Goal: Task Accomplishment & Management: Manage account settings

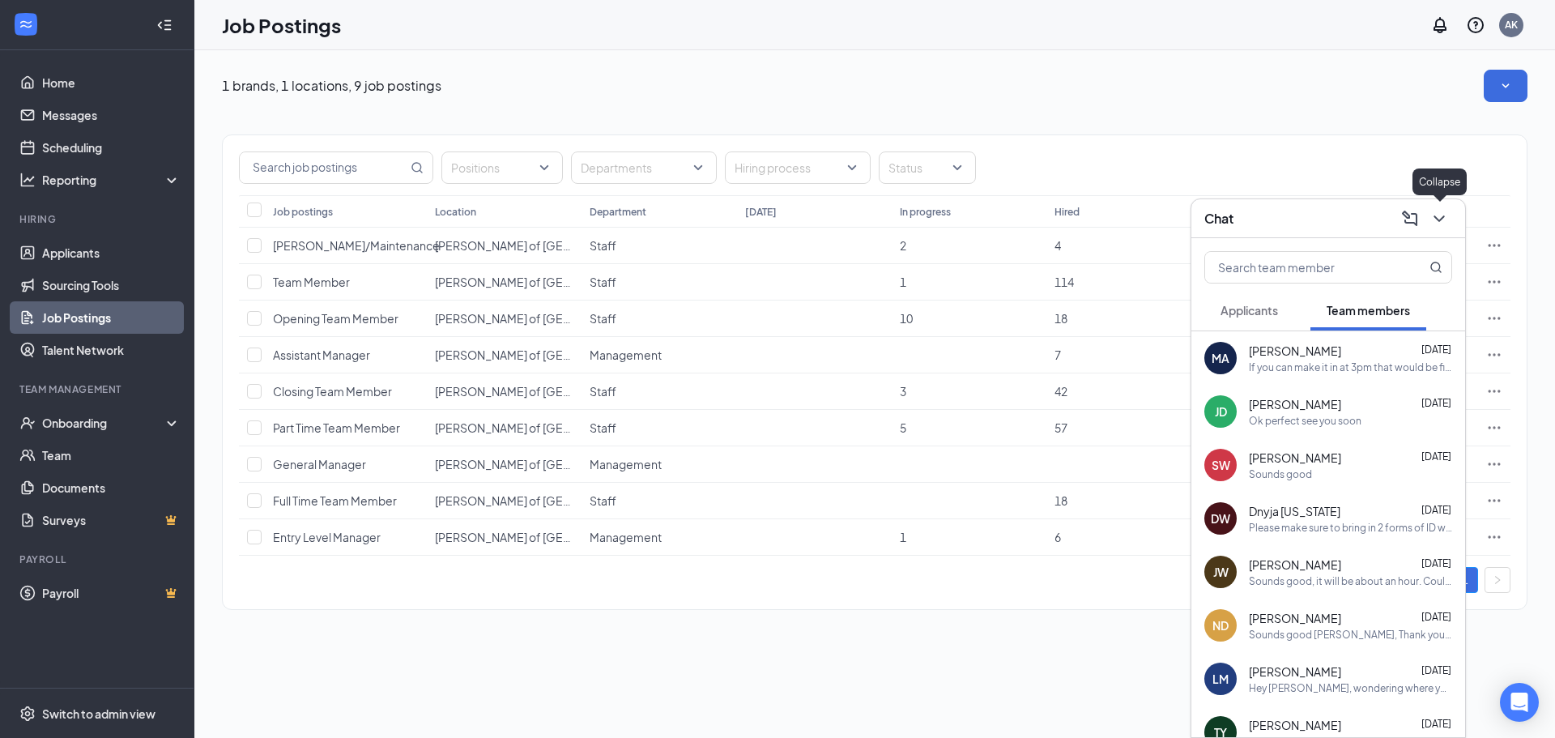
click at [1439, 222] on icon "ChevronDown" at bounding box center [1439, 218] width 19 height 19
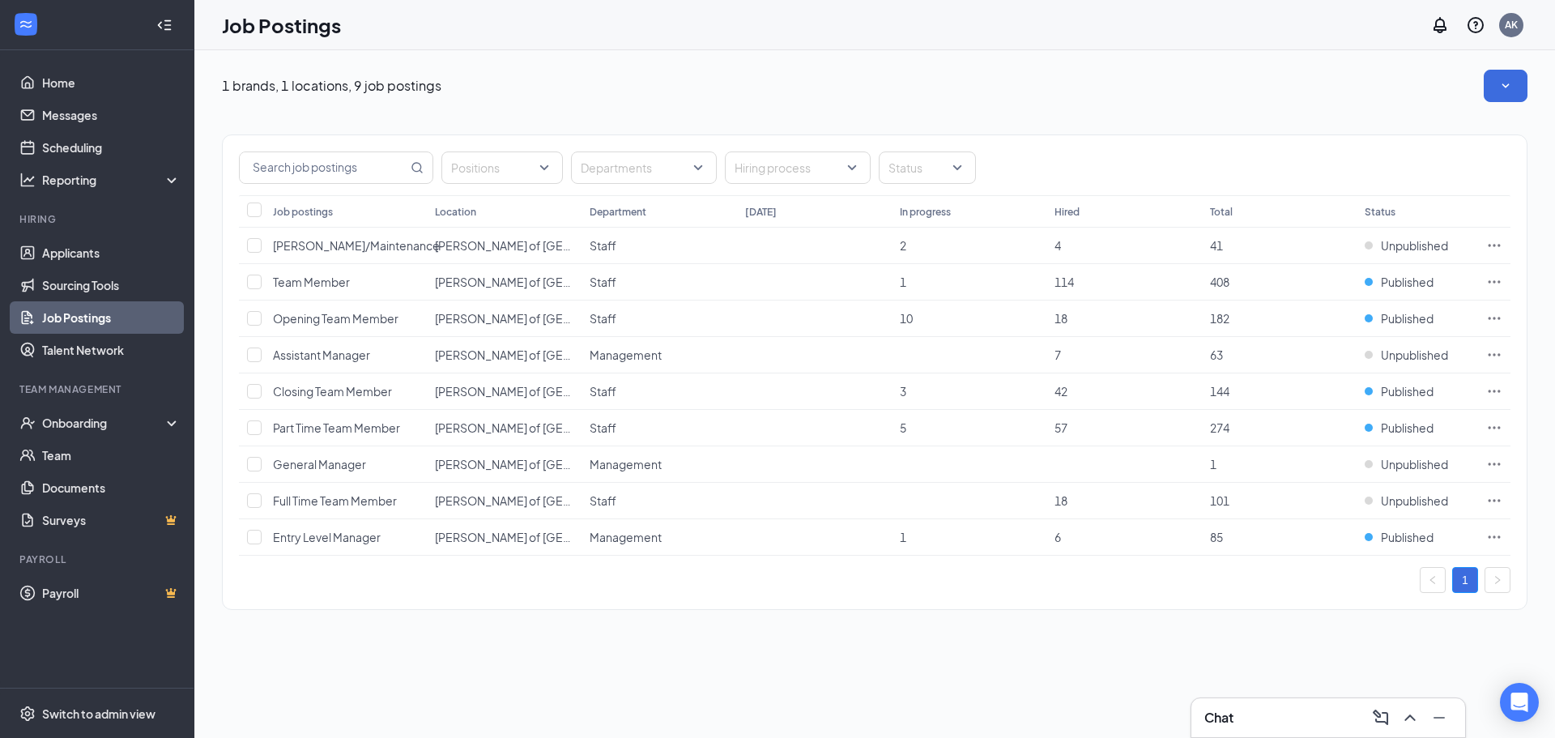
click at [35, 237] on ul "Applicants Sourcing Tools Job Postings Talent Network" at bounding box center [97, 302] width 194 height 130
click at [63, 259] on link "Applicants" at bounding box center [111, 253] width 139 height 32
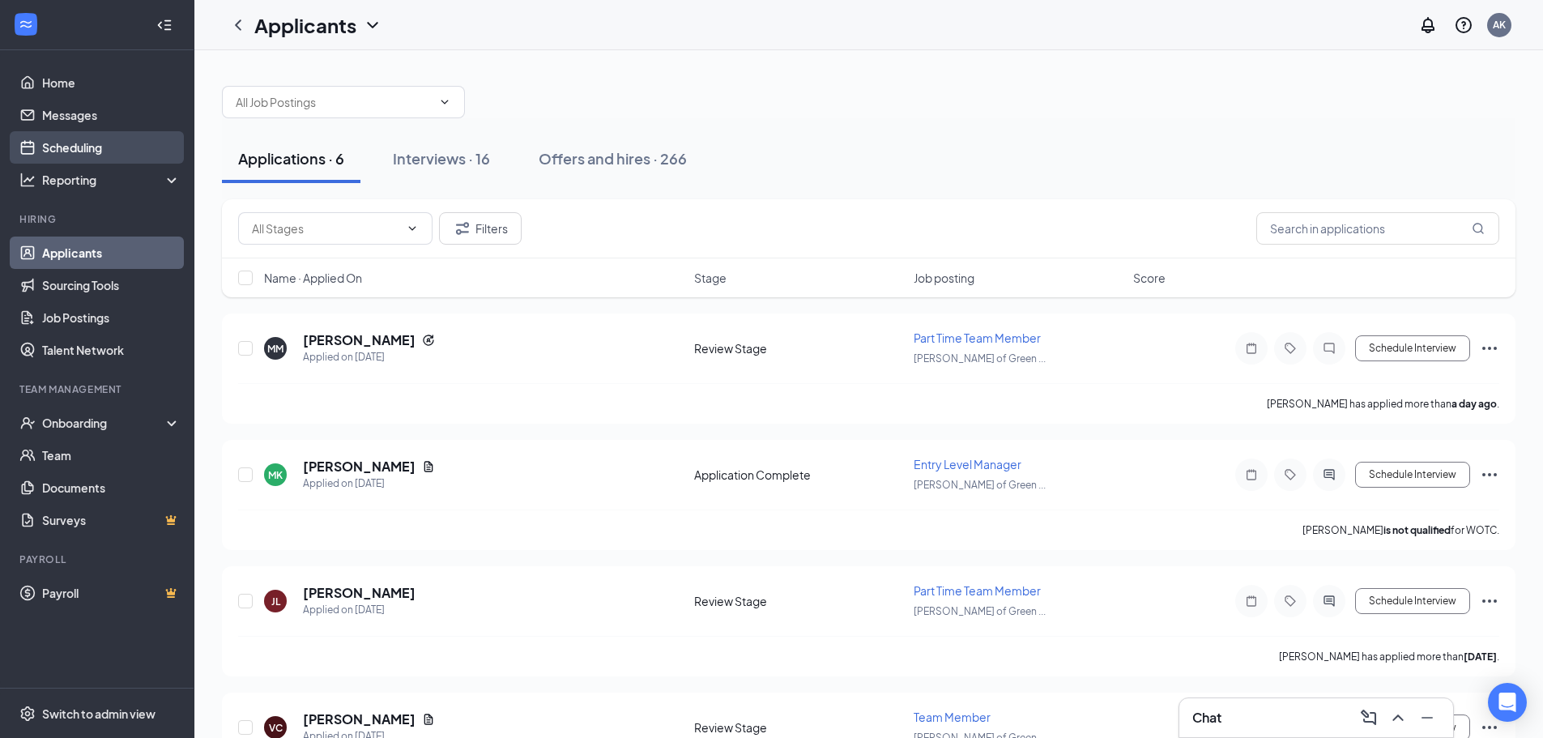
click at [65, 150] on link "Scheduling" at bounding box center [111, 147] width 139 height 32
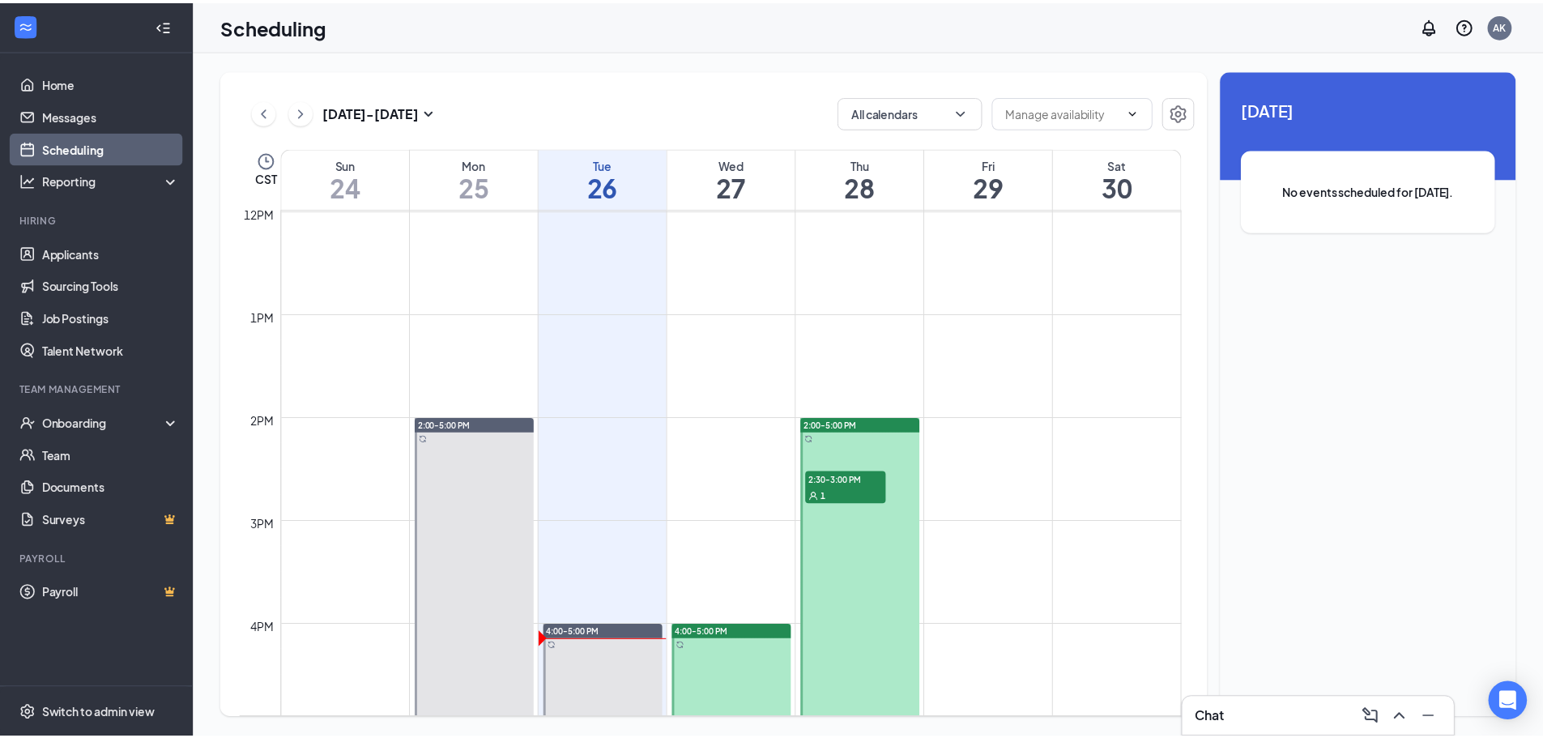
scroll to position [1282, 0]
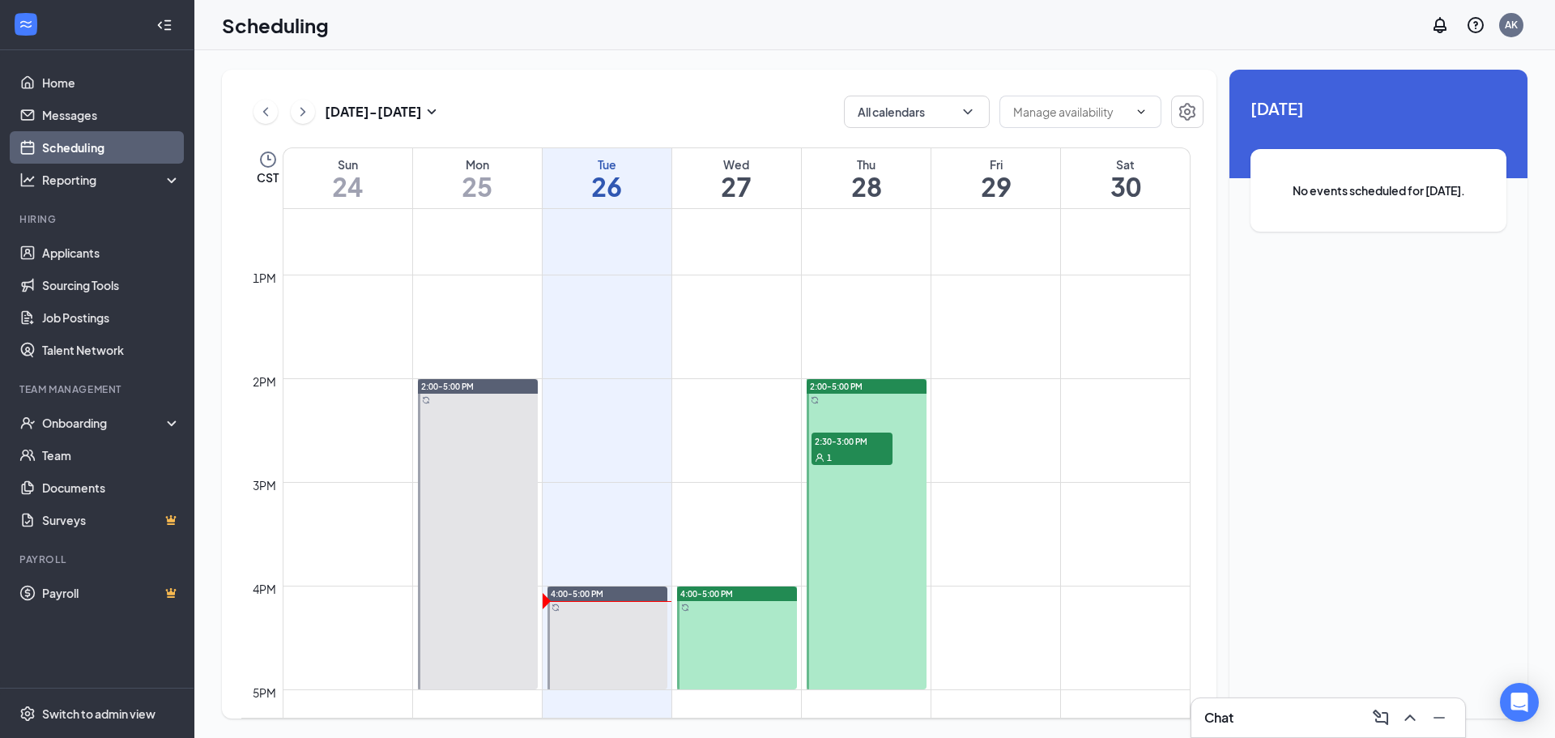
click at [837, 447] on span "2:30-3:00 PM" at bounding box center [852, 441] width 81 height 16
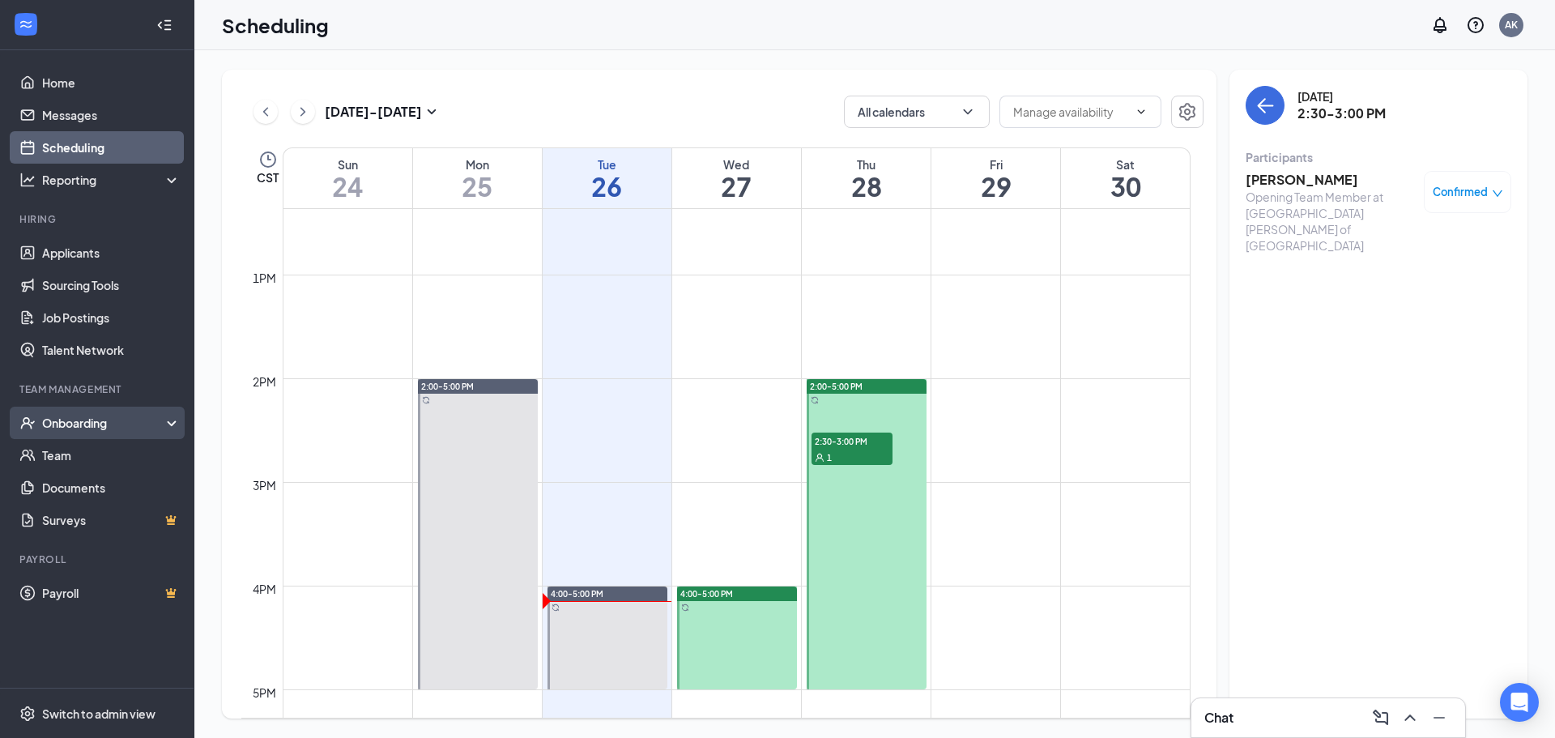
click at [134, 430] on div "Onboarding" at bounding box center [104, 423] width 125 height 16
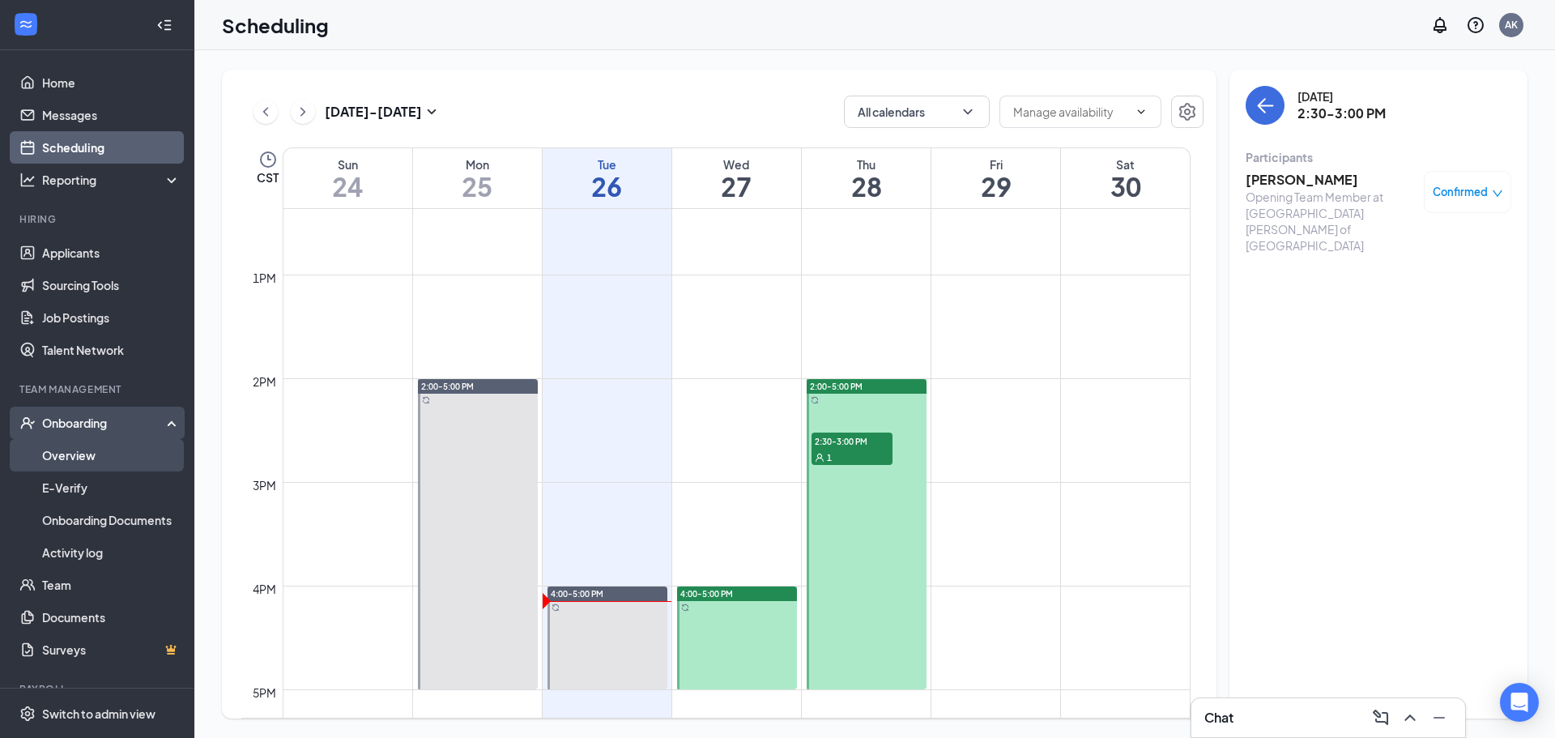
click at [128, 461] on link "Overview" at bounding box center [111, 455] width 139 height 32
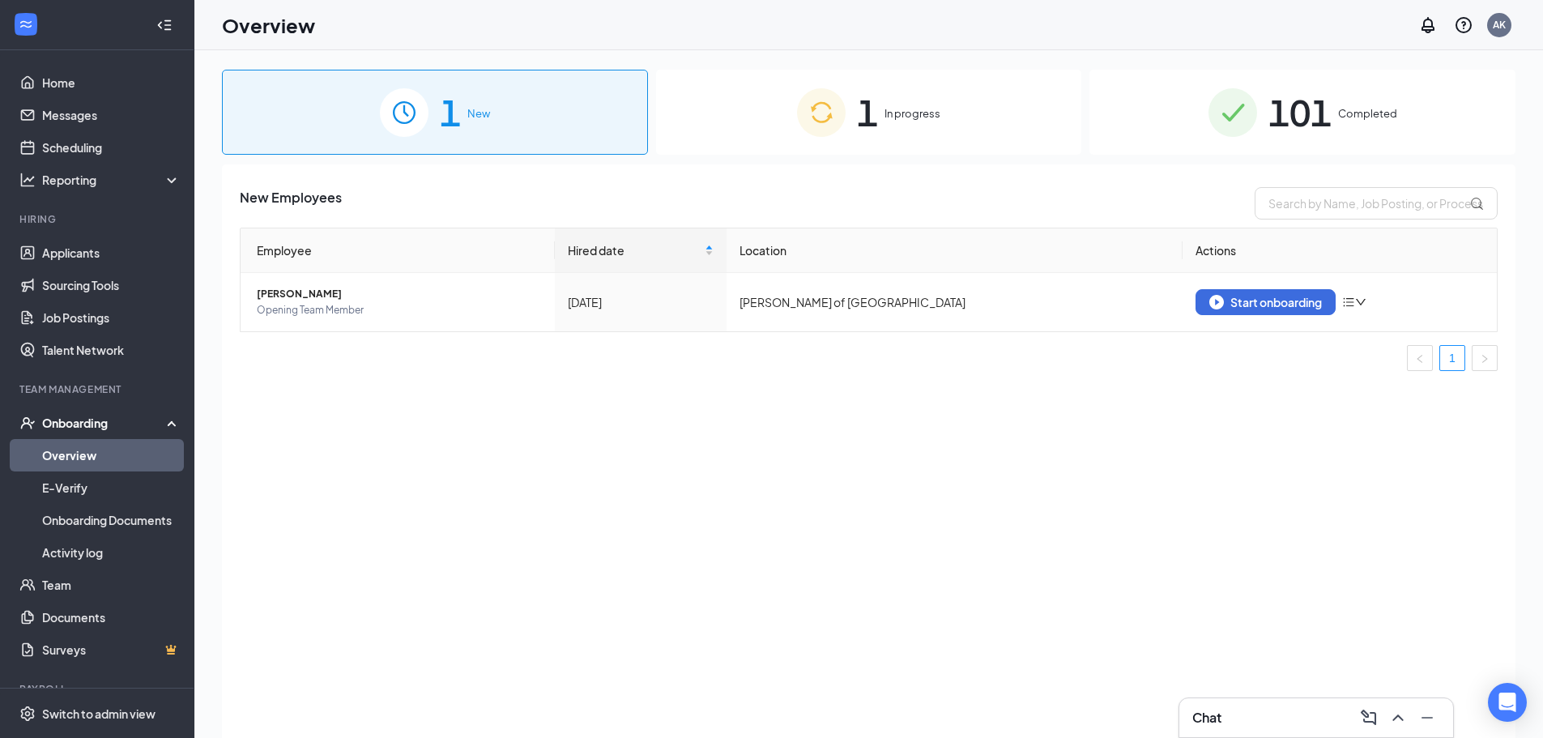
click at [877, 109] on span "1" at bounding box center [867, 112] width 21 height 56
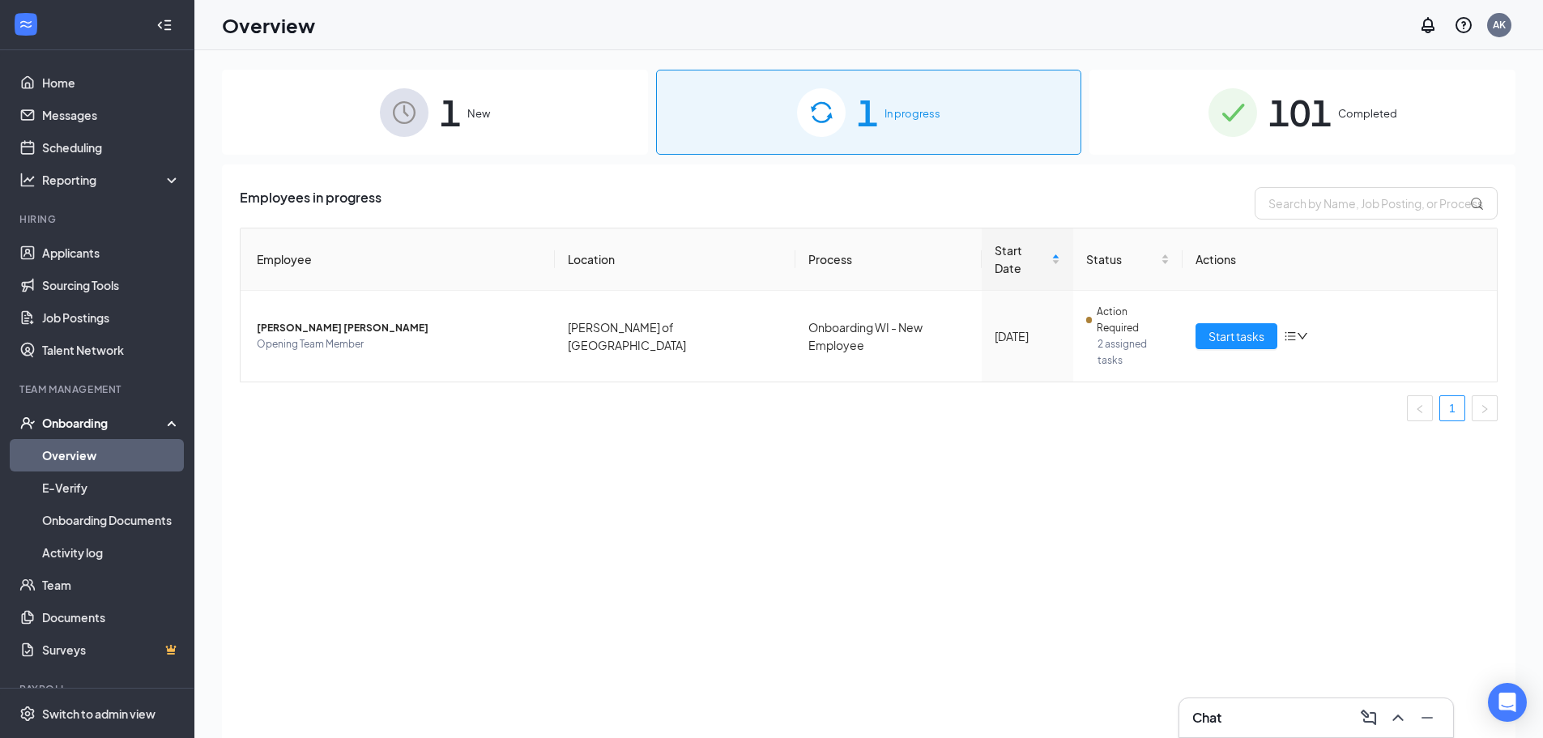
click at [465, 119] on div "1 New" at bounding box center [435, 112] width 426 height 85
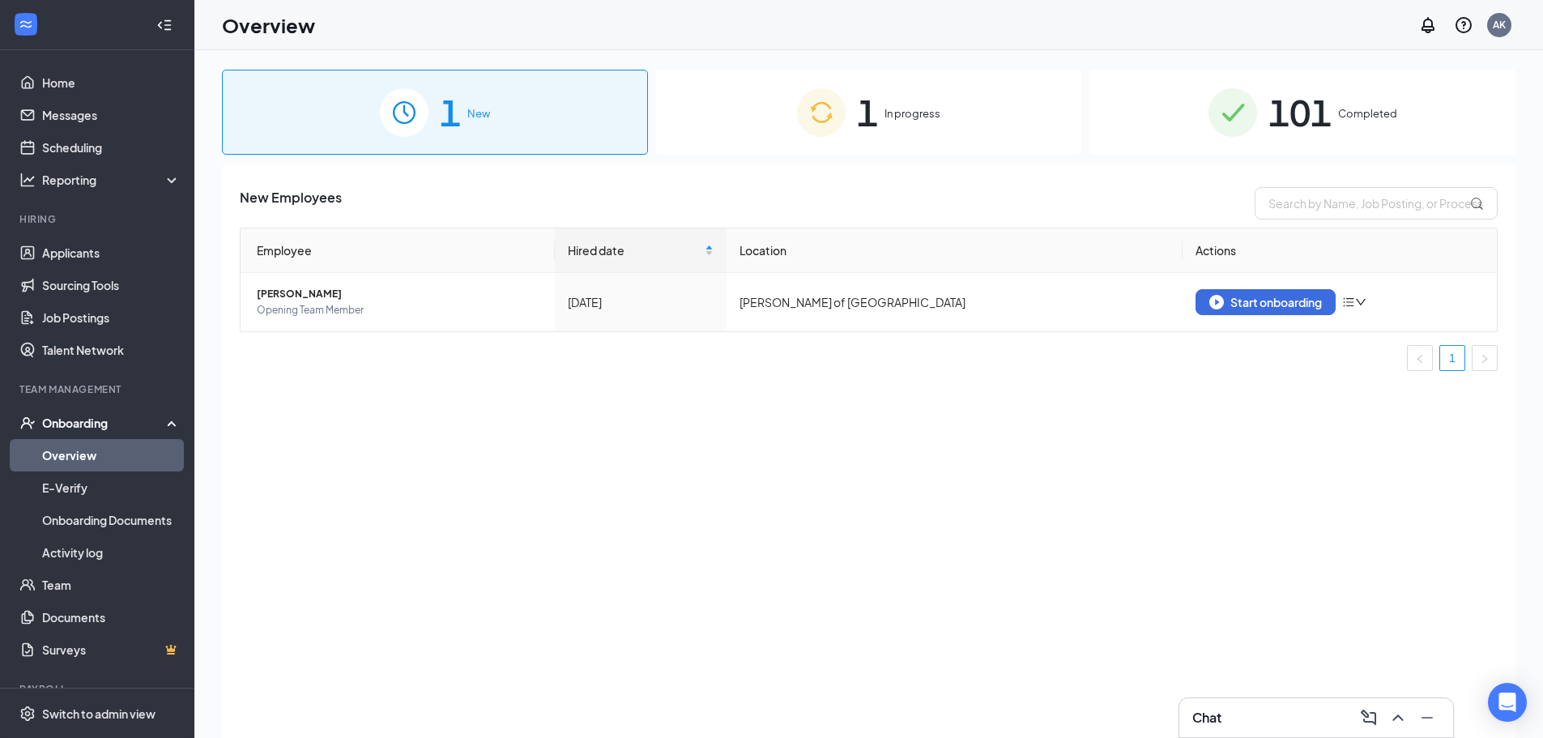
click at [719, 112] on div "1 In progress" at bounding box center [869, 112] width 426 height 85
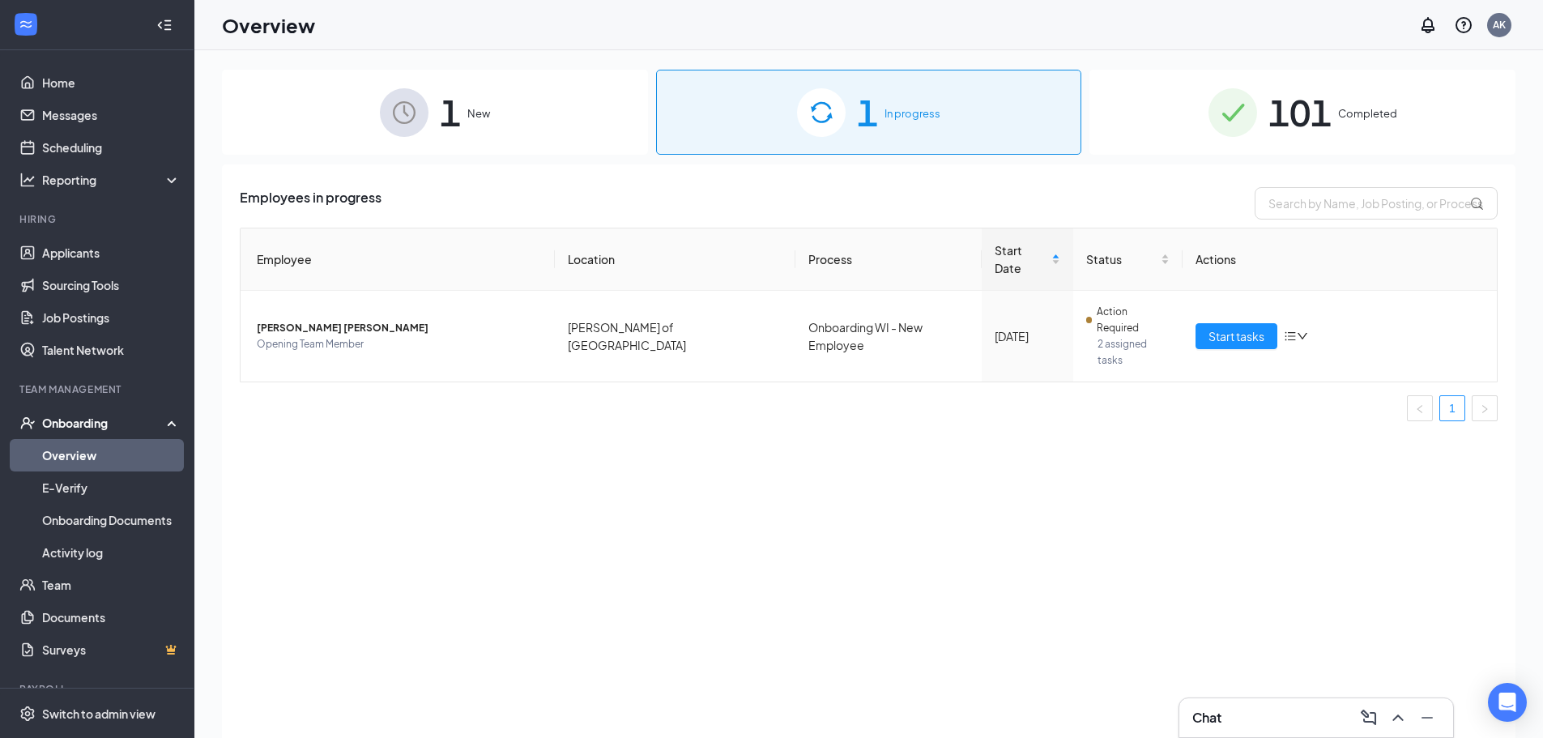
click at [469, 111] on span "New" at bounding box center [478, 113] width 23 height 16
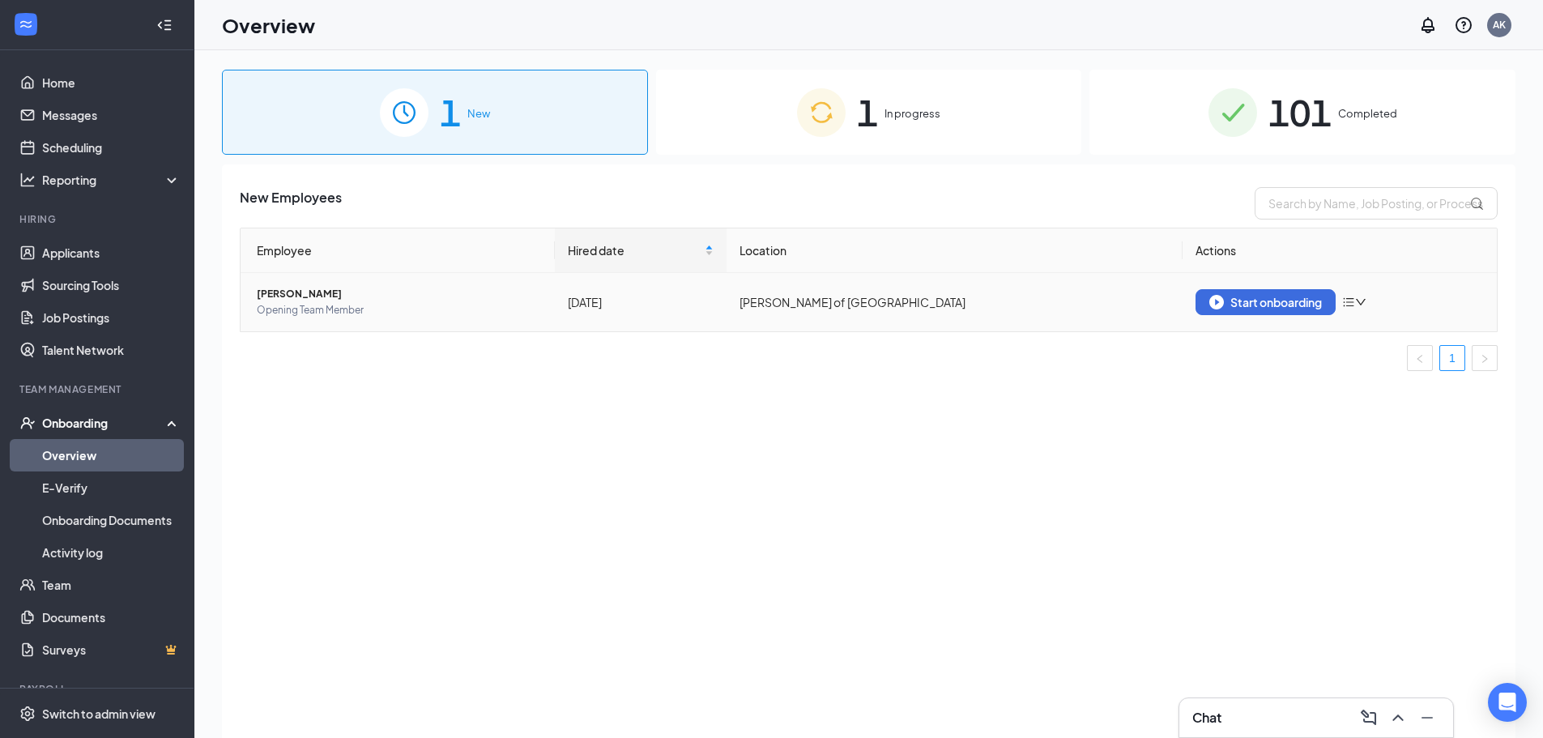
click at [324, 297] on span "[PERSON_NAME]" at bounding box center [399, 294] width 285 height 16
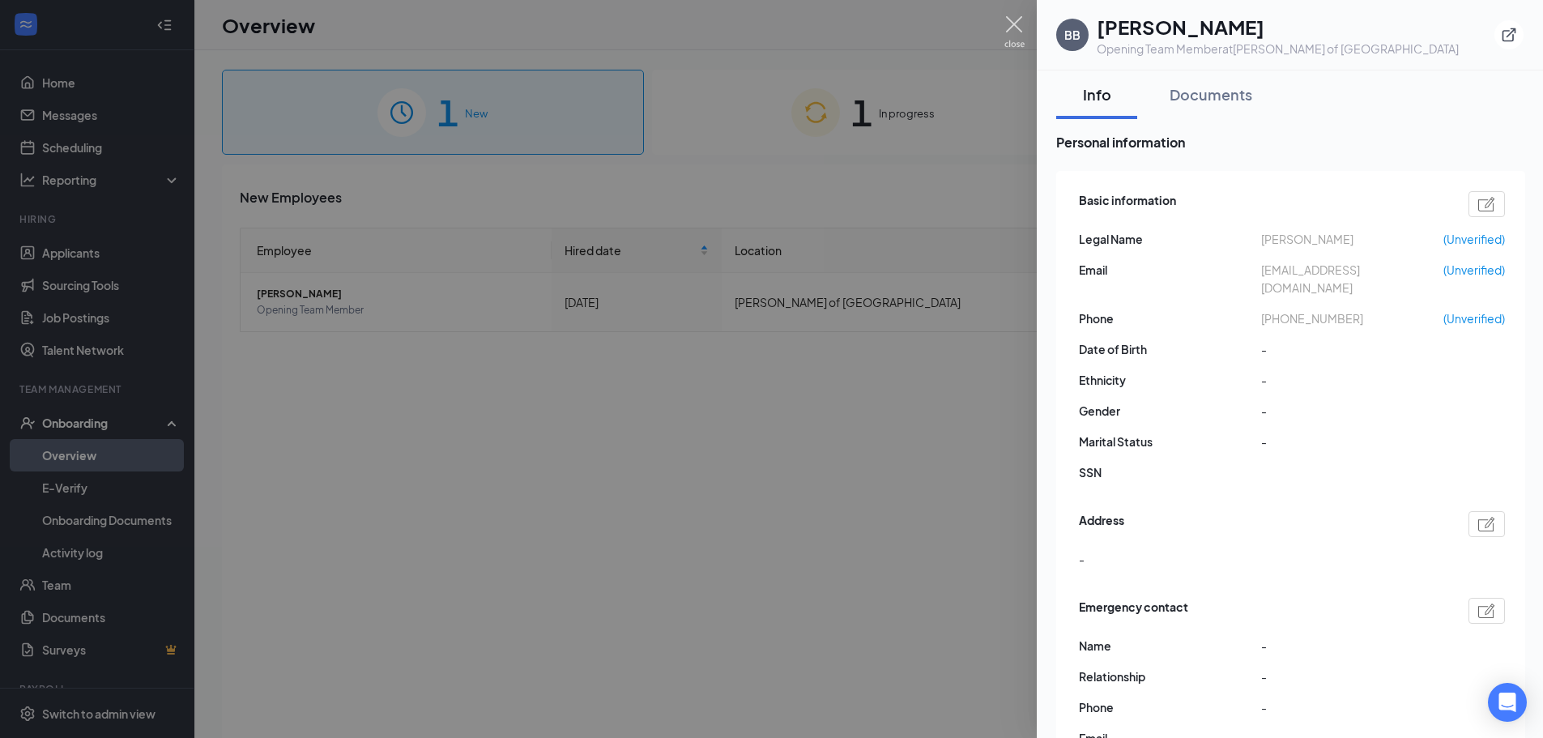
click at [1012, 24] on img at bounding box center [1014, 32] width 20 height 32
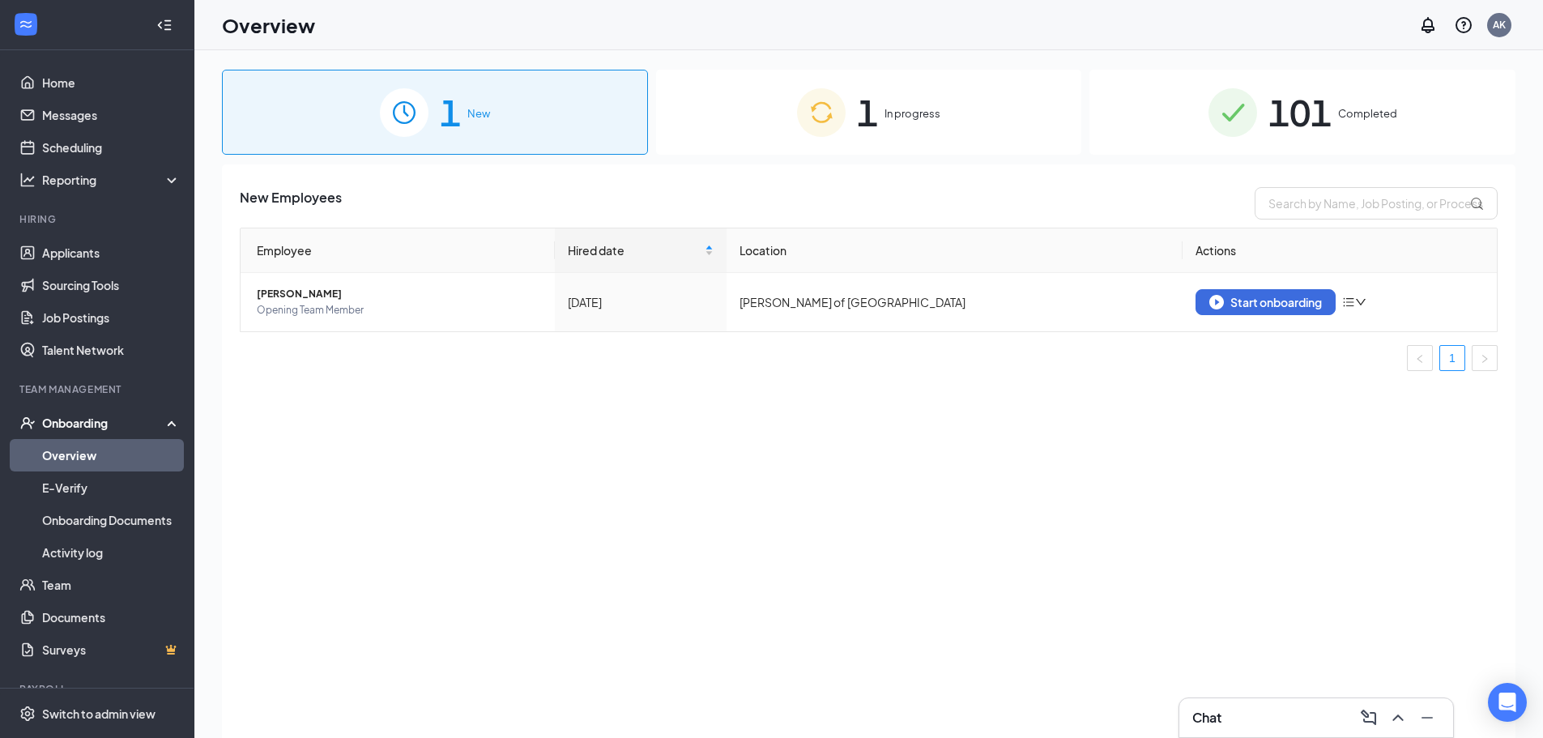
click at [900, 104] on div "1 In progress" at bounding box center [869, 112] width 426 height 85
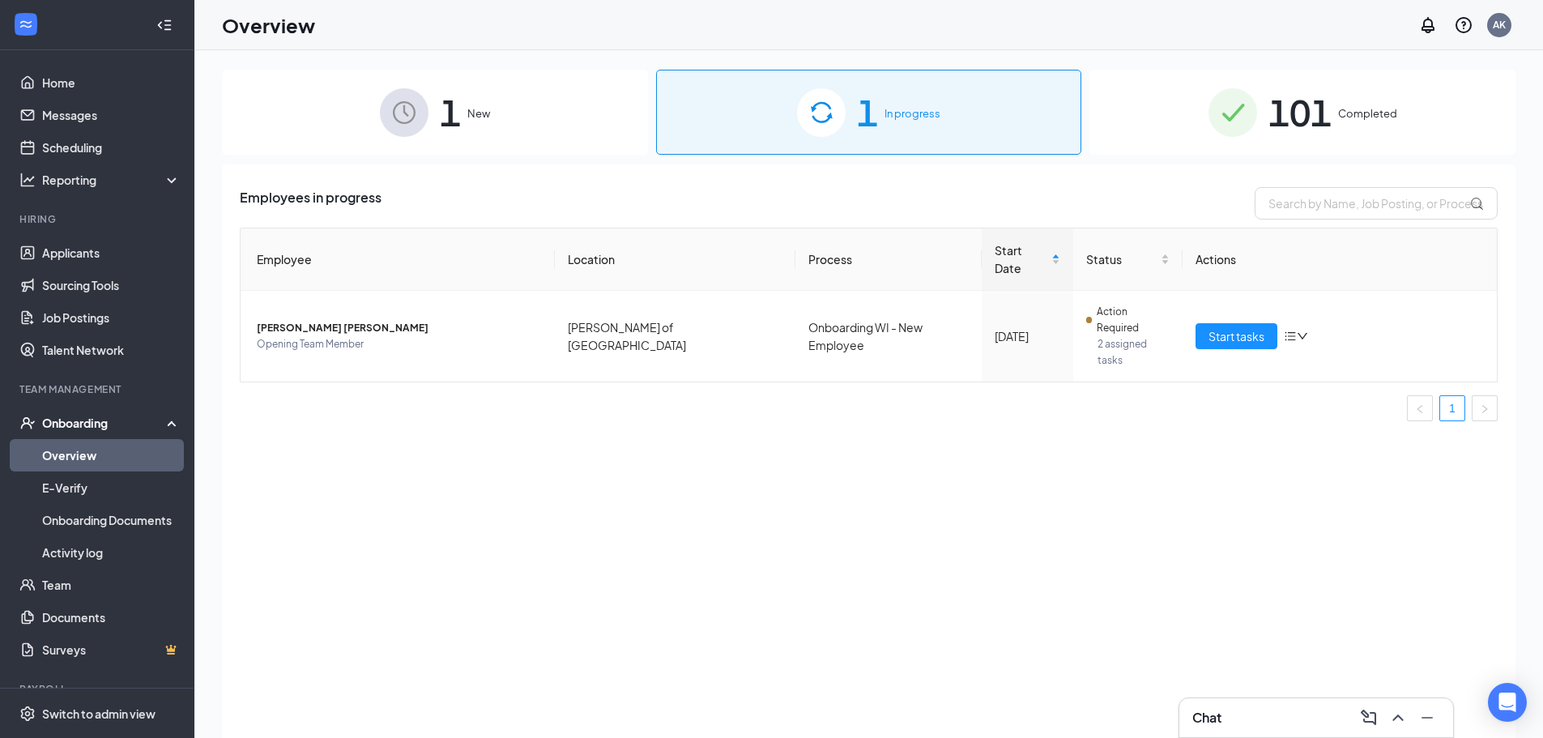
click at [511, 126] on div "1 New" at bounding box center [435, 112] width 426 height 85
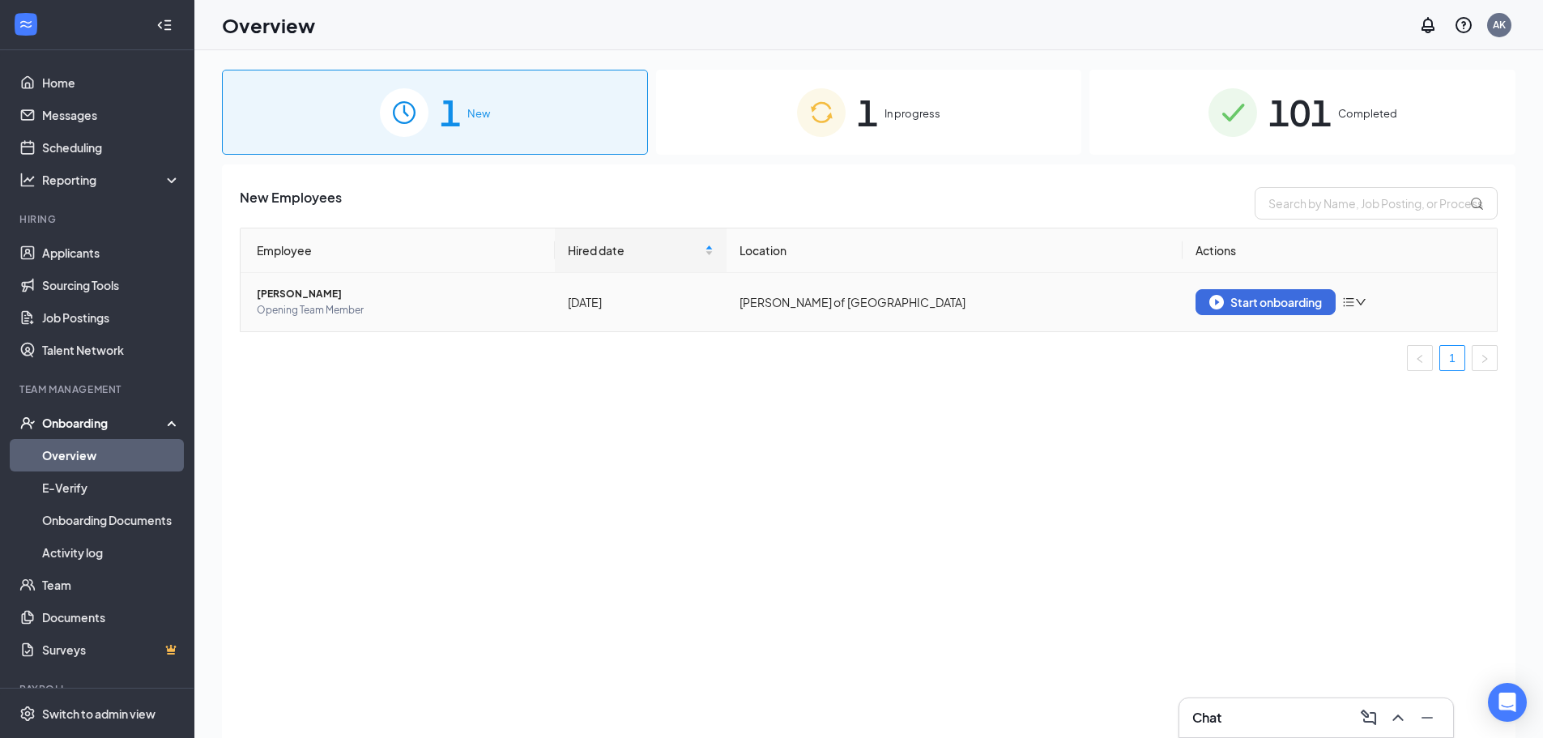
click at [313, 309] on span "Opening Team Member" at bounding box center [399, 310] width 285 height 16
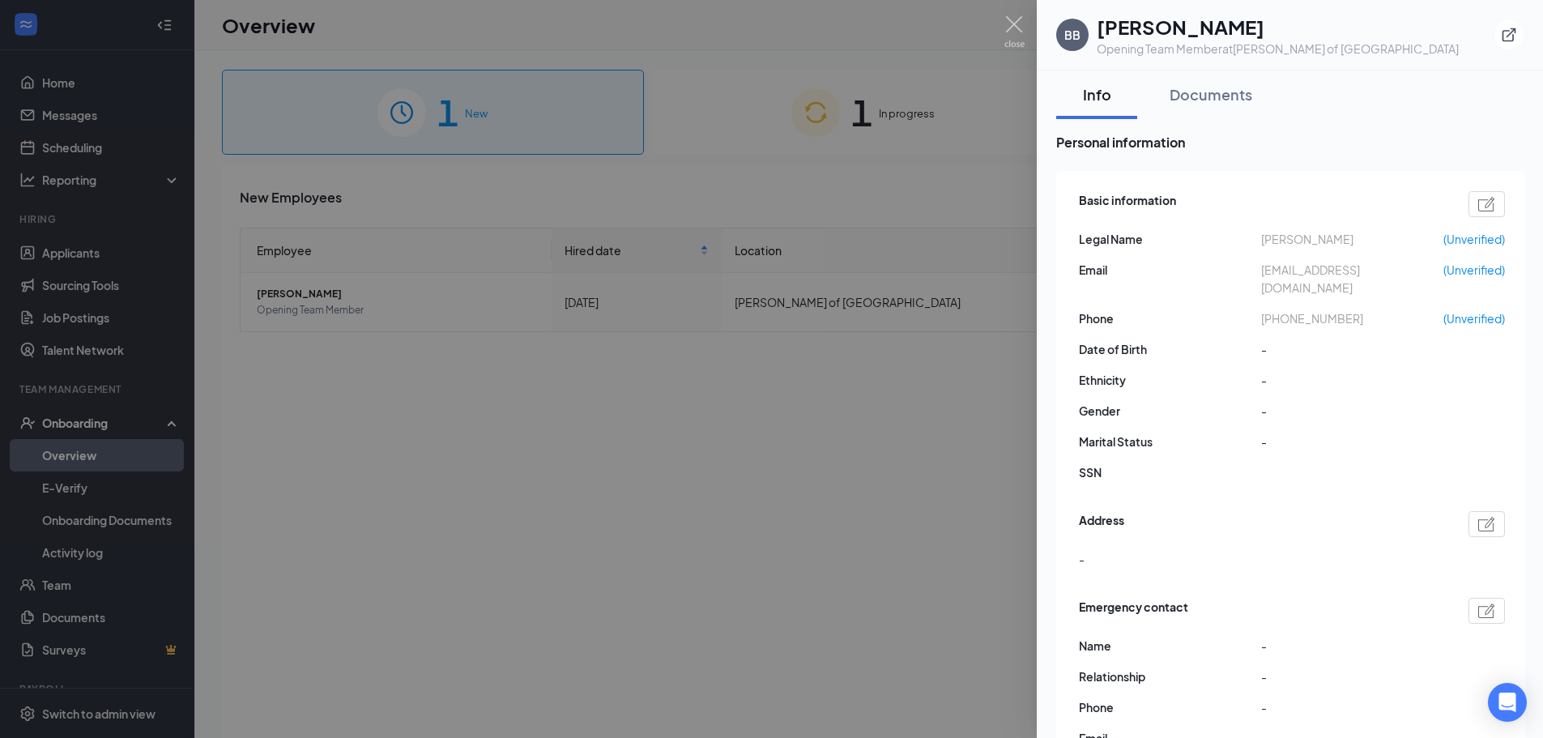
click at [1025, 31] on div at bounding box center [771, 369] width 1543 height 738
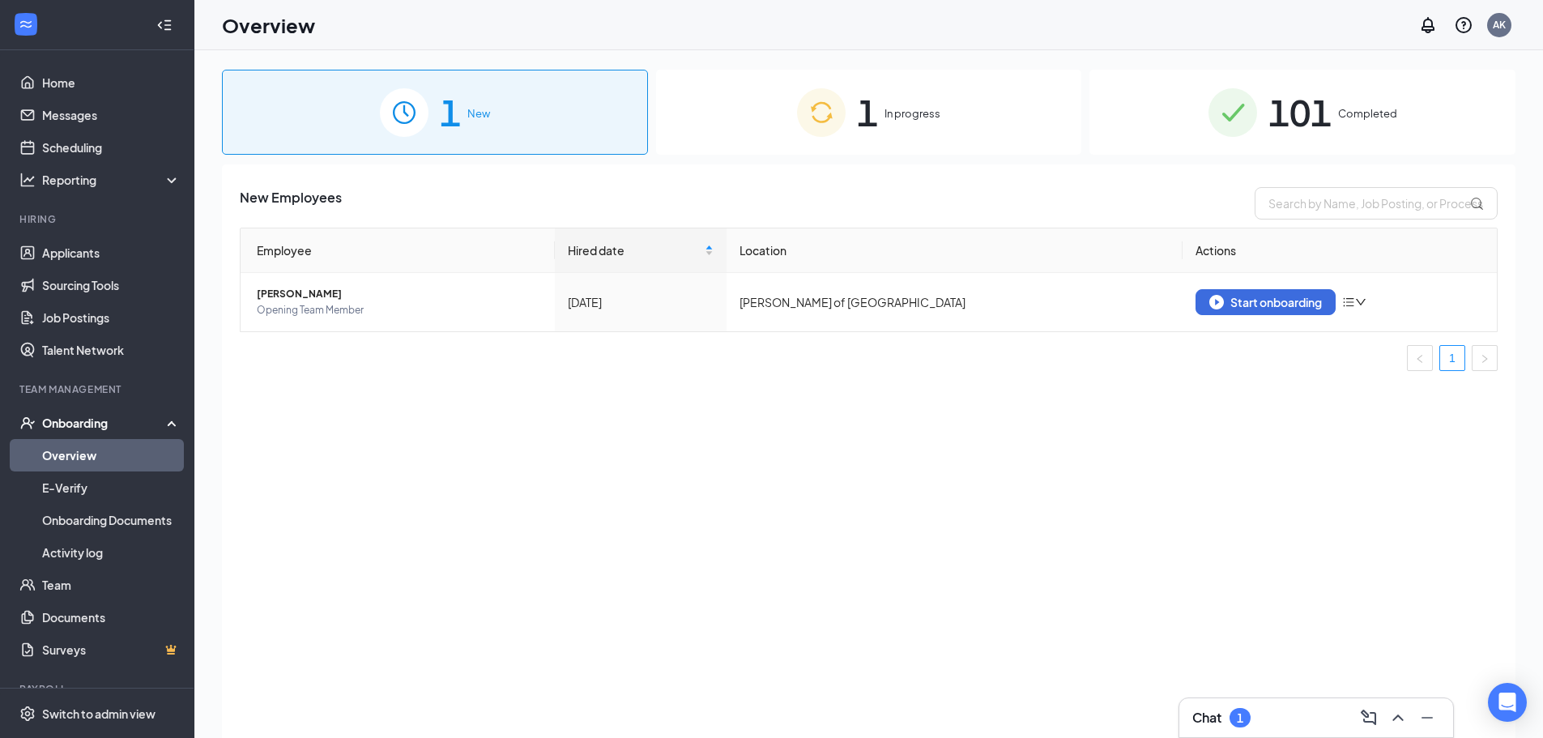
click at [1228, 735] on div "Chat 1" at bounding box center [1316, 717] width 274 height 39
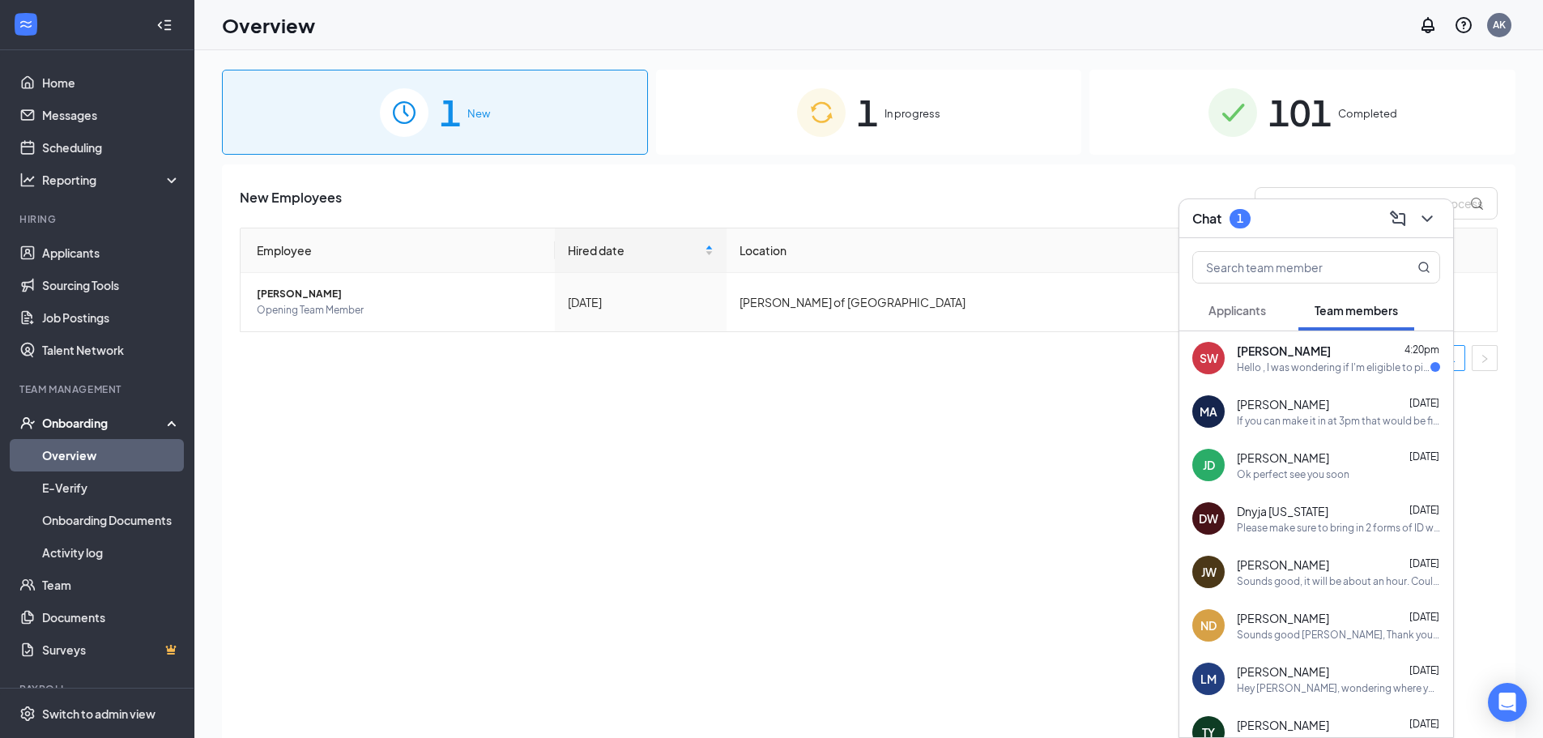
click at [1287, 379] on div "SW [PERSON_NAME] 4:20pm Hello , I was wondering if I'm eligible to pick up a sh…" at bounding box center [1316, 357] width 274 height 53
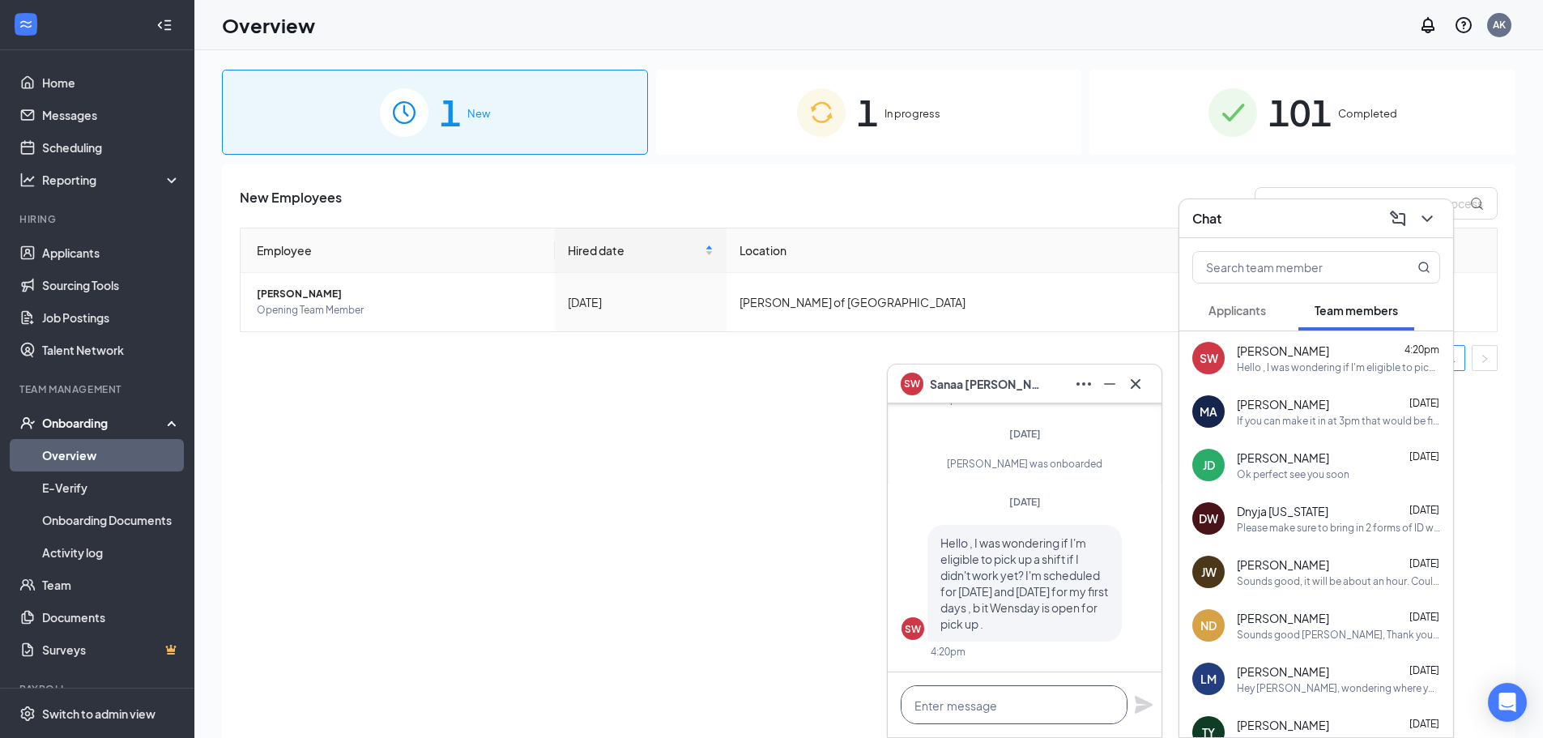
click at [991, 702] on textarea at bounding box center [1014, 704] width 227 height 39
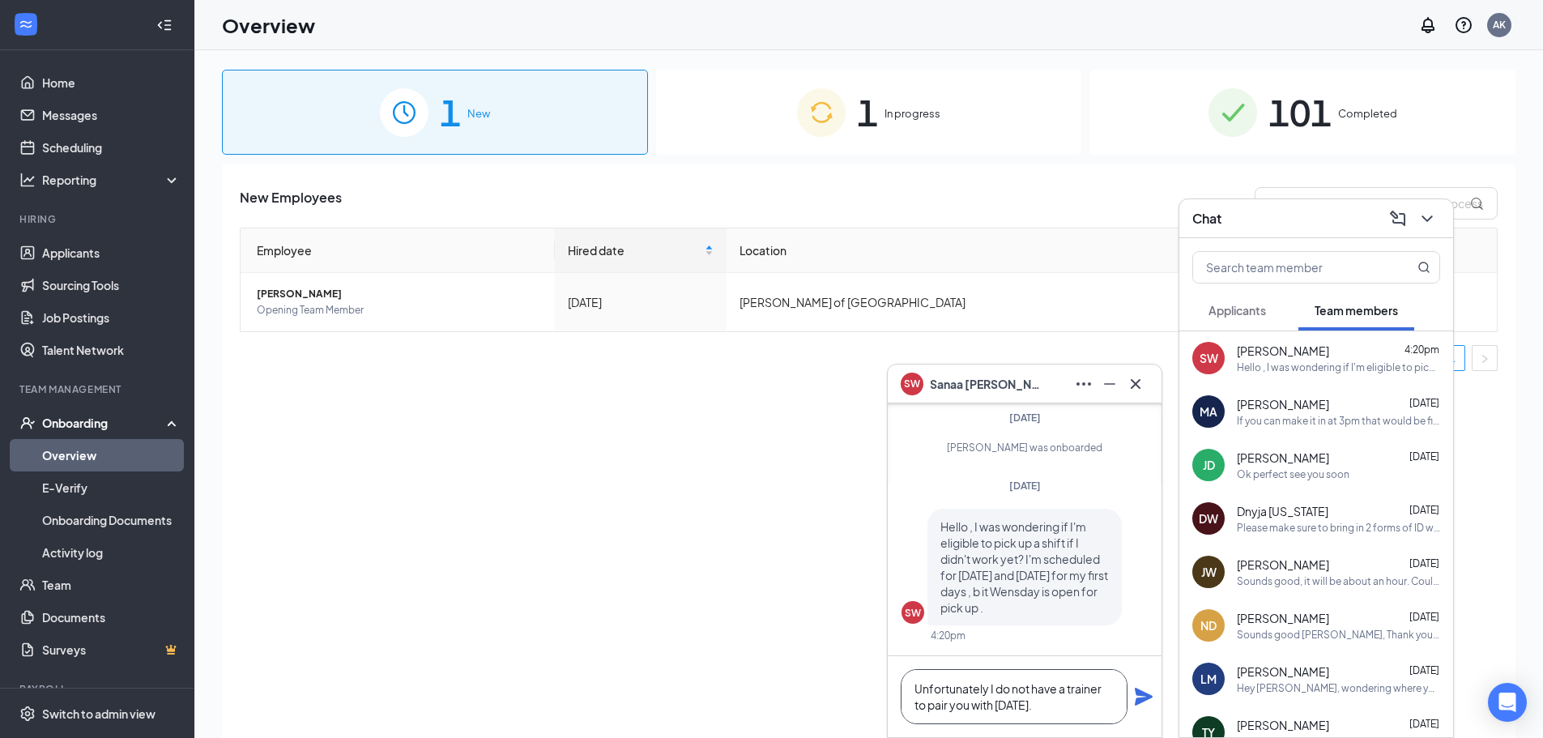
type textarea "Unfortunately I do not have a trainer to pair you with [DATE]."
click at [1139, 697] on icon "Plane" at bounding box center [1143, 696] width 19 height 19
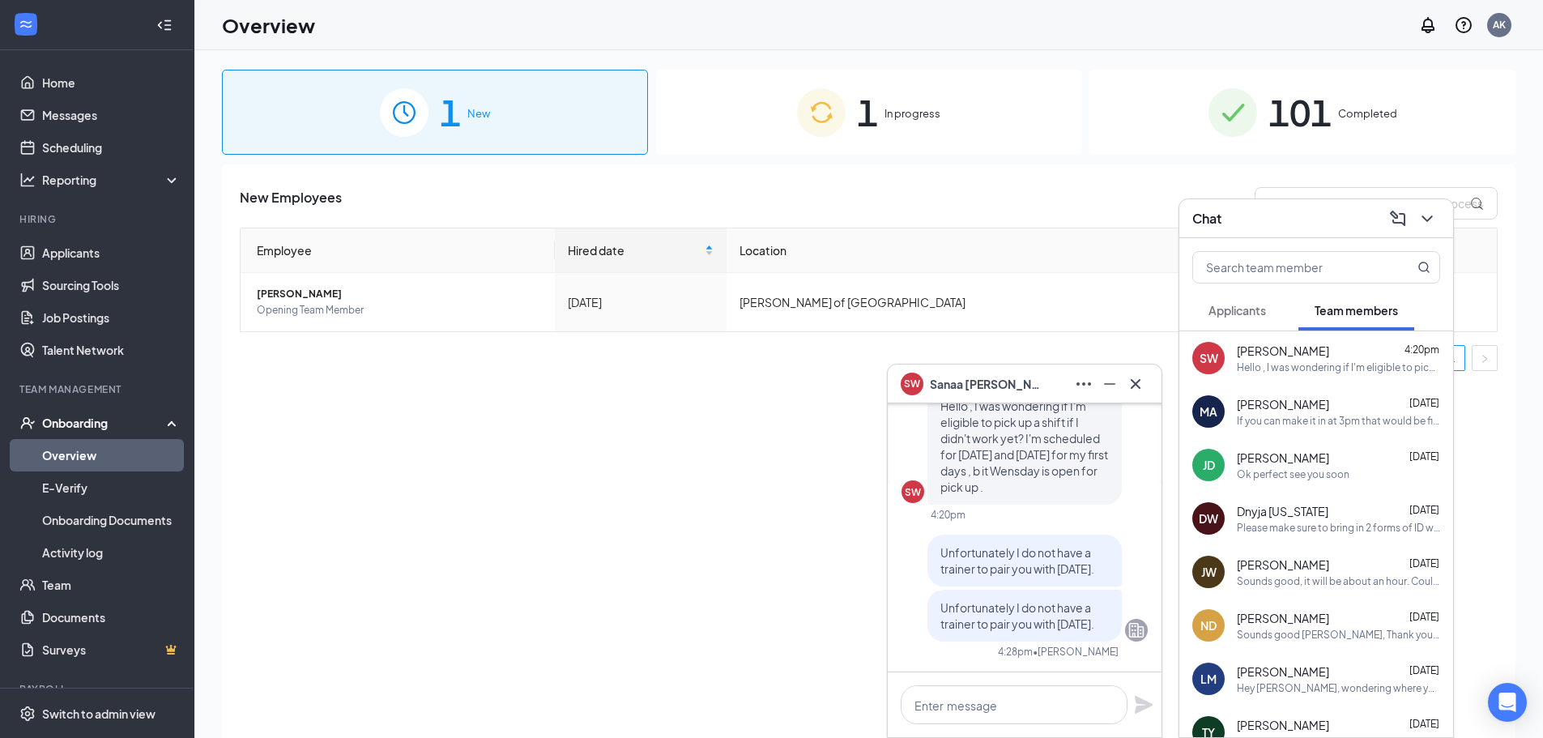
drag, startPoint x: 1148, startPoint y: 393, endPoint x: 1107, endPoint y: 375, distance: 44.2
click at [1119, 382] on div at bounding box center [1110, 384] width 78 height 26
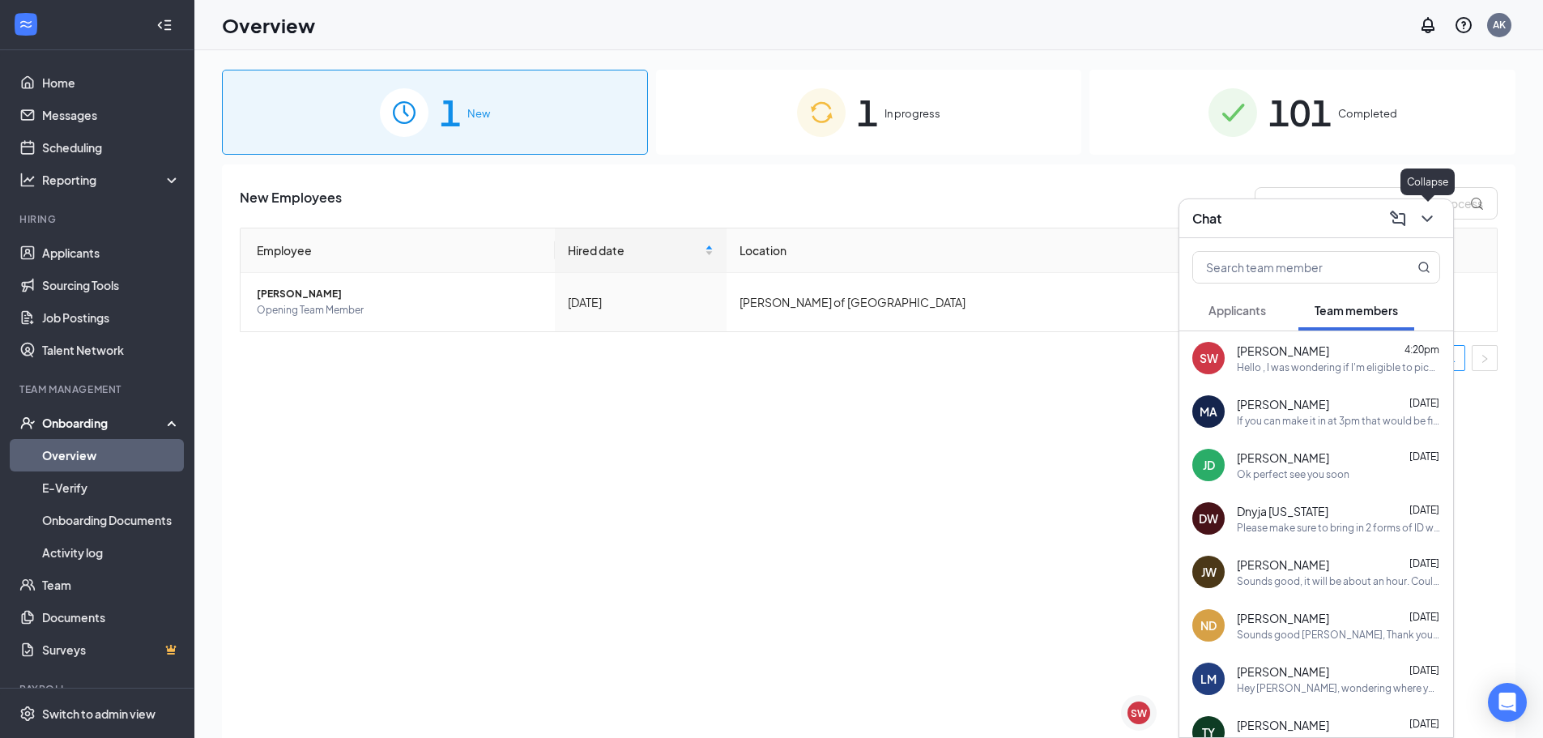
click at [1424, 213] on icon "ChevronDown" at bounding box center [1427, 218] width 19 height 19
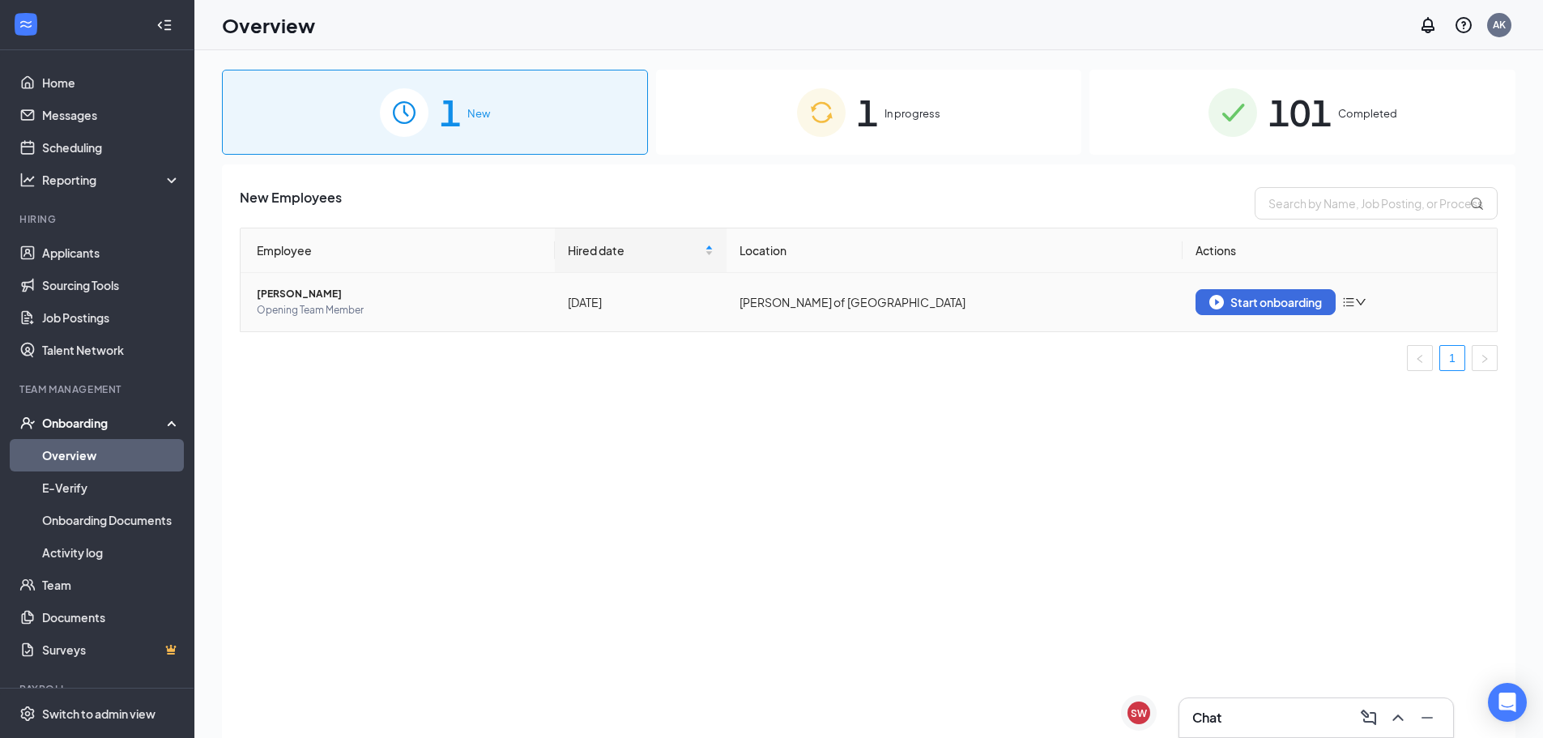
click at [326, 317] on span "Opening Team Member" at bounding box center [399, 310] width 285 height 16
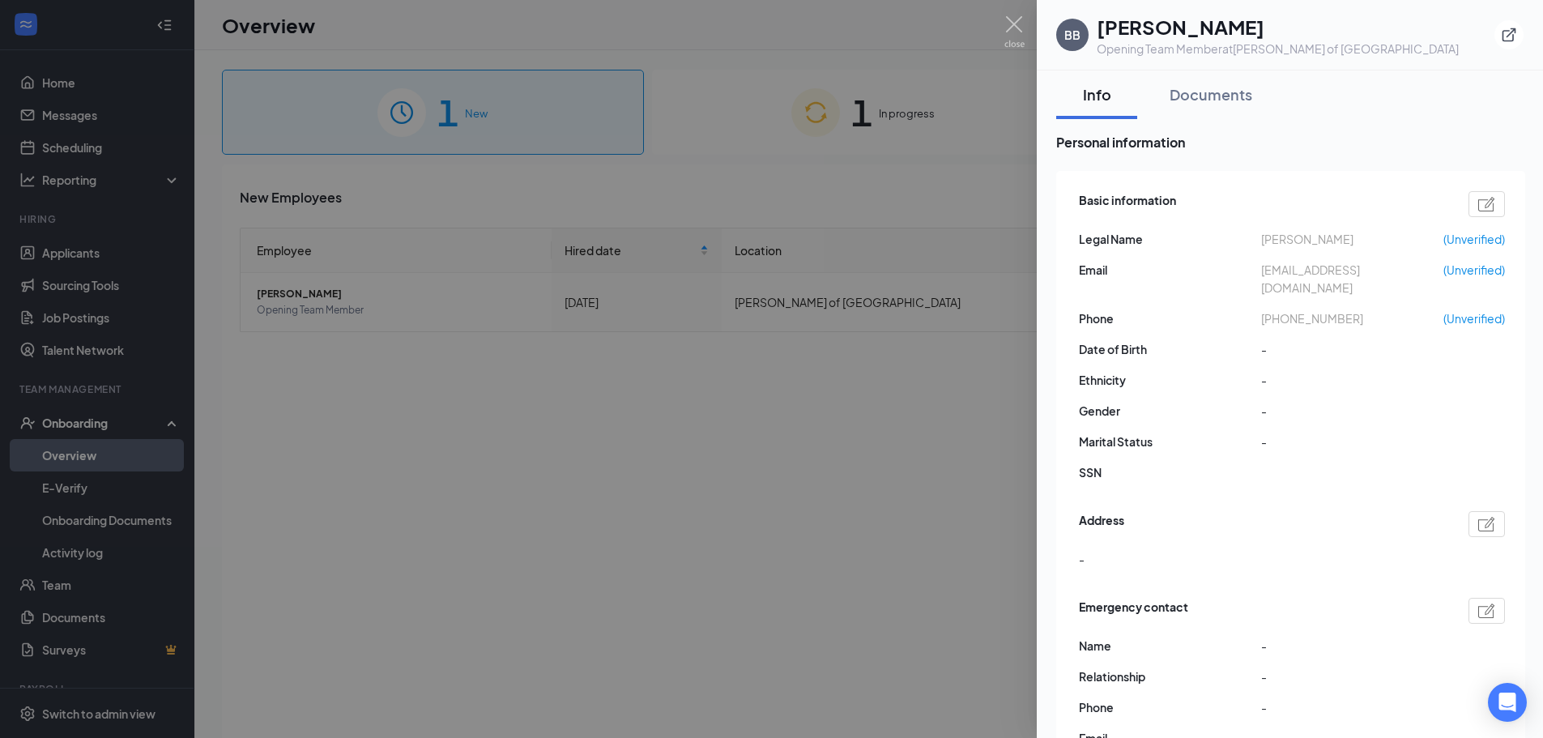
click at [538, 279] on div at bounding box center [771, 369] width 1543 height 738
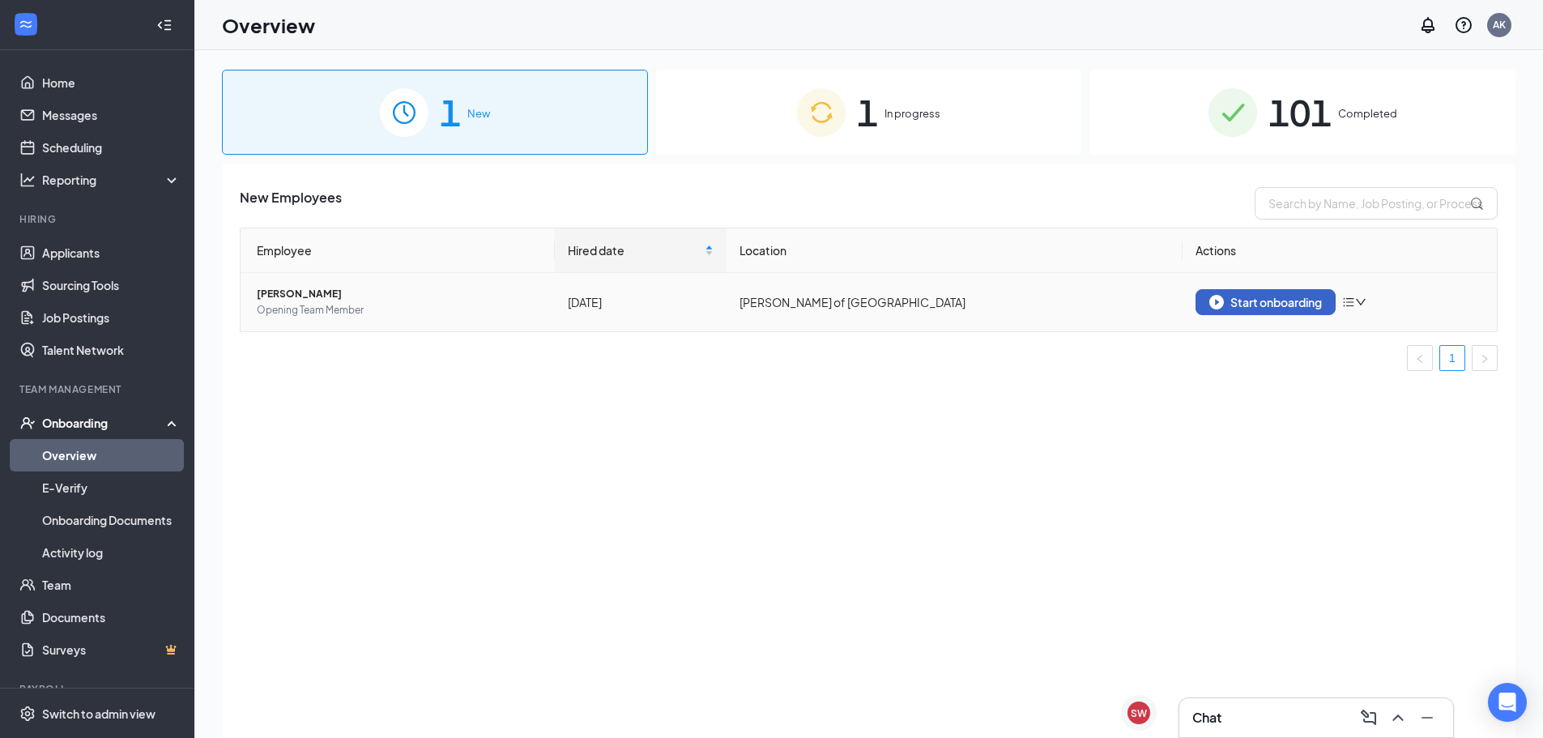
click at [1307, 314] on button "Start onboarding" at bounding box center [1266, 302] width 140 height 26
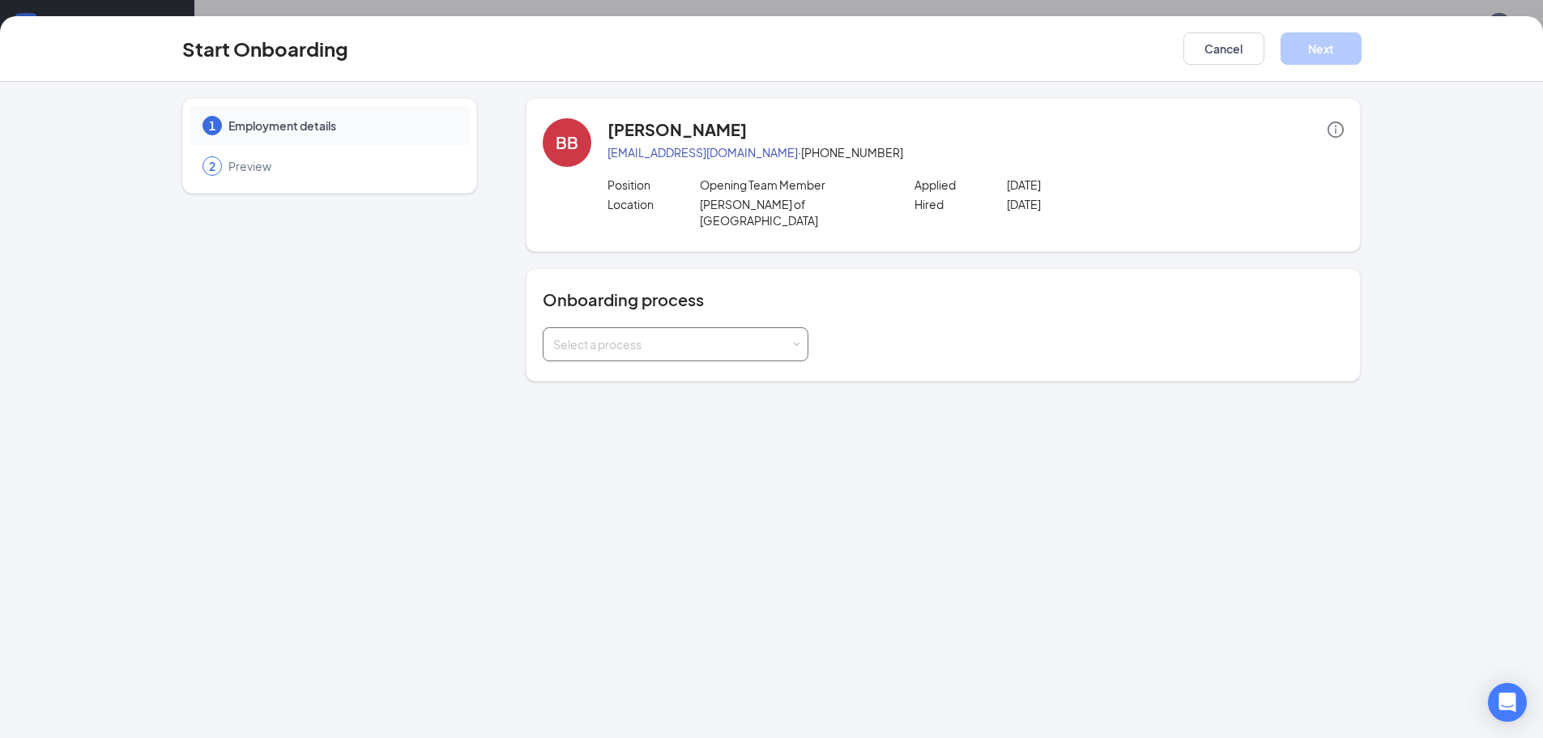
click at [733, 336] on div "Select a process" at bounding box center [671, 344] width 237 height 16
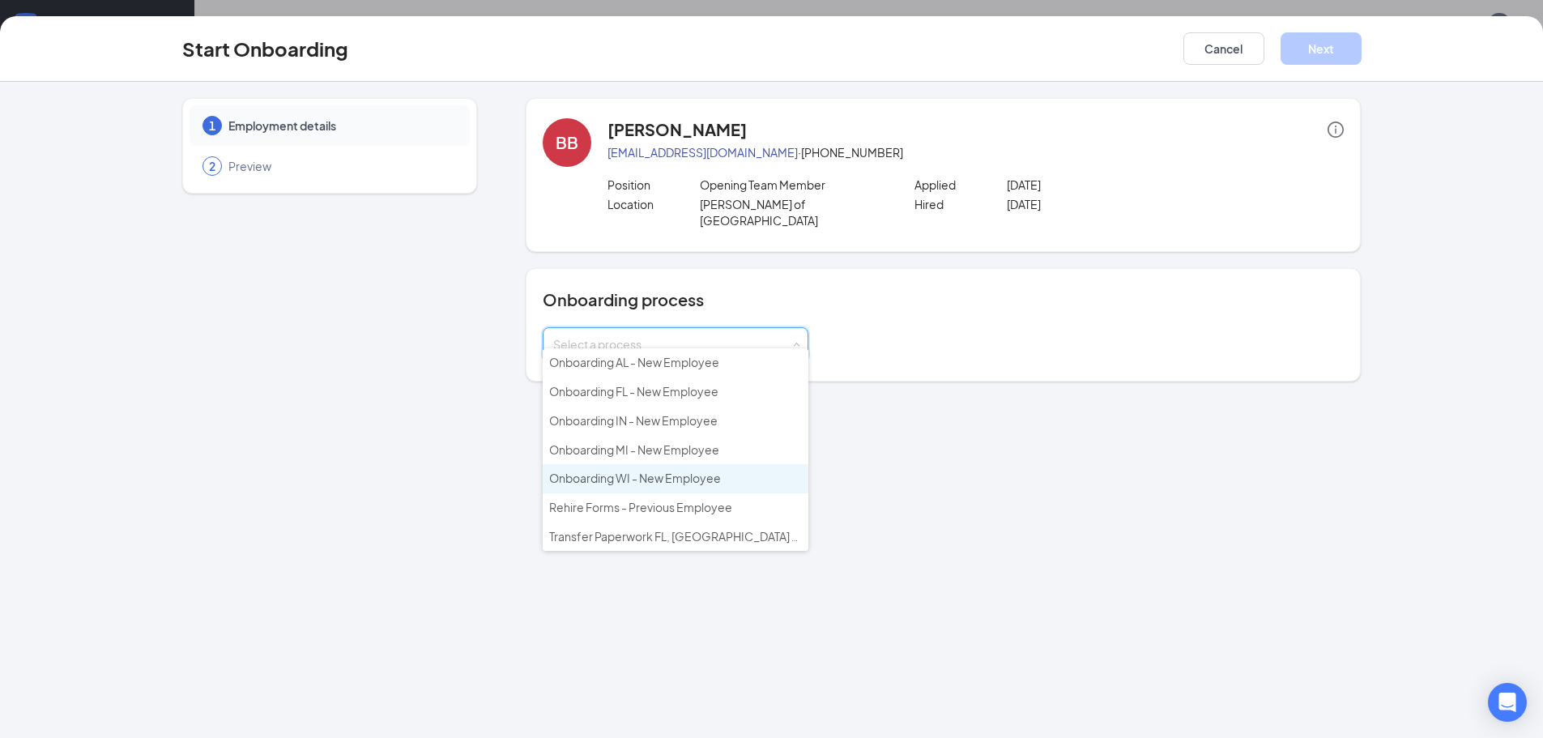
click at [631, 485] on span "Onboarding WI - New Employee" at bounding box center [635, 478] width 172 height 15
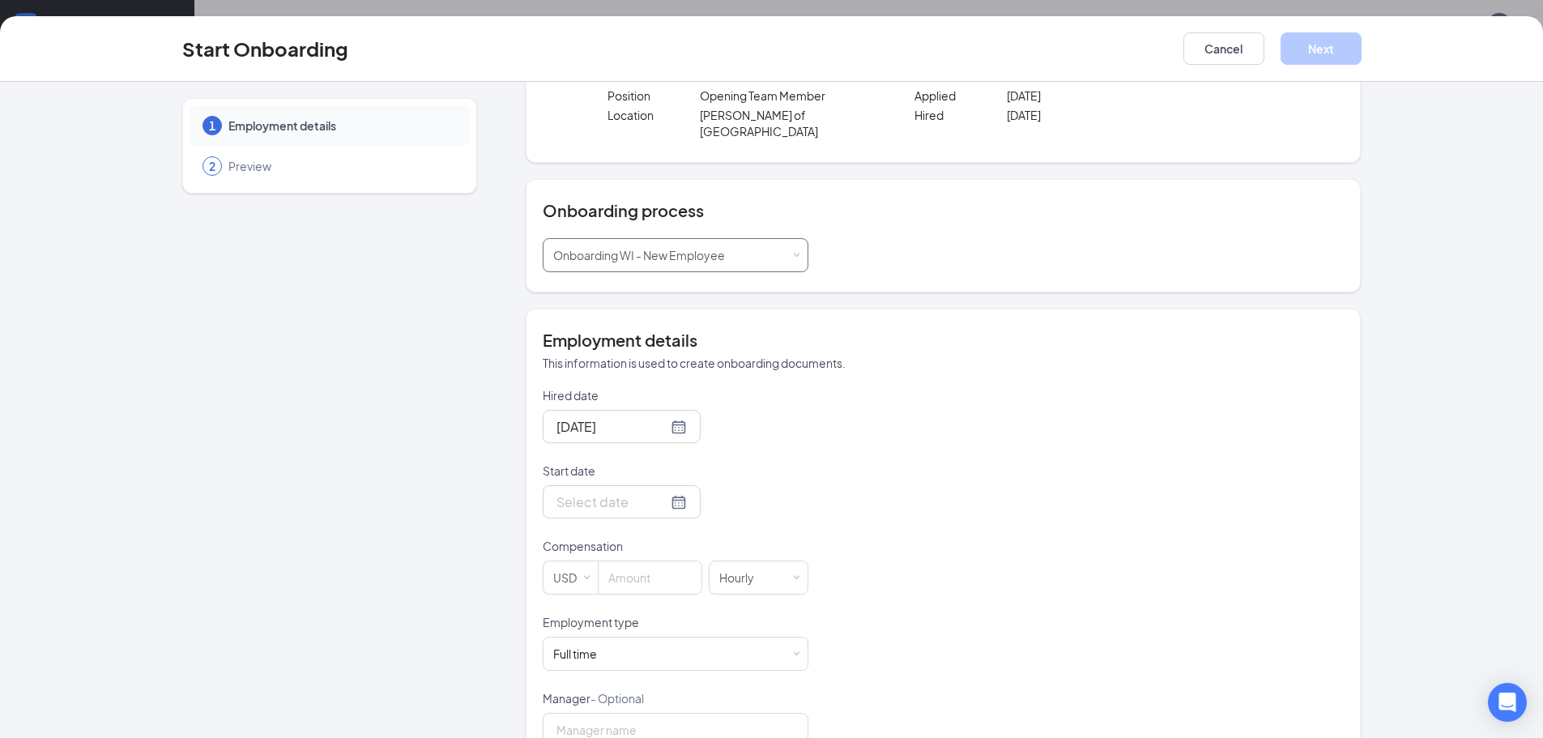
scroll to position [162, 0]
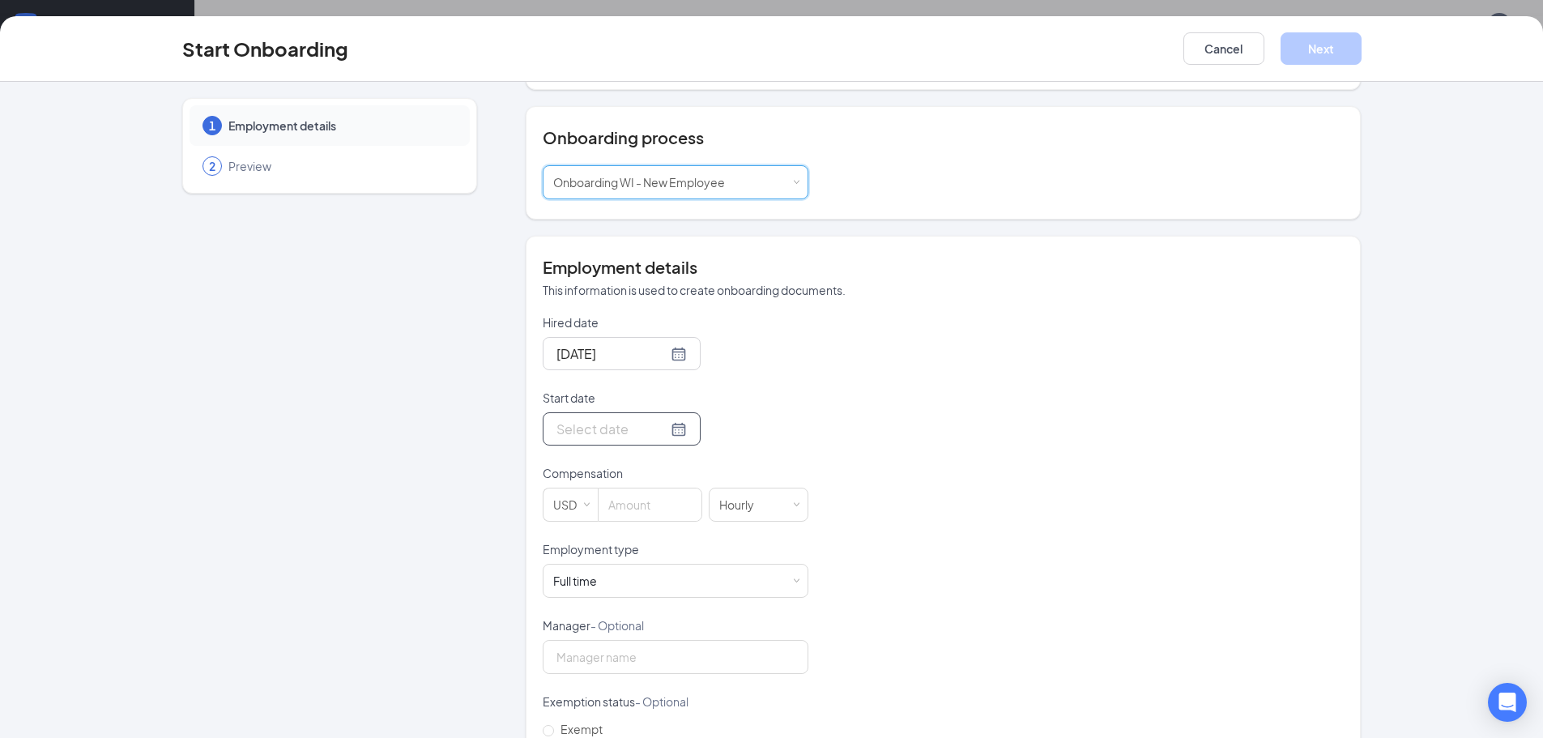
click at [660, 419] on div at bounding box center [621, 429] width 130 height 20
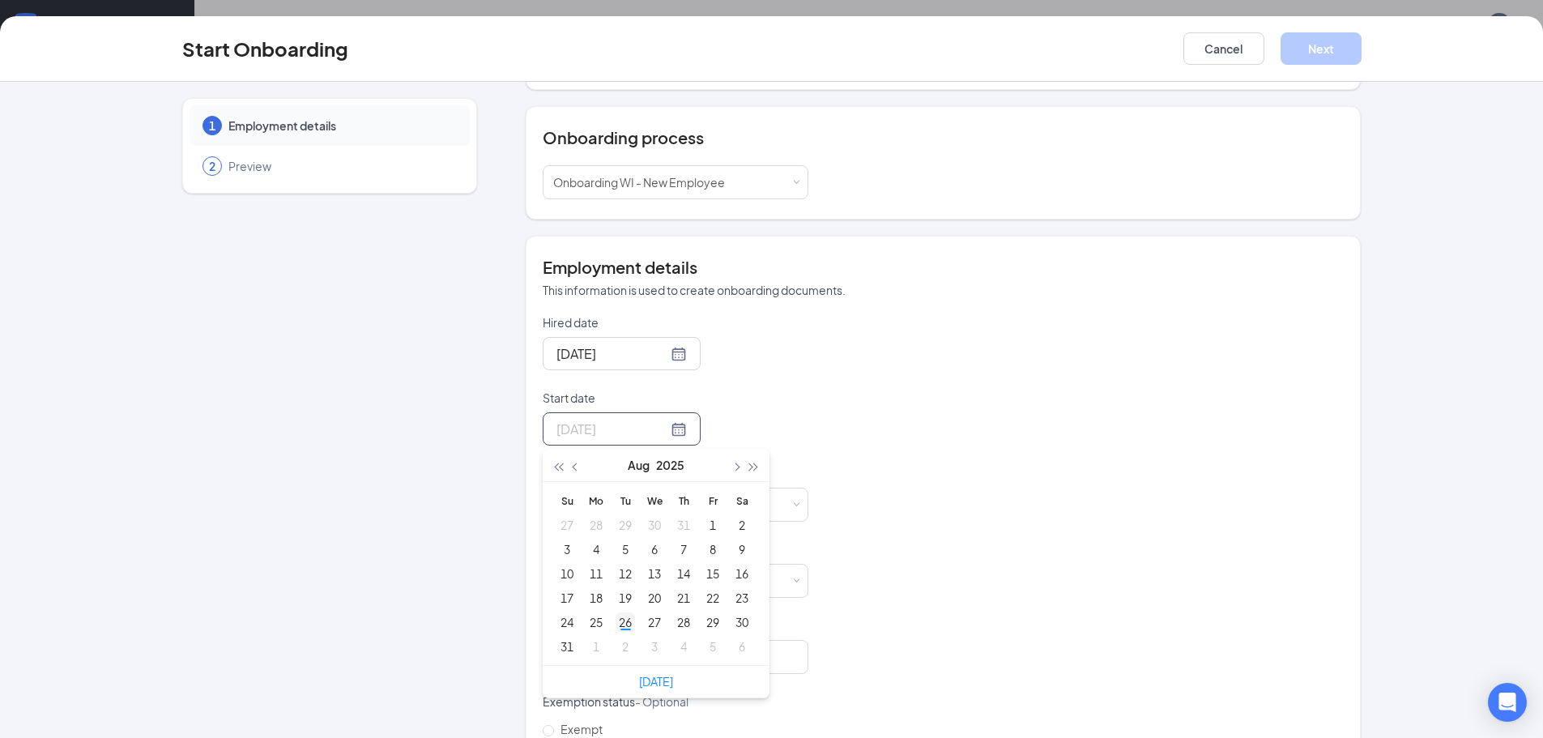
type input "[DATE]"
click at [617, 612] on div "26" at bounding box center [625, 621] width 19 height 19
click at [646, 492] on input at bounding box center [650, 504] width 103 height 32
type input "15"
click at [793, 578] on span at bounding box center [796, 581] width 7 height 7
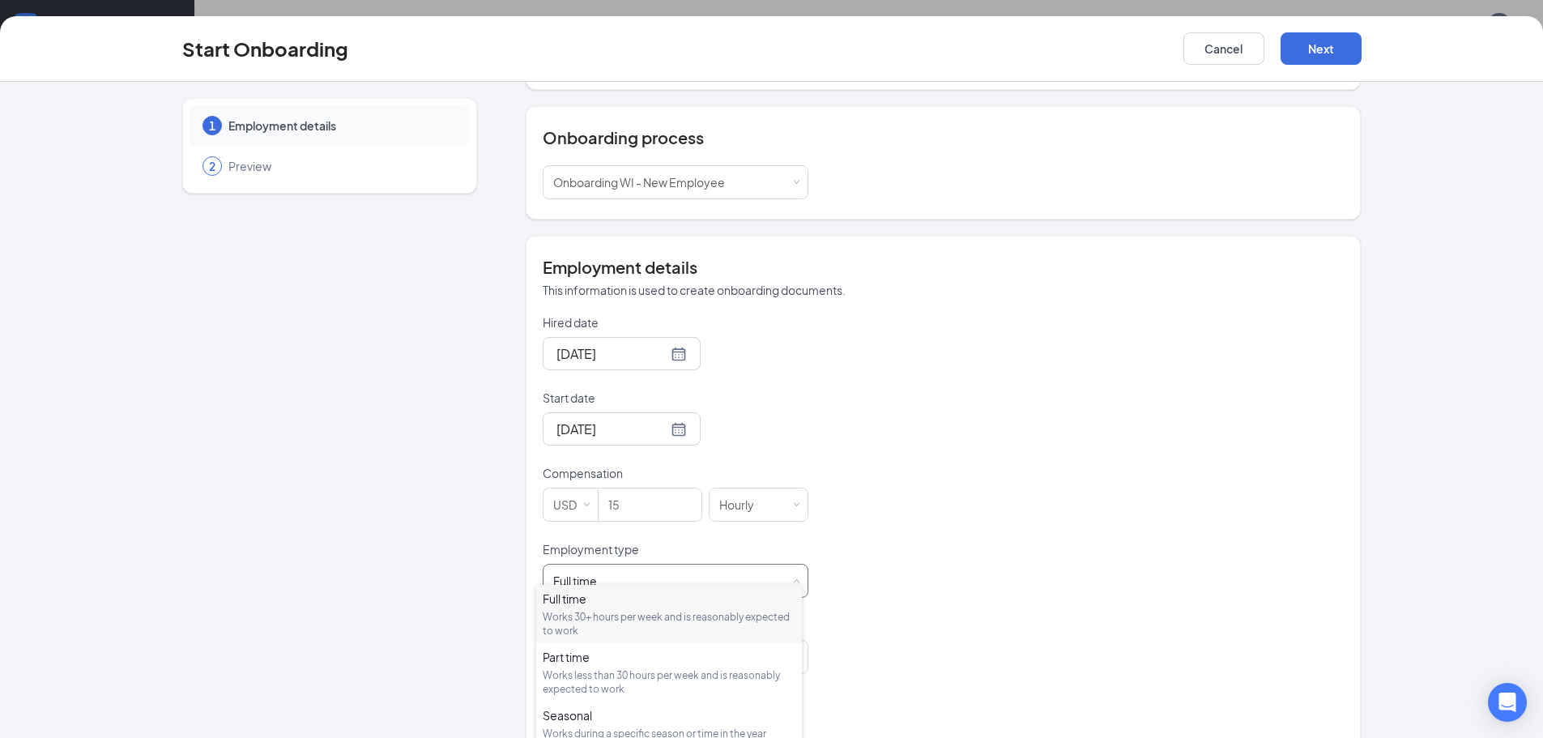
click at [761, 622] on div "Works 30+ hours per week and is reasonably expected to work" at bounding box center [669, 624] width 253 height 28
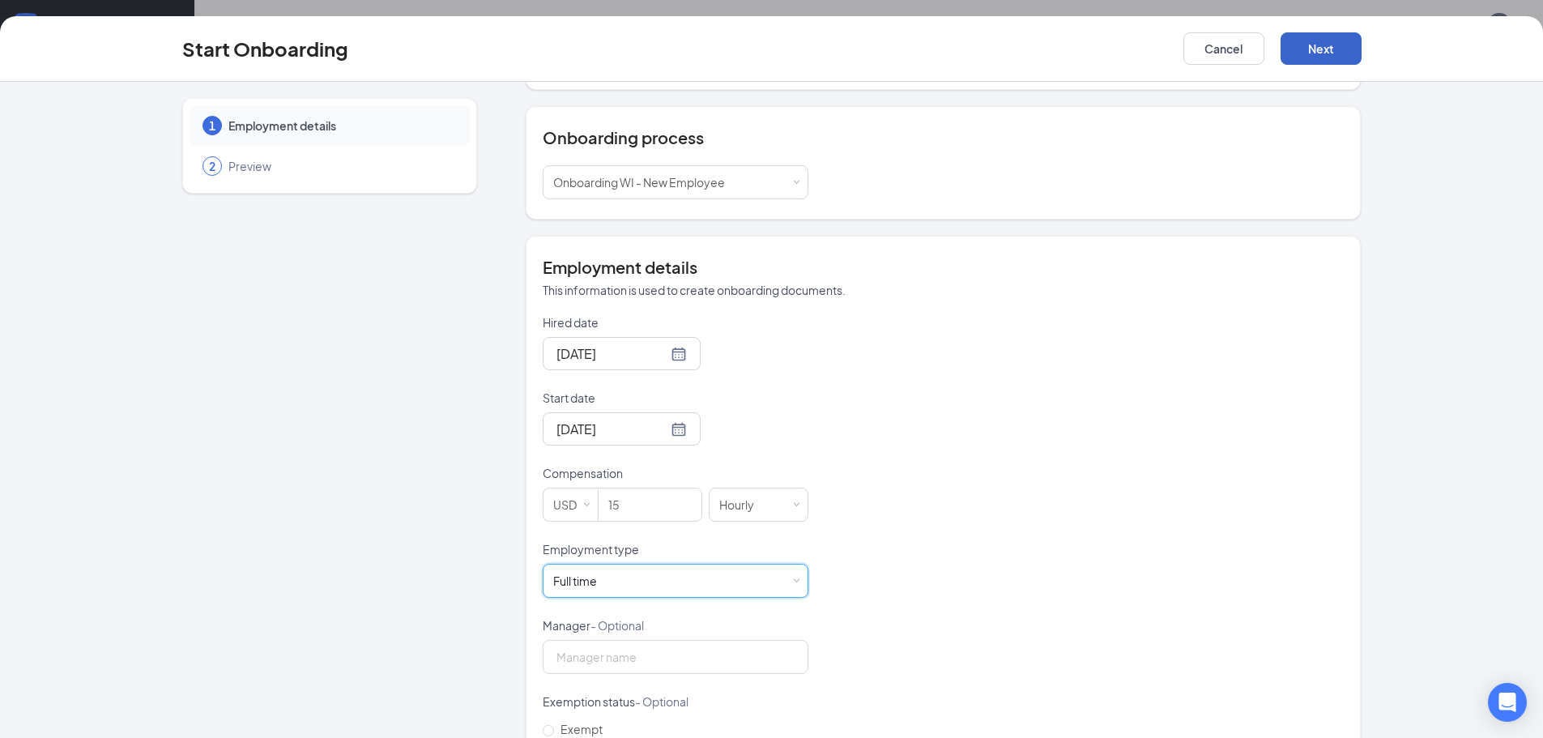
click at [1307, 52] on button "Next" at bounding box center [1321, 48] width 81 height 32
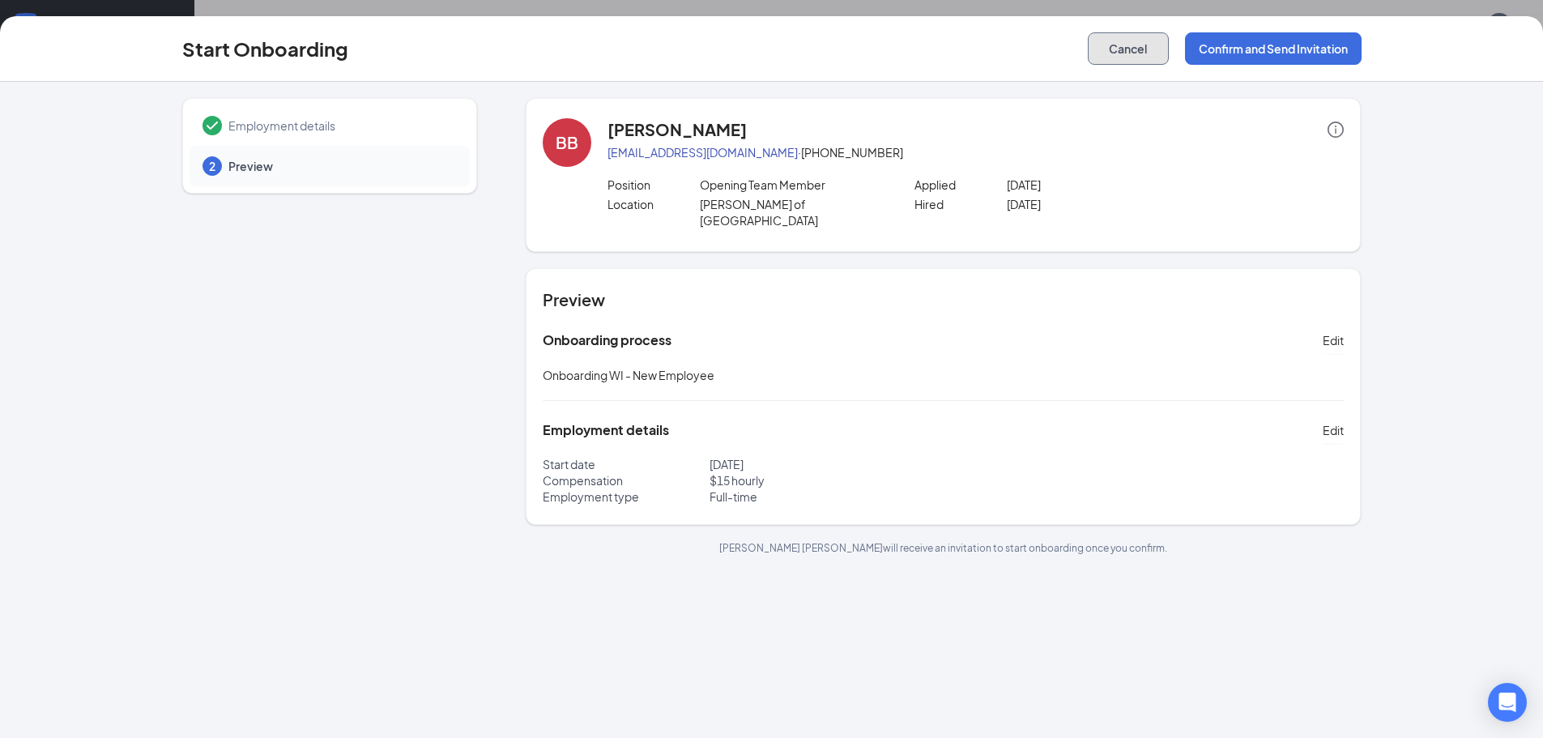
click at [1139, 55] on button "Cancel" at bounding box center [1128, 48] width 81 height 32
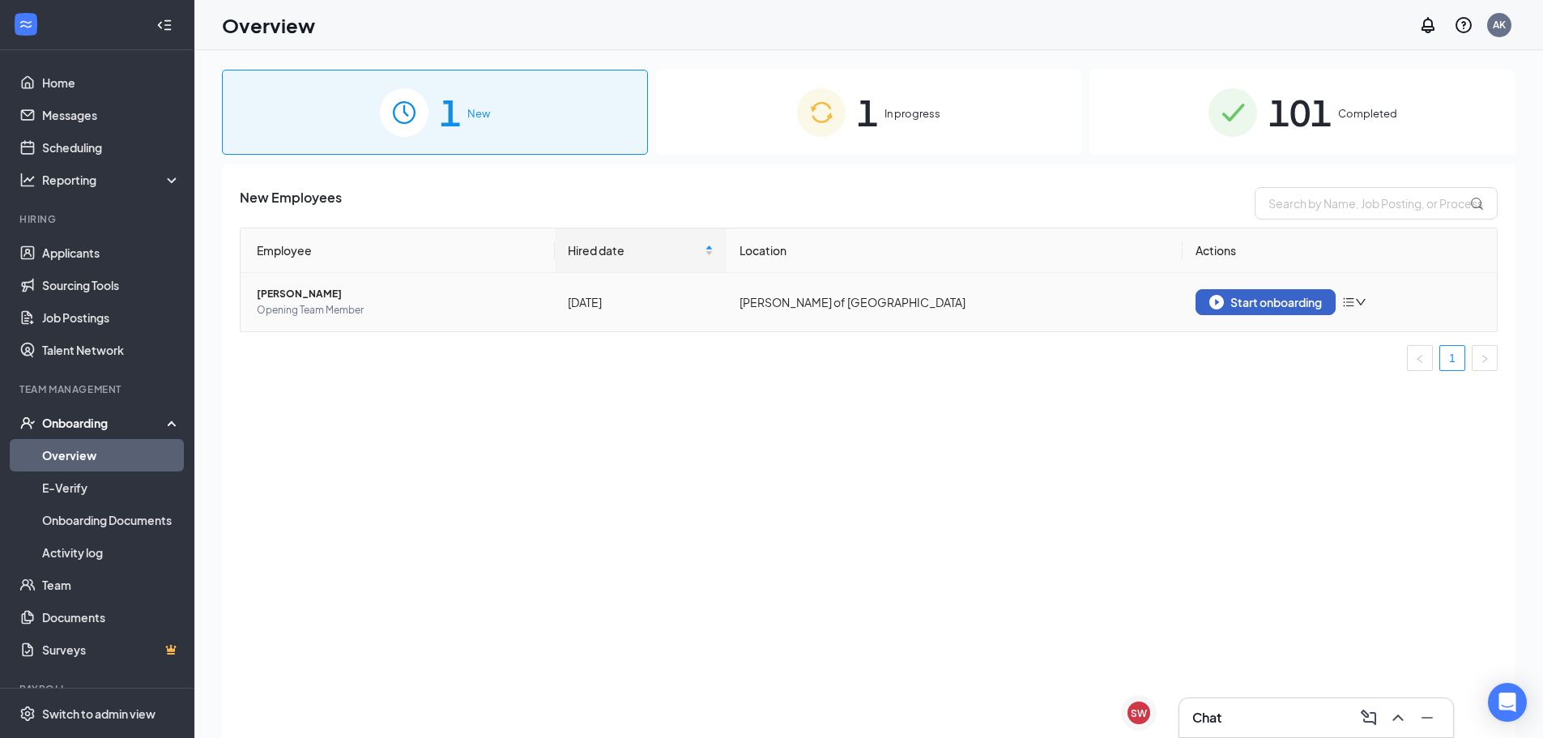
click at [1326, 309] on button "Start onboarding" at bounding box center [1266, 302] width 140 height 26
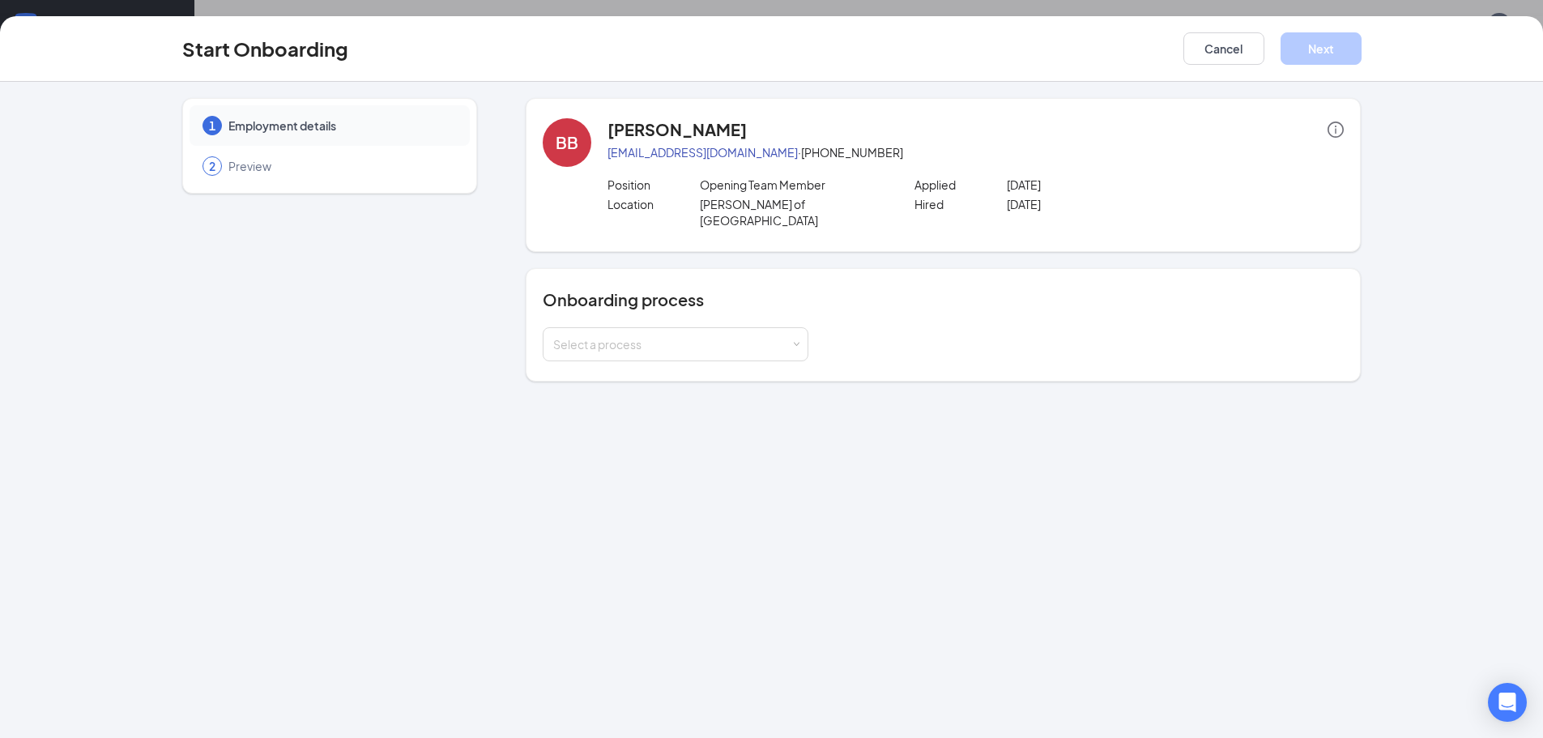
drag, startPoint x: 845, startPoint y: 326, endPoint x: 834, endPoint y: 331, distance: 12.0
click at [839, 330] on div "Select a process" at bounding box center [943, 344] width 801 height 34
click at [735, 336] on div "Select a process" at bounding box center [671, 344] width 237 height 16
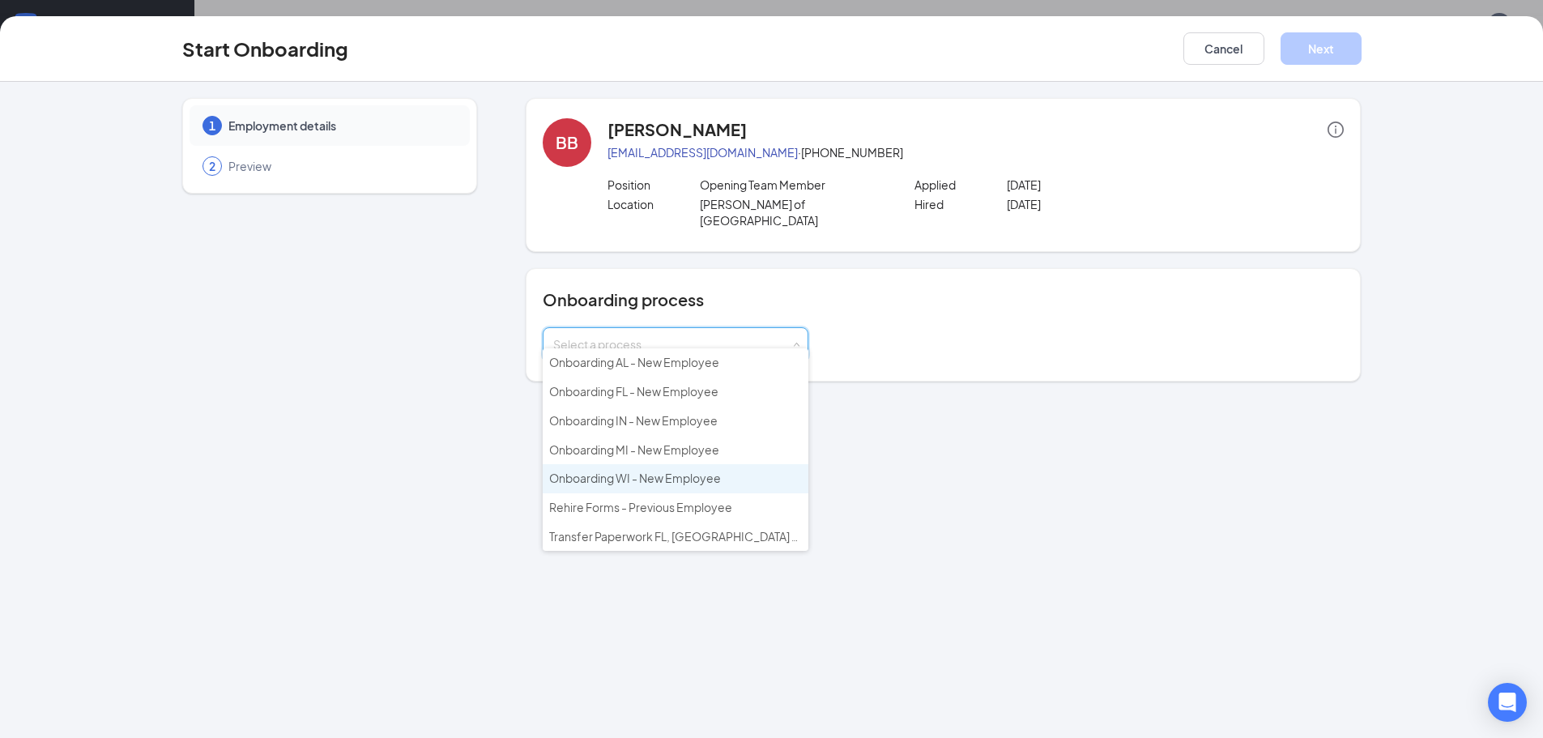
click at [661, 471] on span "Onboarding WI - New Employee" at bounding box center [635, 478] width 172 height 15
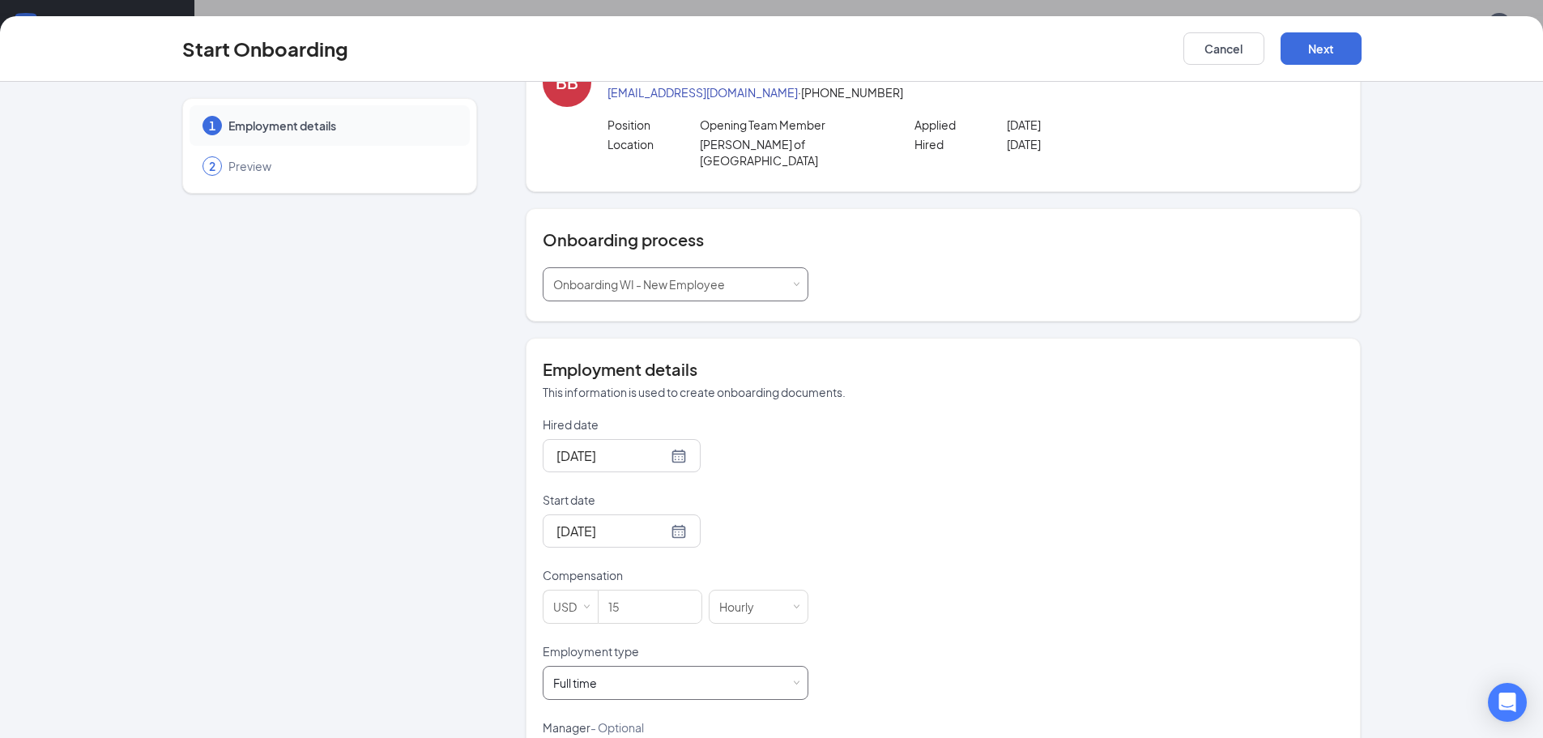
scroll to position [162, 0]
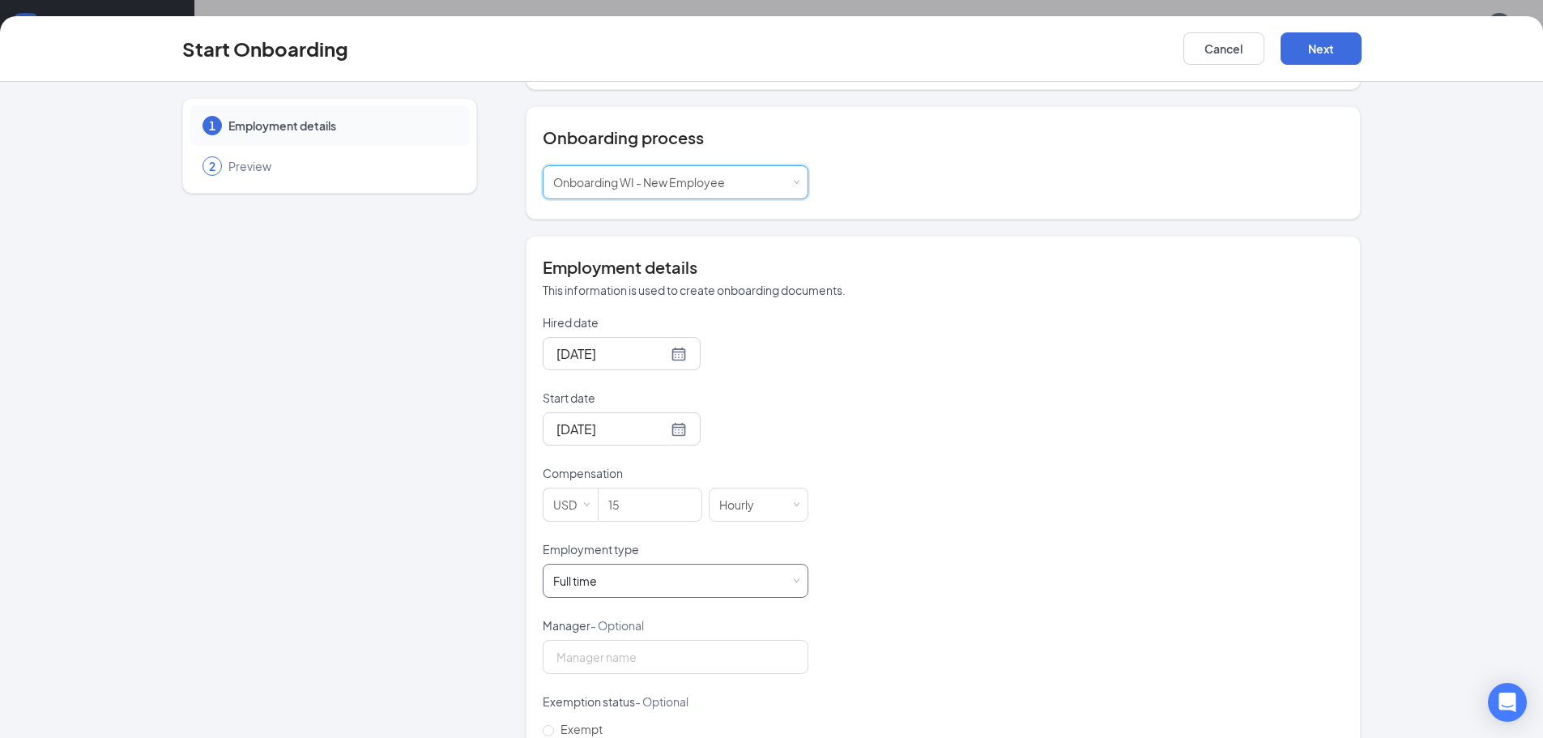
click at [789, 573] on div "Full time Works 30+ hours per week and is reasonably expected to work" at bounding box center [675, 581] width 245 height 32
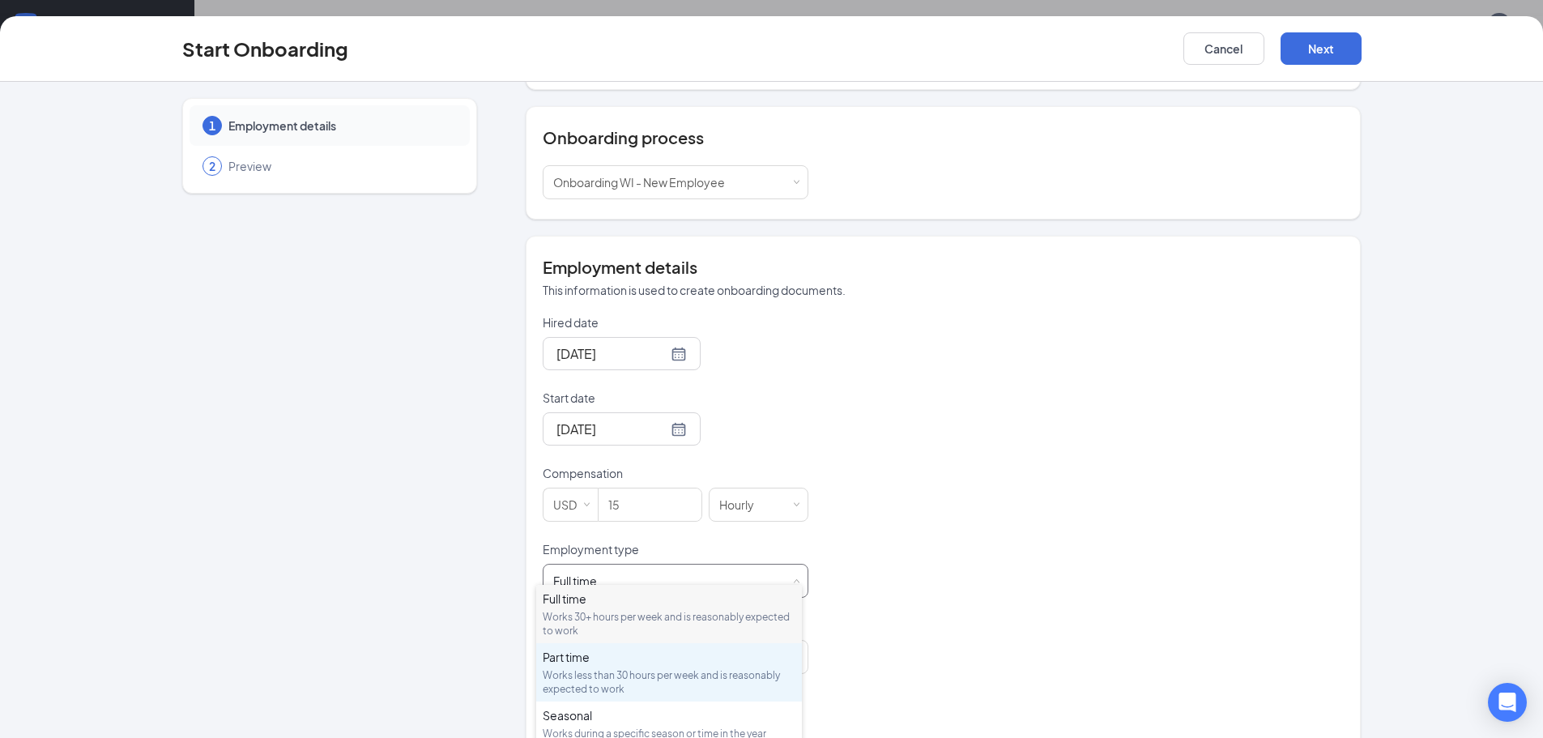
click at [646, 668] on div "Works less than 30 hours per week and is reasonably expected to work" at bounding box center [669, 682] width 253 height 28
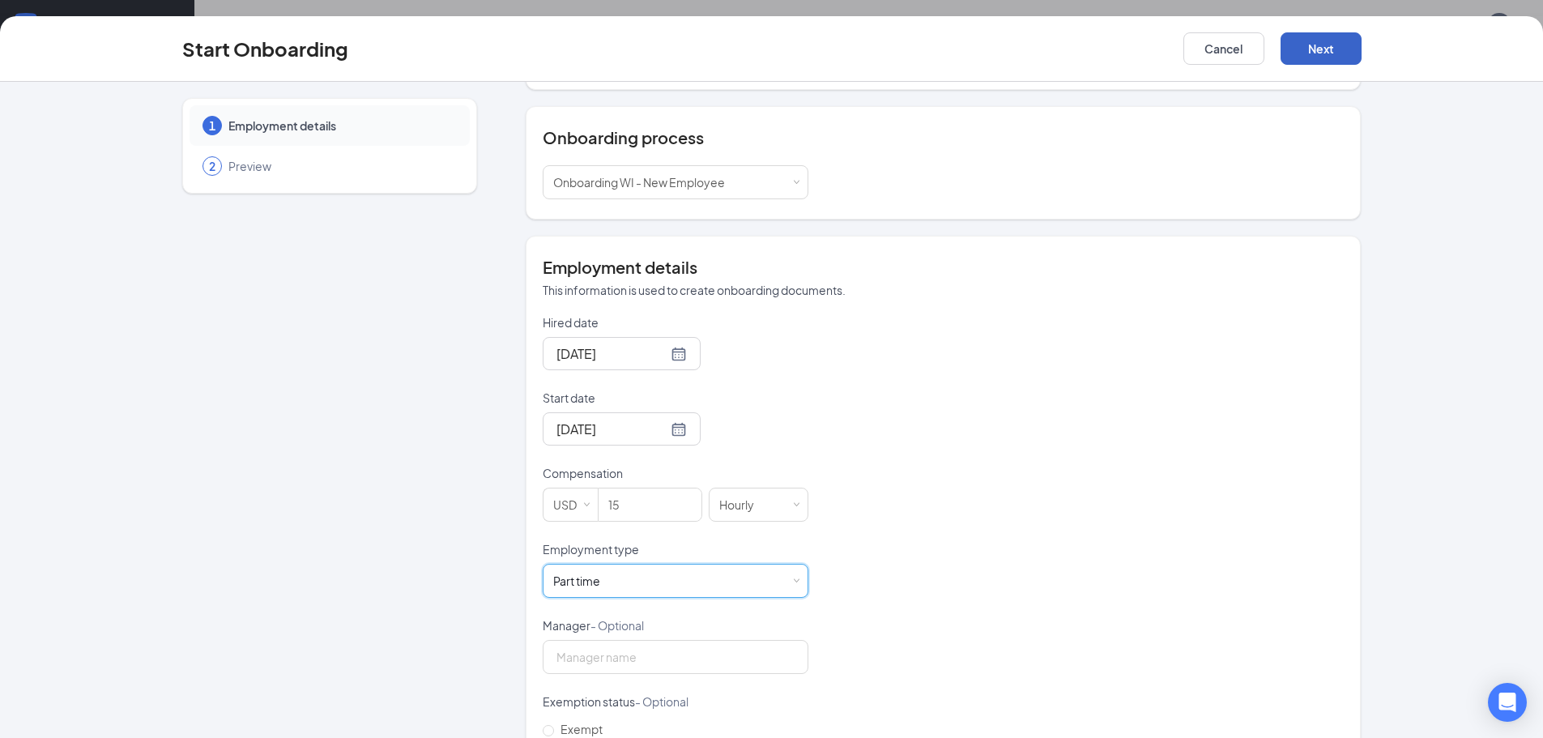
click at [1317, 43] on button "Next" at bounding box center [1321, 48] width 81 height 32
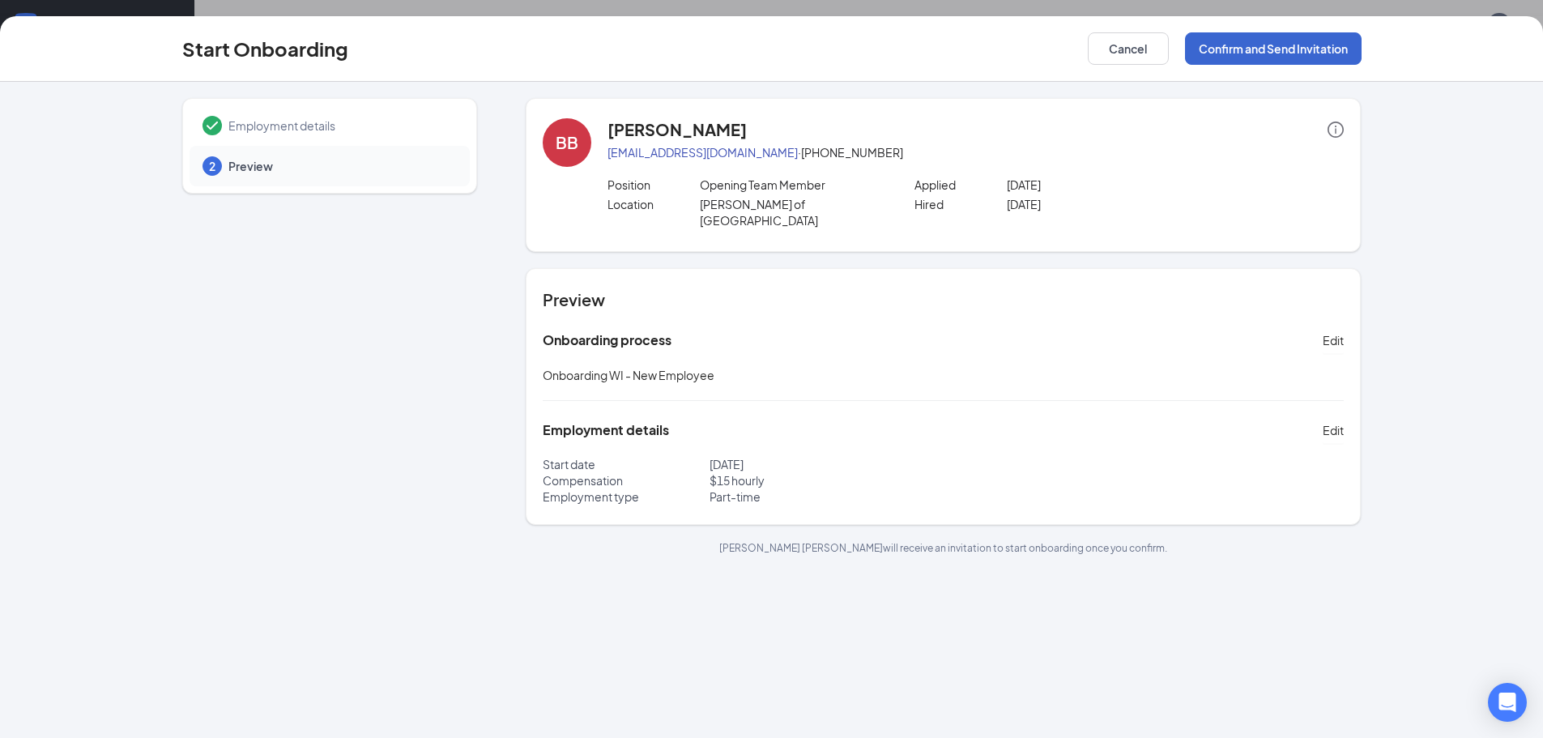
scroll to position [0, 0]
click at [1311, 56] on button "Confirm and Send Invitation" at bounding box center [1273, 48] width 177 height 32
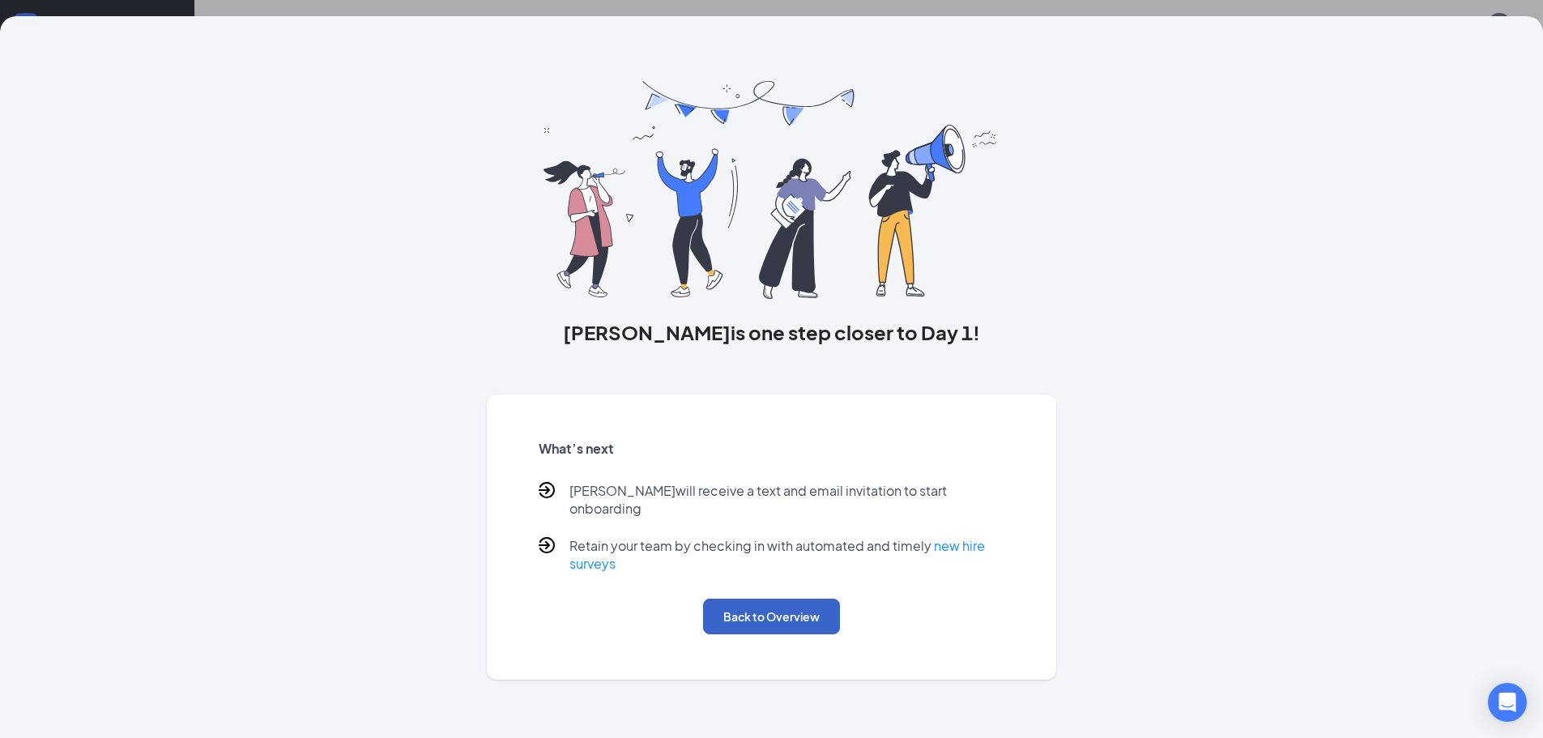
click at [786, 605] on button "Back to Overview" at bounding box center [771, 617] width 137 height 36
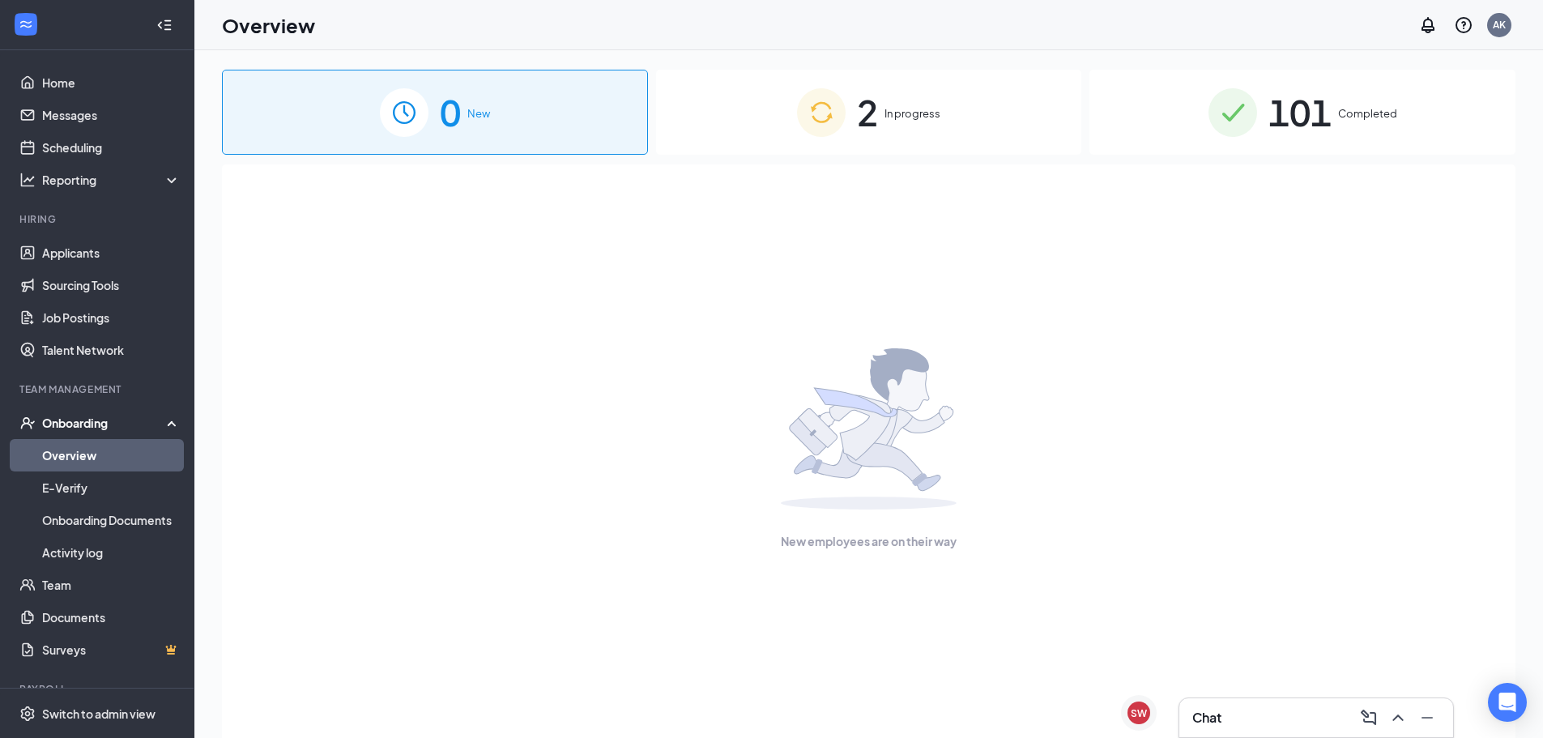
click at [1298, 104] on span "101" at bounding box center [1299, 112] width 63 height 56
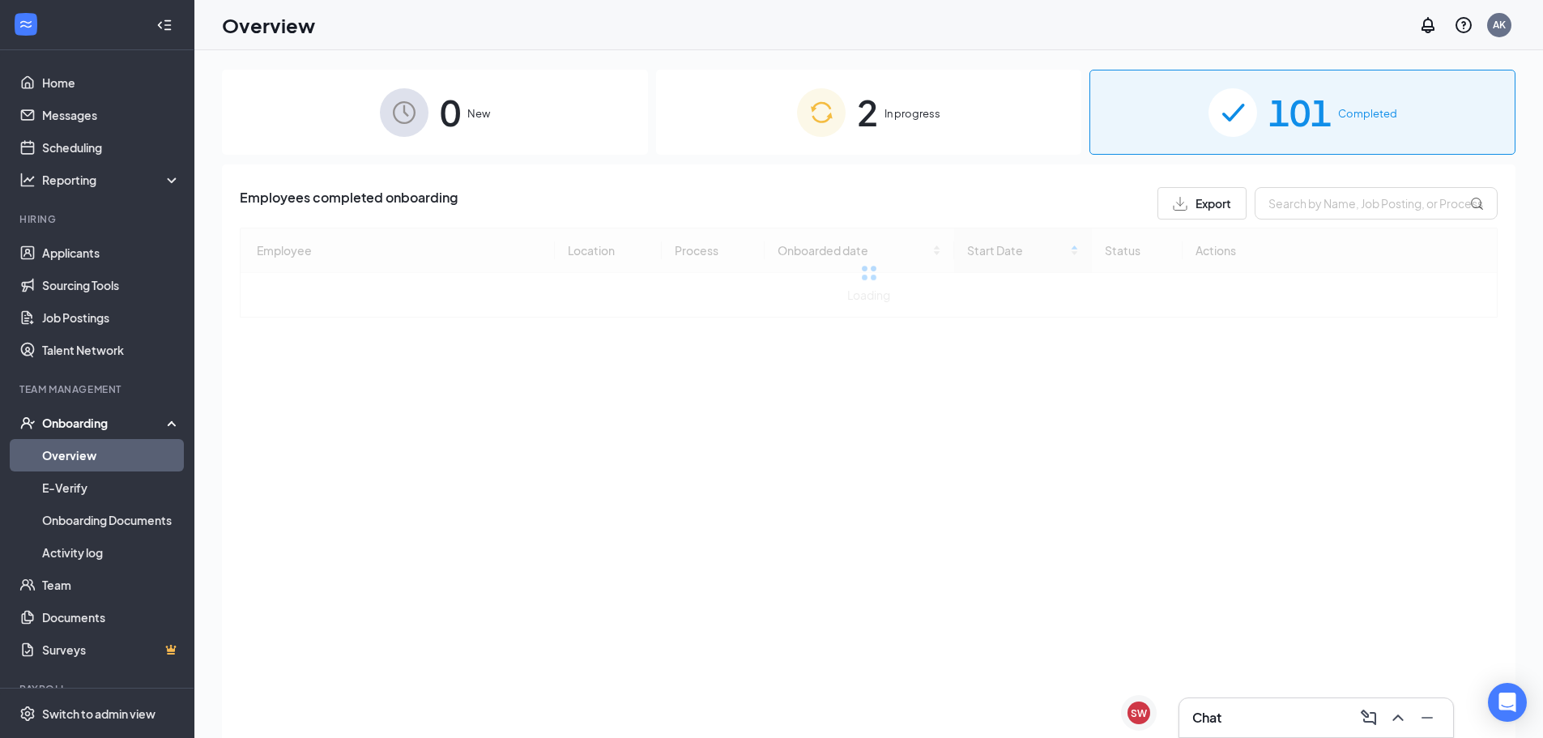
click at [793, 96] on div "2 In progress" at bounding box center [869, 112] width 426 height 85
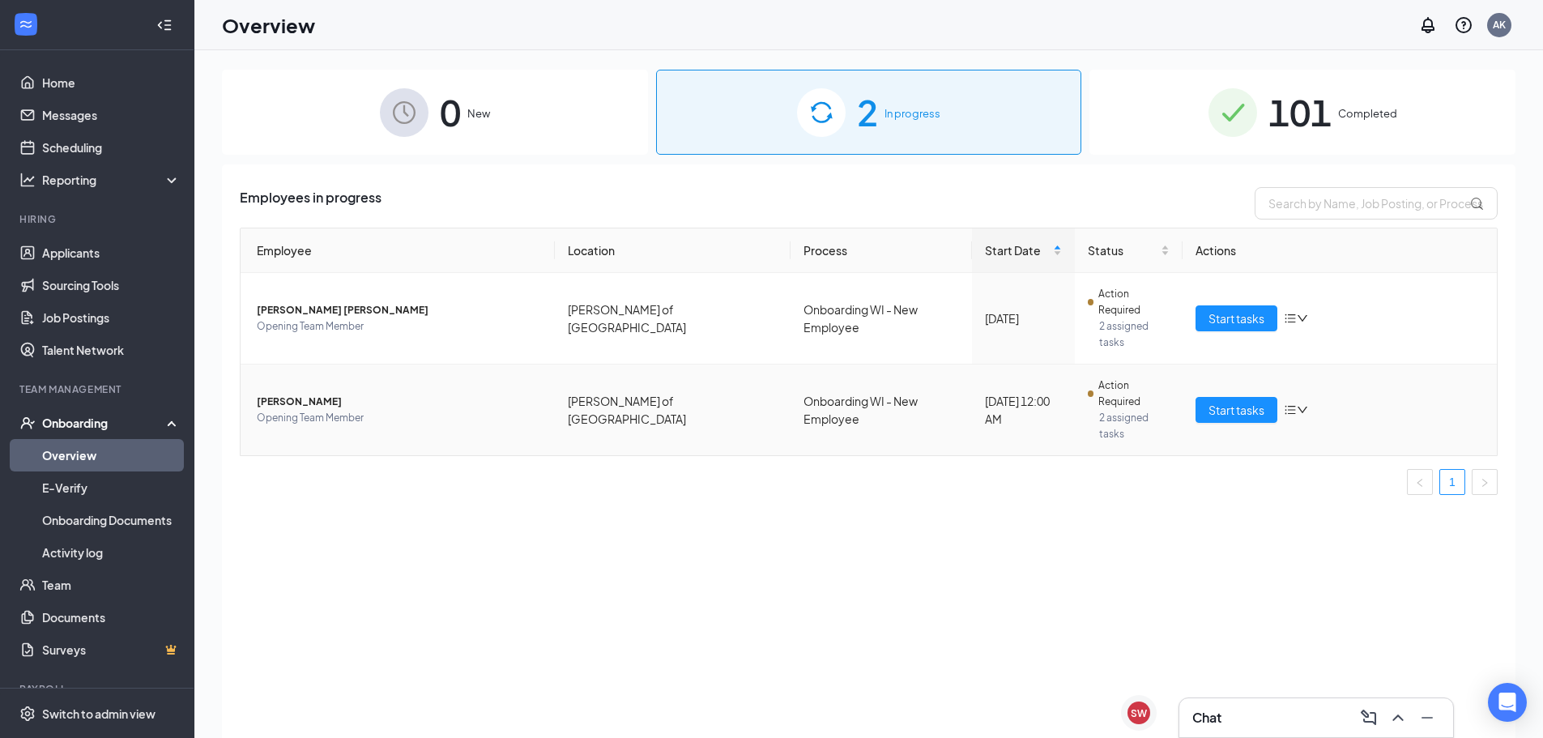
click at [279, 410] on span "Opening Team Member" at bounding box center [399, 418] width 285 height 16
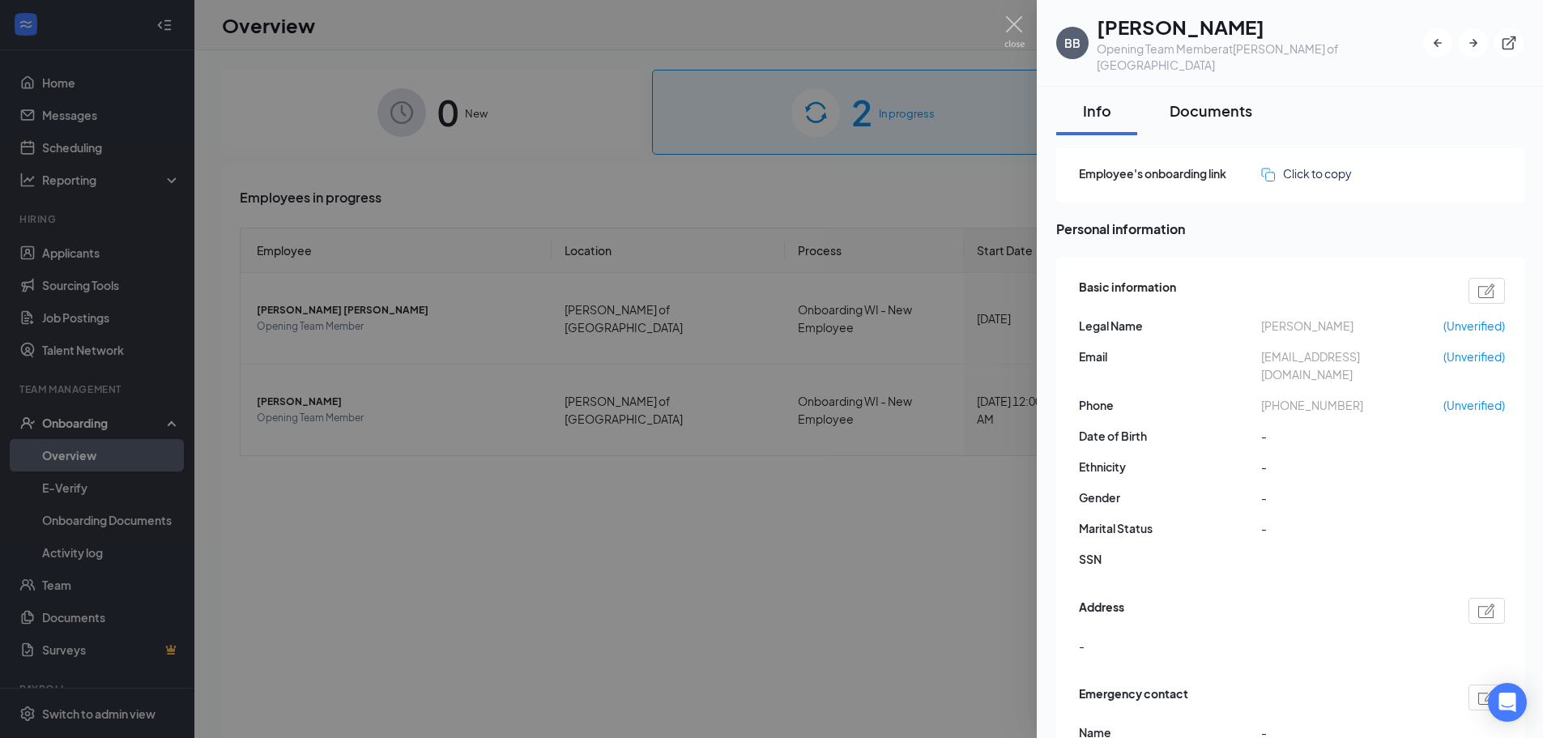
click at [1175, 100] on div "Documents" at bounding box center [1211, 110] width 83 height 20
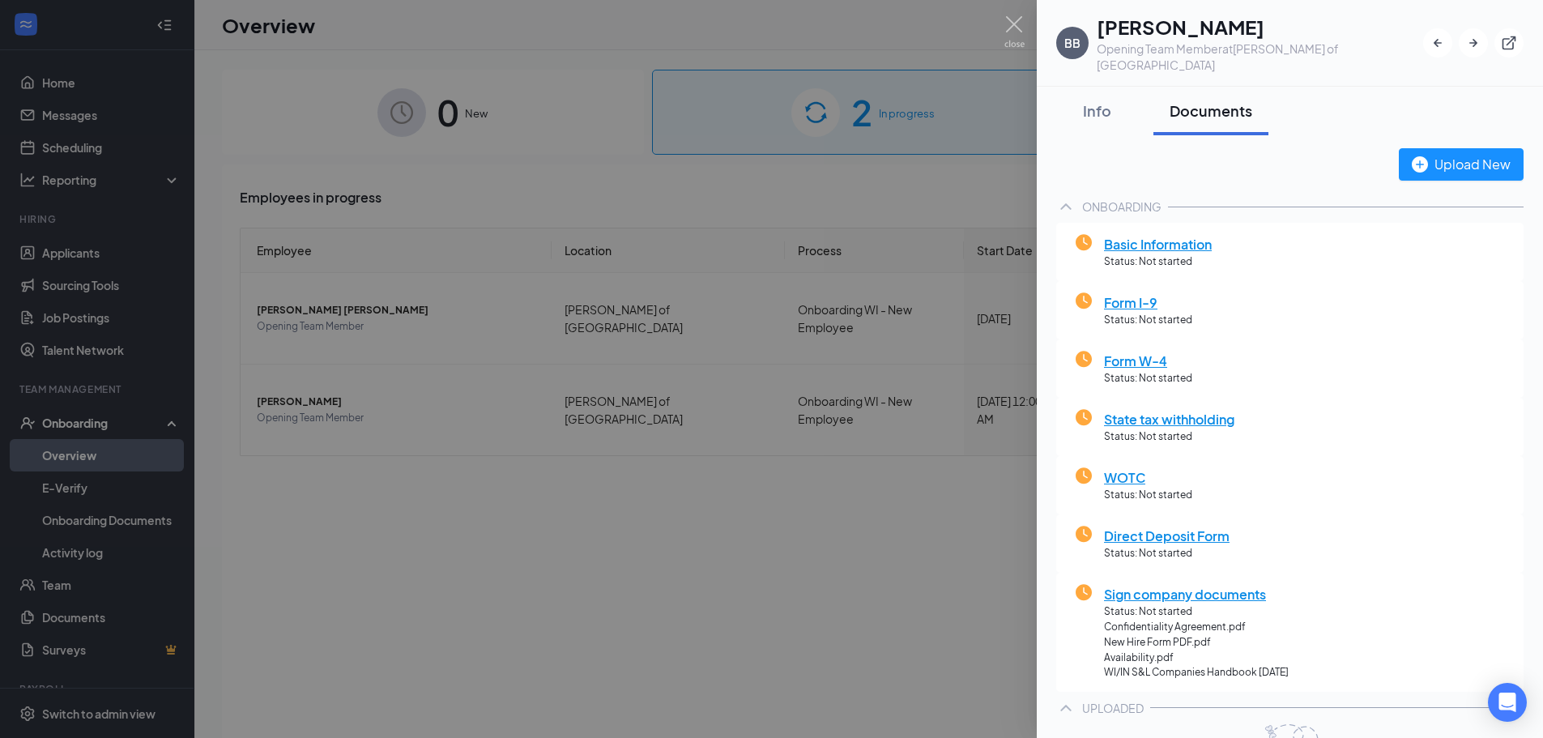
click at [920, 493] on div at bounding box center [771, 369] width 1543 height 738
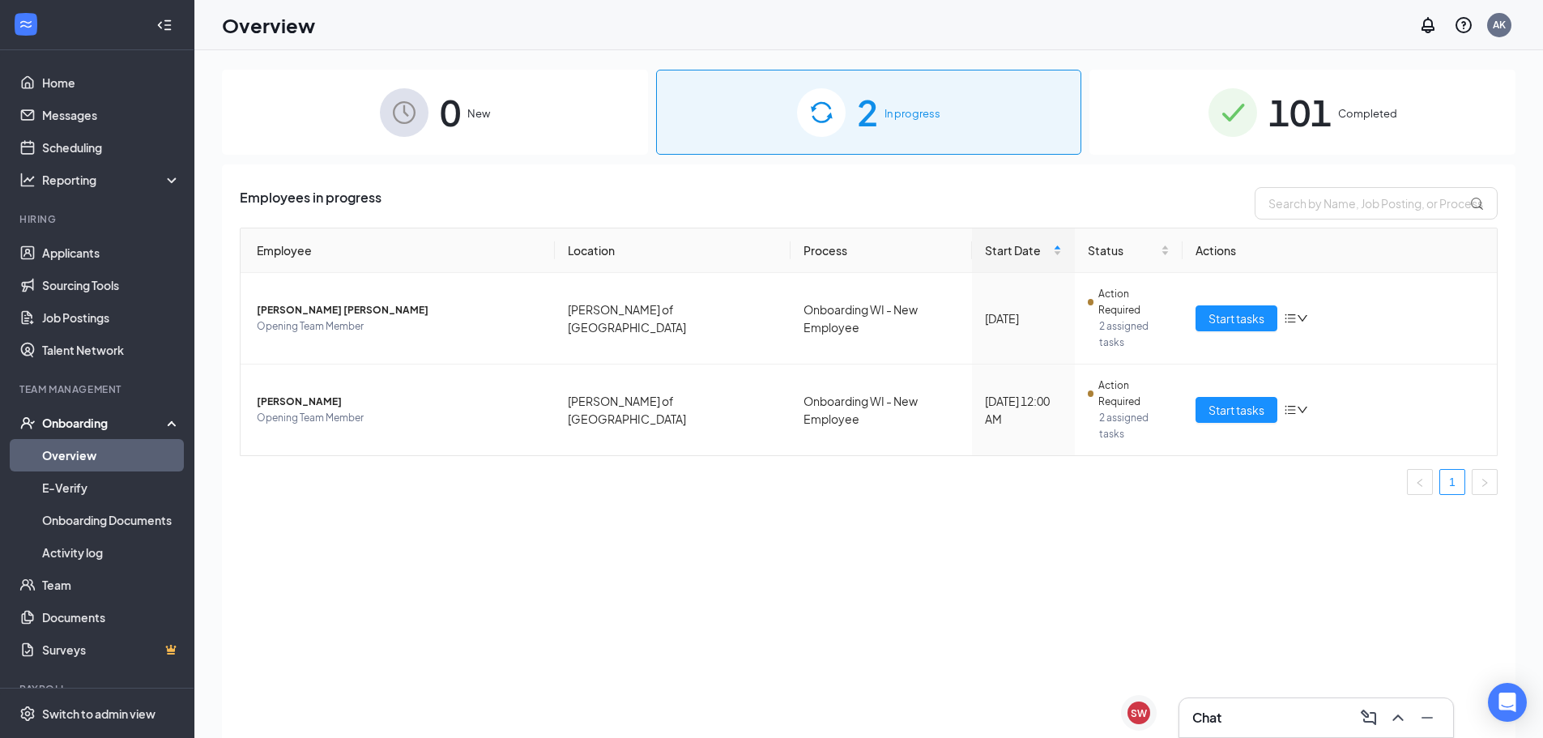
click at [1209, 88] on img at bounding box center [1233, 112] width 49 height 49
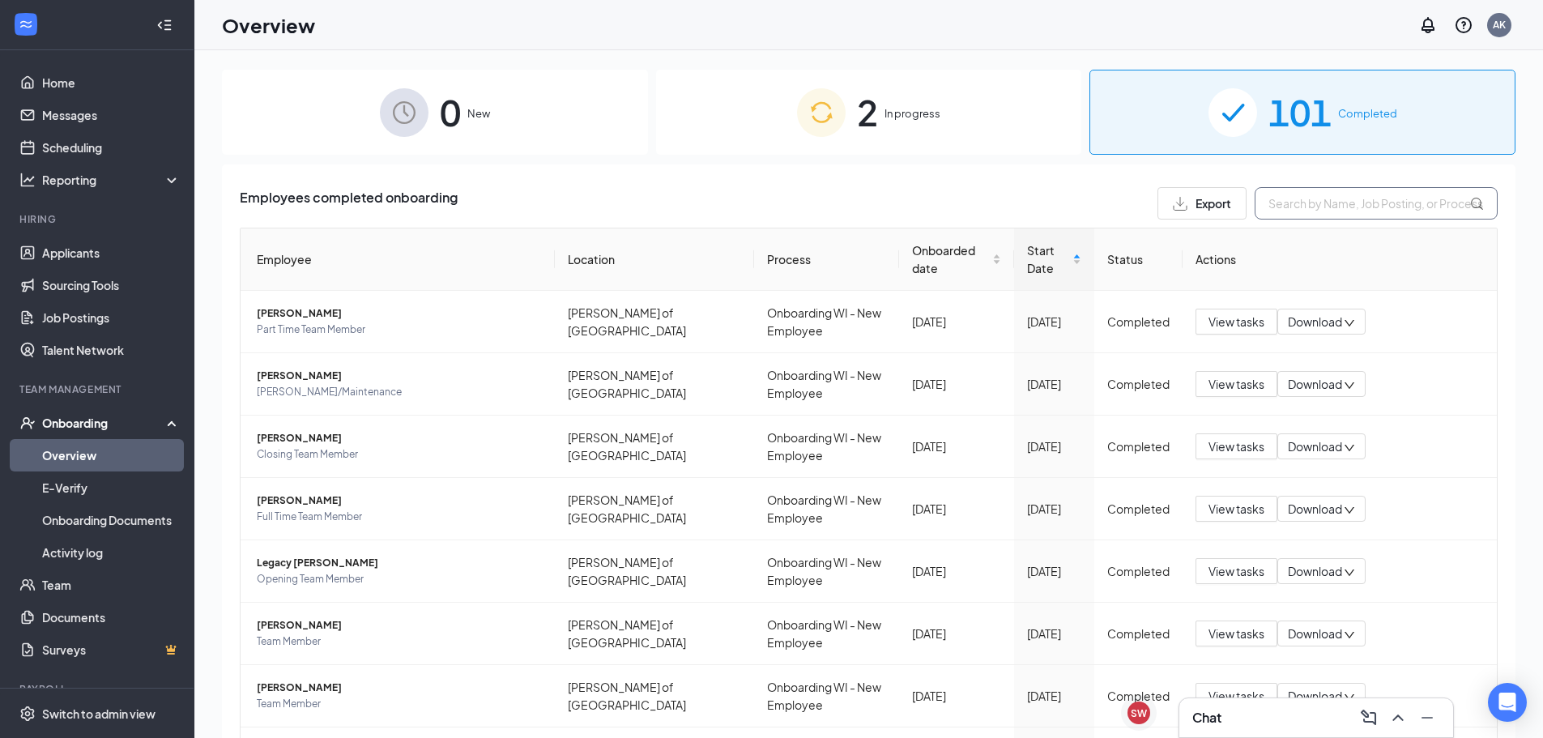
click at [1321, 205] on input "text" at bounding box center [1376, 203] width 243 height 32
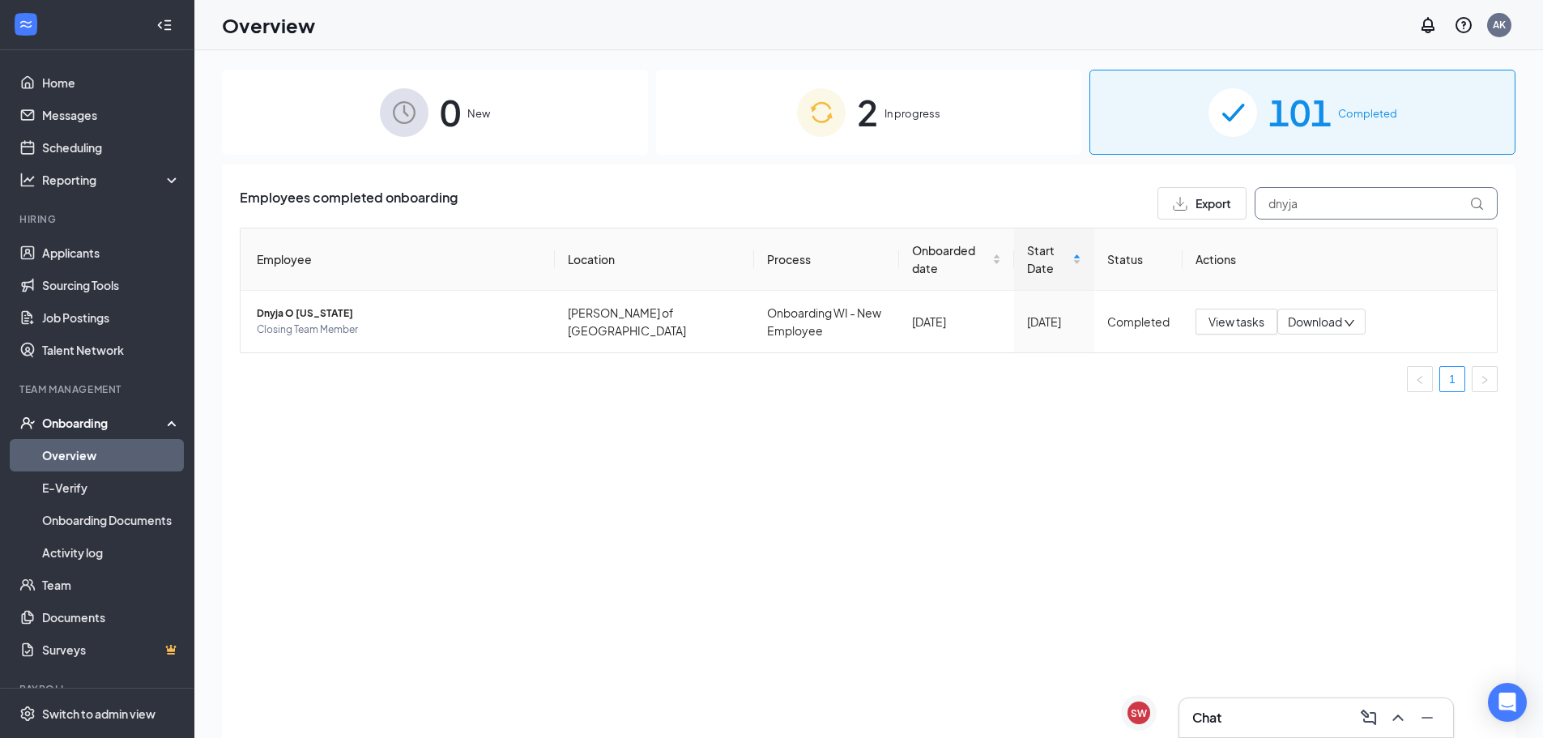
type input "dnyja"
click at [914, 122] on div "2 In progress" at bounding box center [869, 112] width 426 height 85
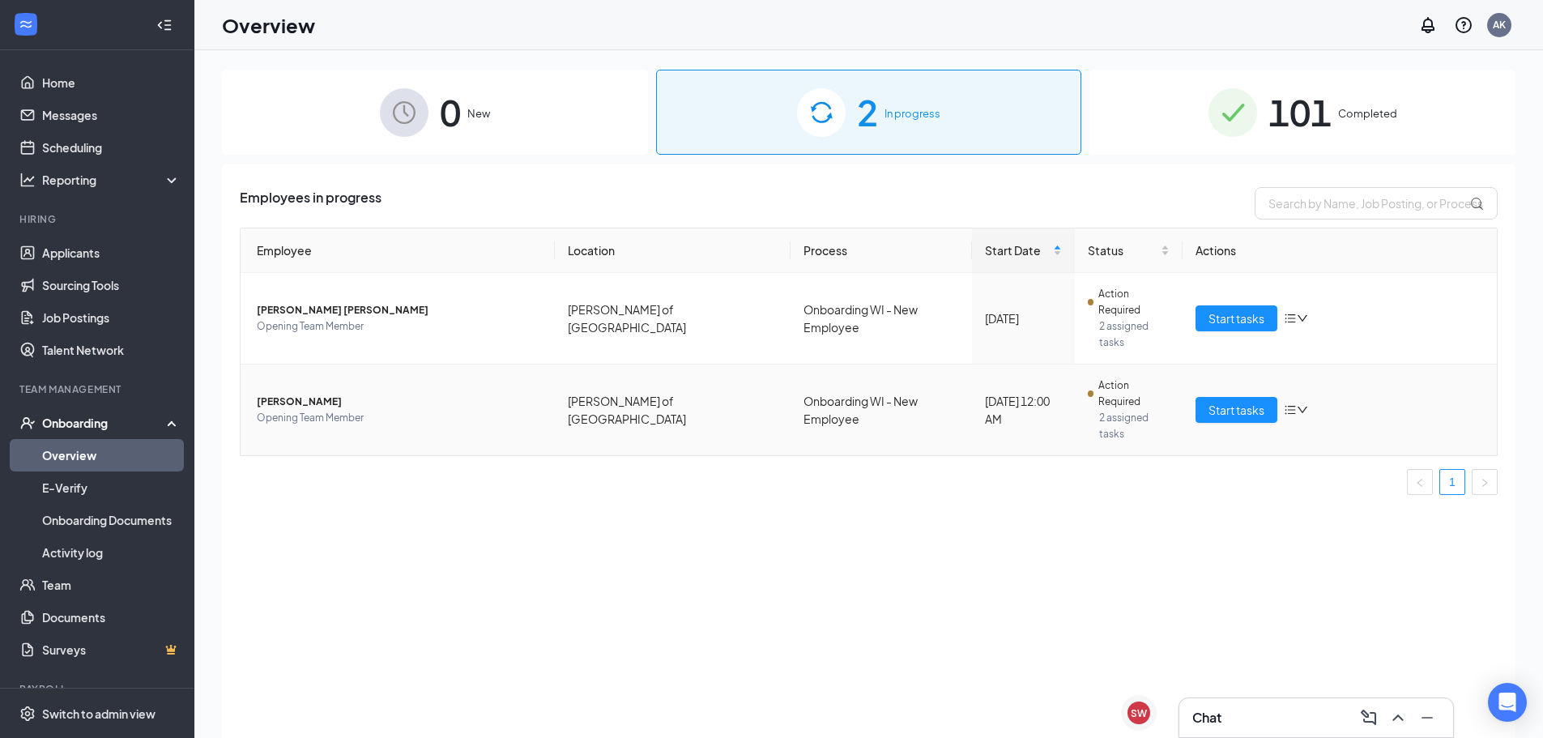
click at [274, 394] on span "[PERSON_NAME]" at bounding box center [399, 402] width 285 height 16
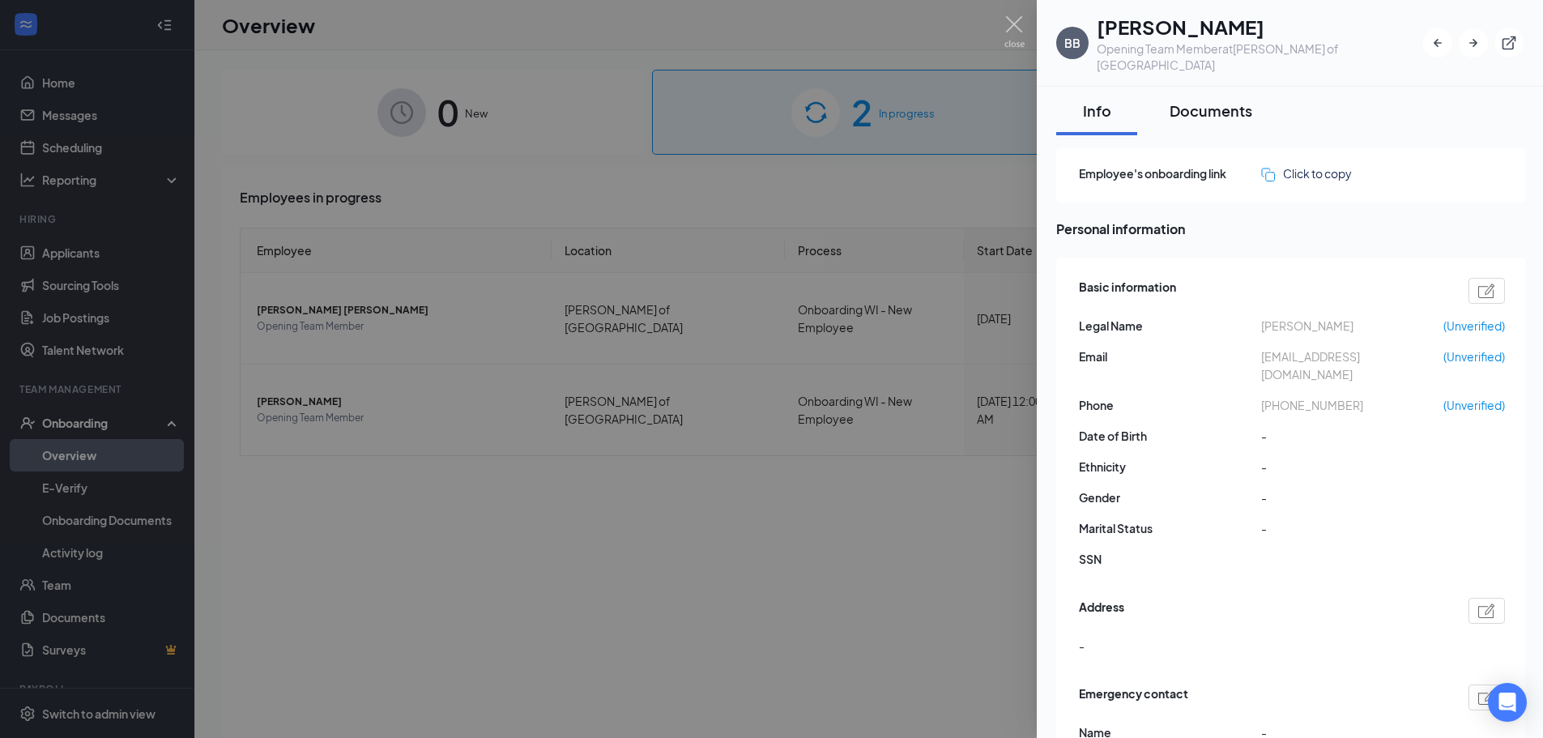
click at [1232, 100] on div "Documents" at bounding box center [1211, 110] width 83 height 20
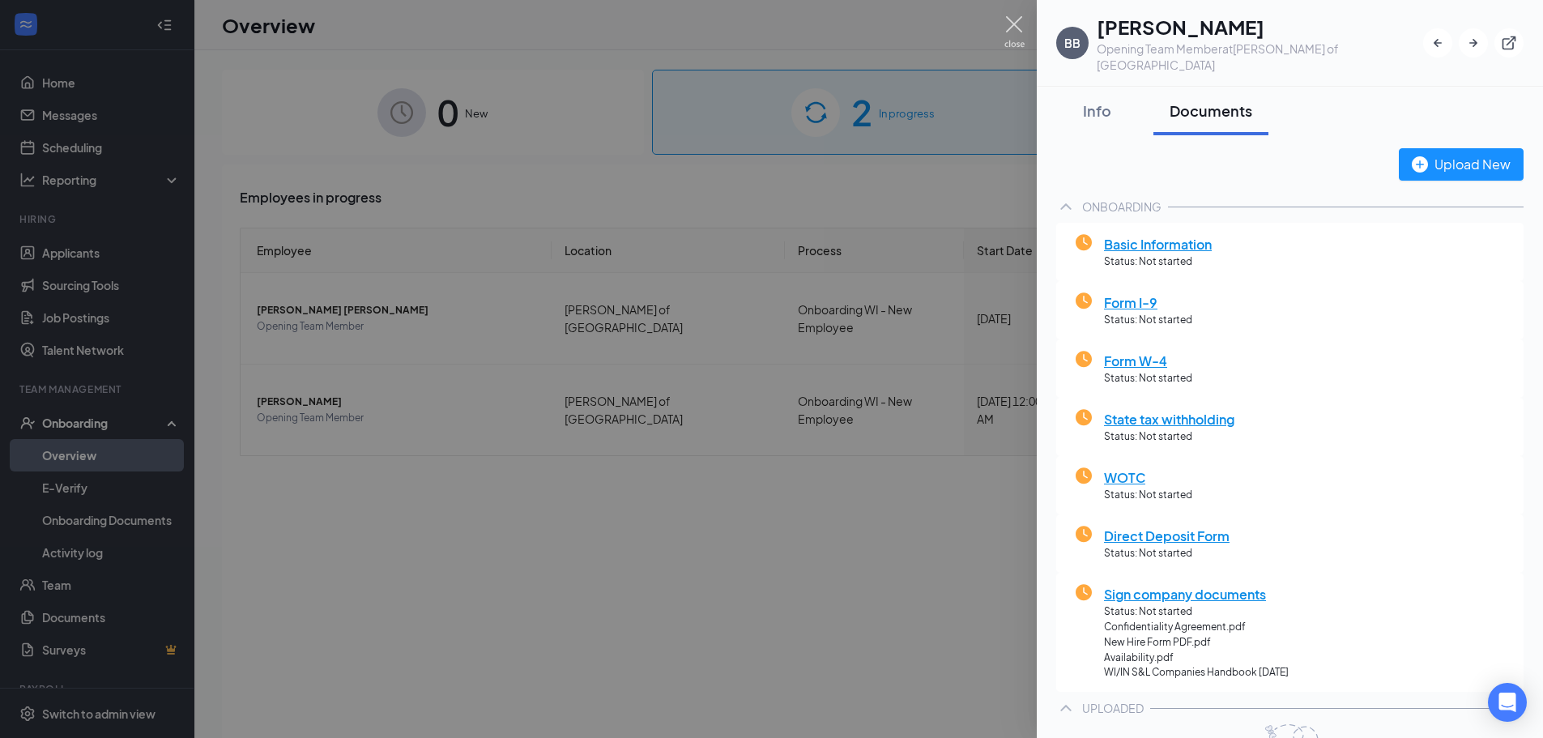
click at [1005, 29] on img at bounding box center [1014, 32] width 20 height 32
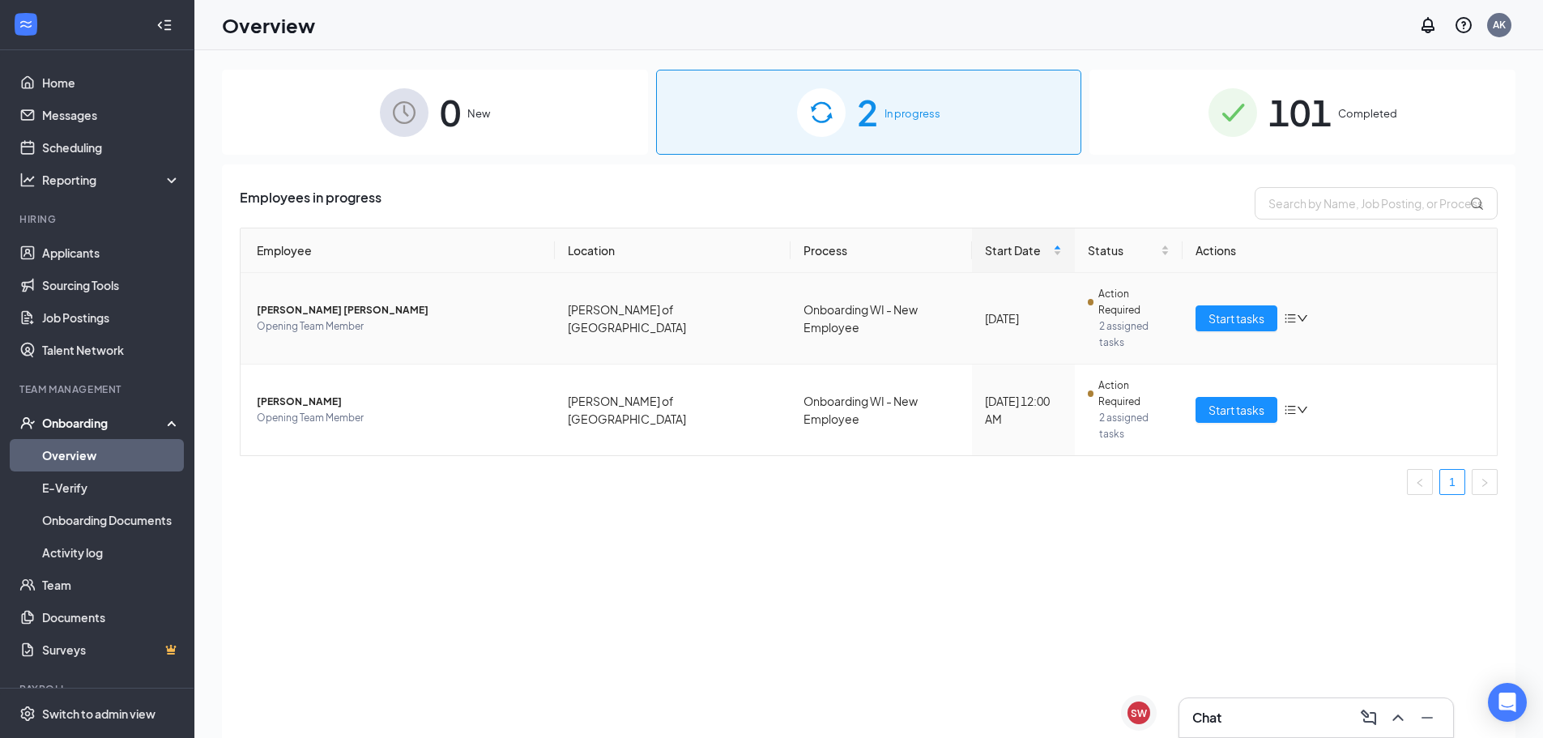
click at [316, 302] on span "[PERSON_NAME] [PERSON_NAME]" at bounding box center [399, 310] width 285 height 16
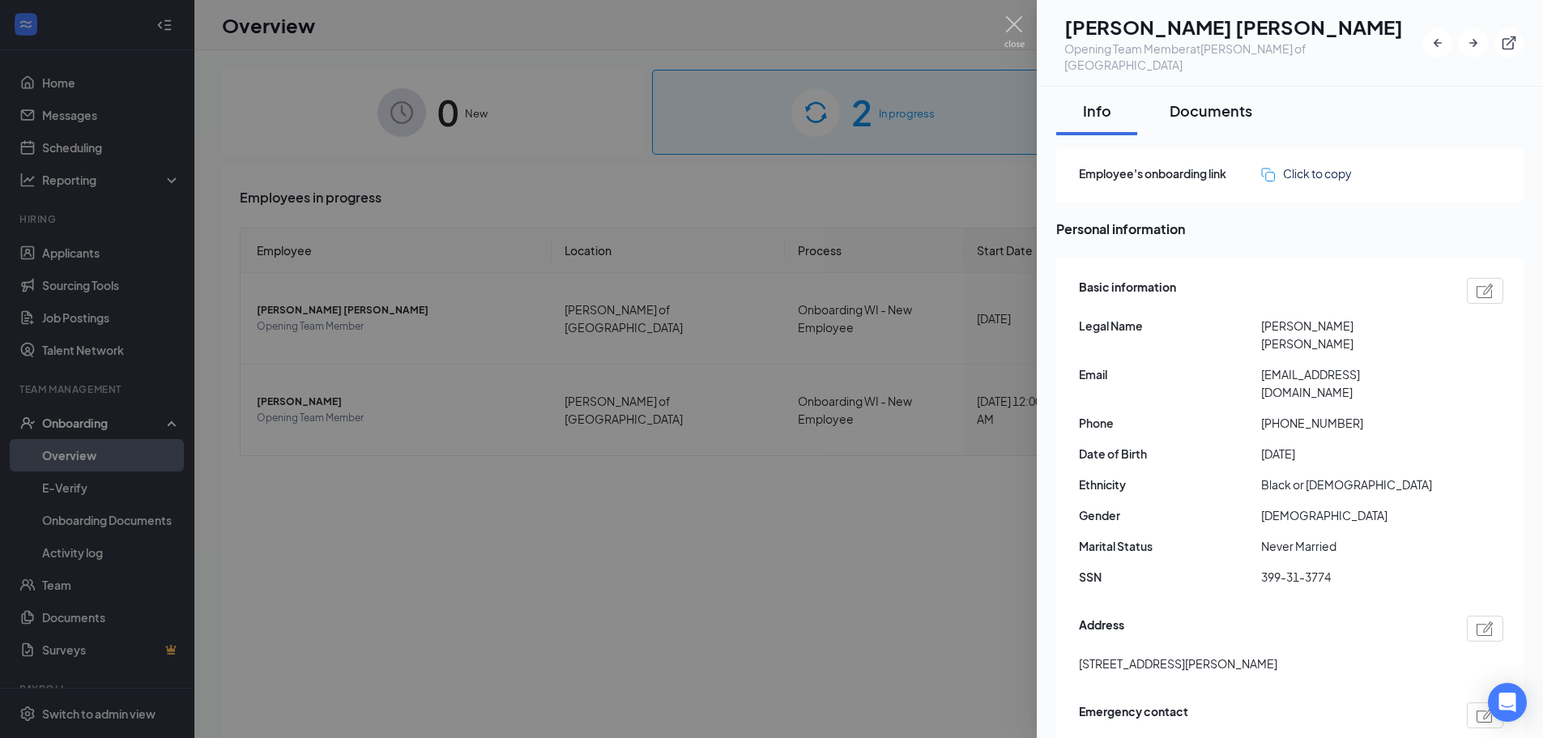
click at [1194, 87] on button "Documents" at bounding box center [1210, 111] width 115 height 49
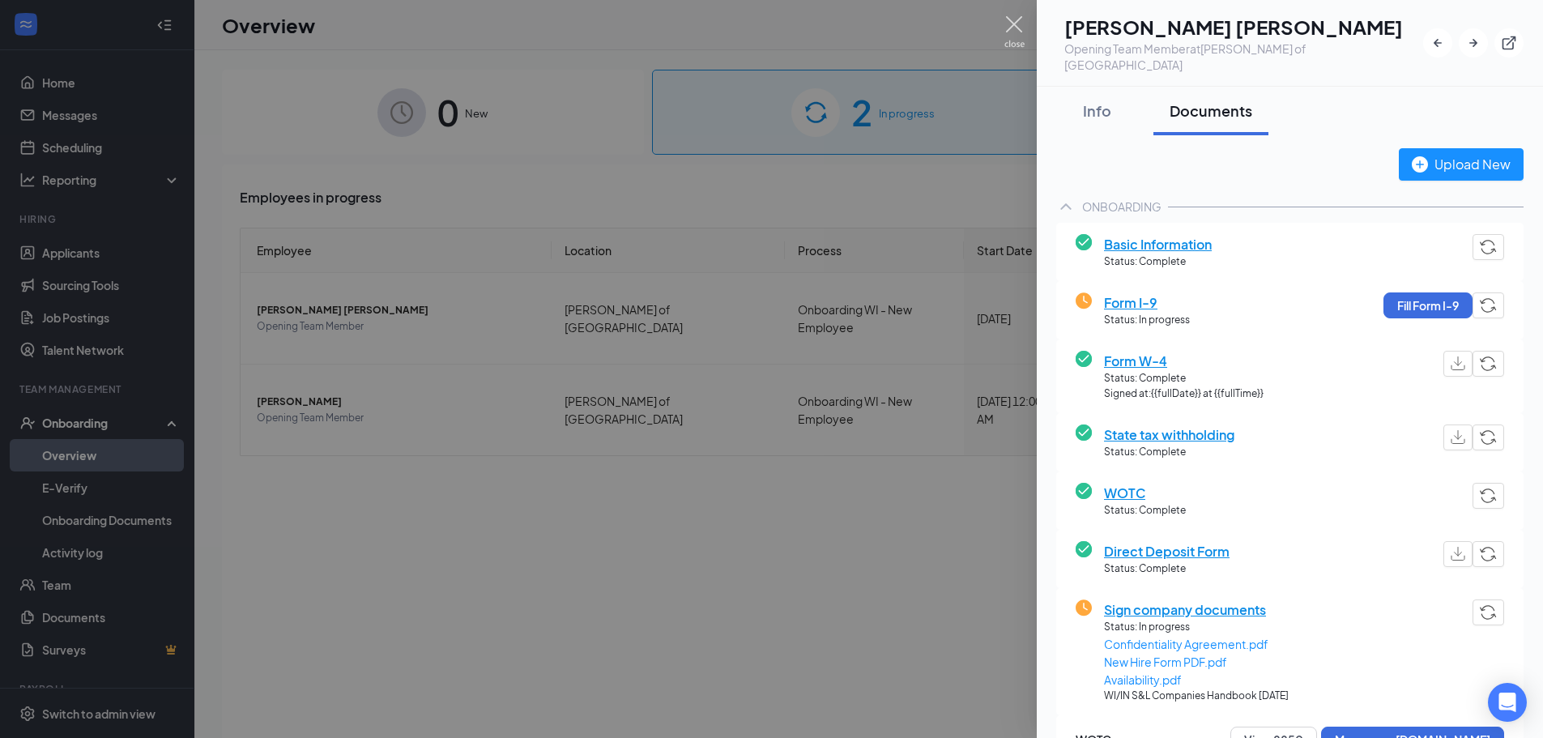
click at [1021, 32] on img at bounding box center [1014, 32] width 20 height 32
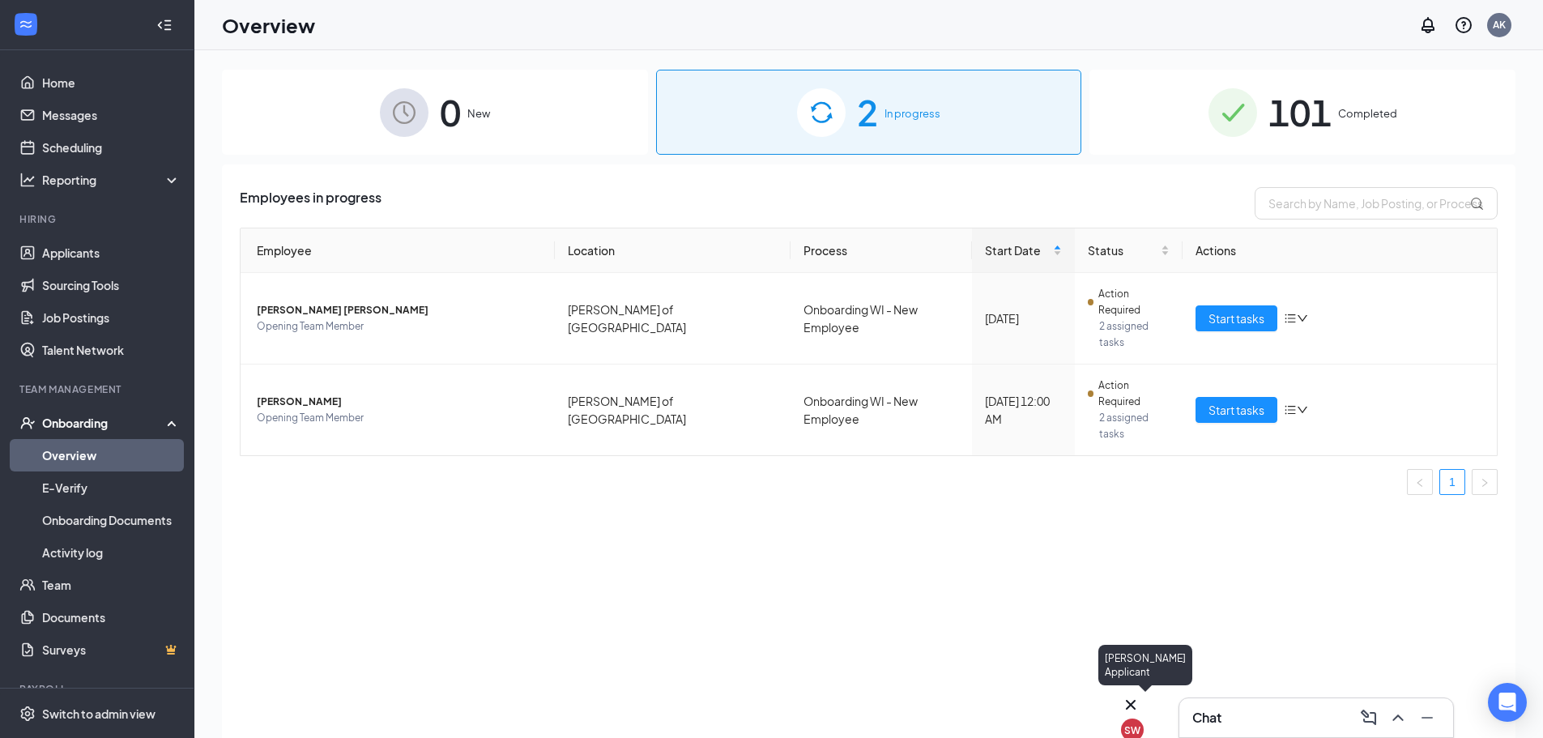
click at [1140, 698] on icon "Cross" at bounding box center [1130, 704] width 19 height 19
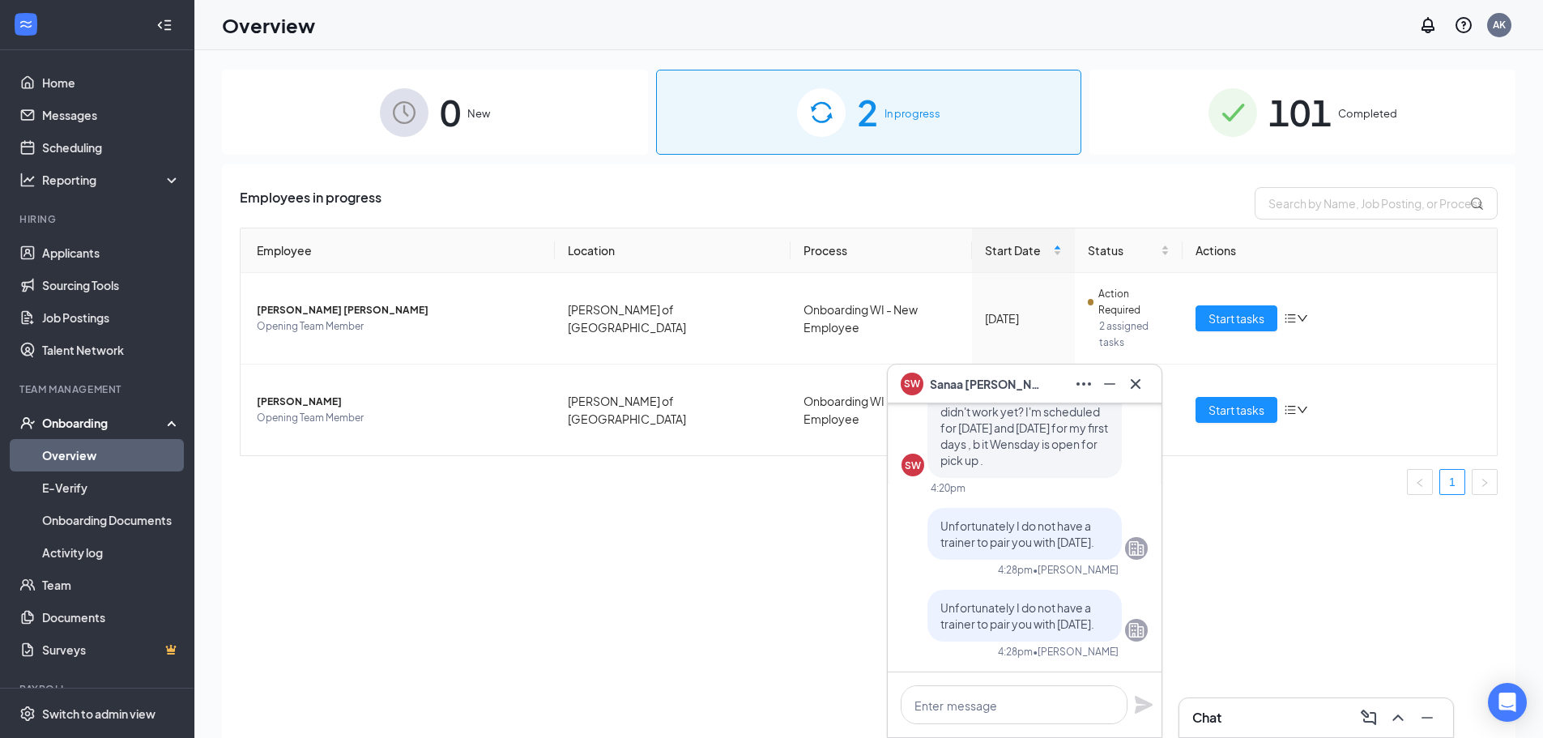
click at [1232, 704] on div "Chat" at bounding box center [1316, 717] width 274 height 39
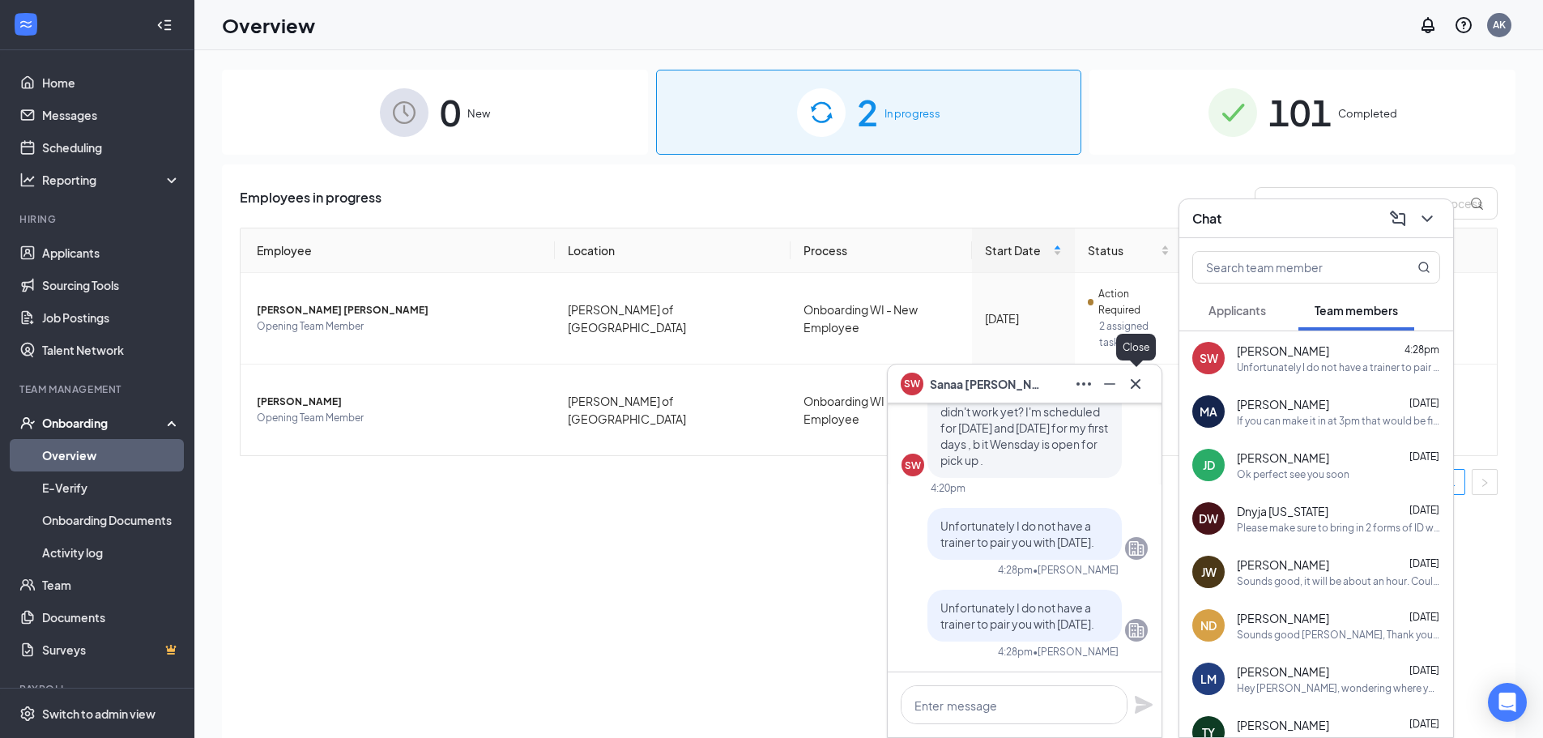
click at [1137, 382] on icon "Cross" at bounding box center [1136, 383] width 10 height 10
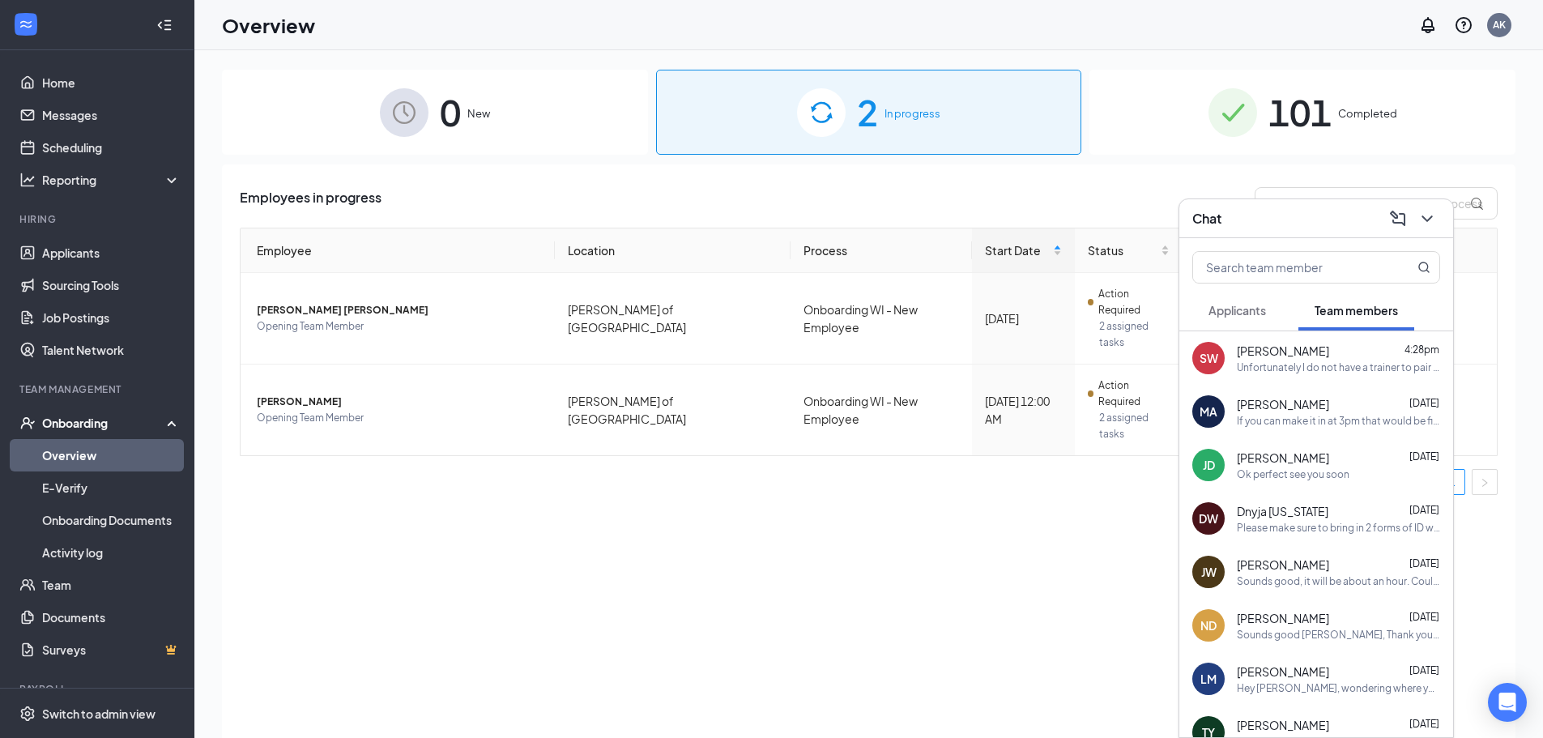
click at [1355, 406] on div "[PERSON_NAME] [DATE]" at bounding box center [1338, 404] width 203 height 16
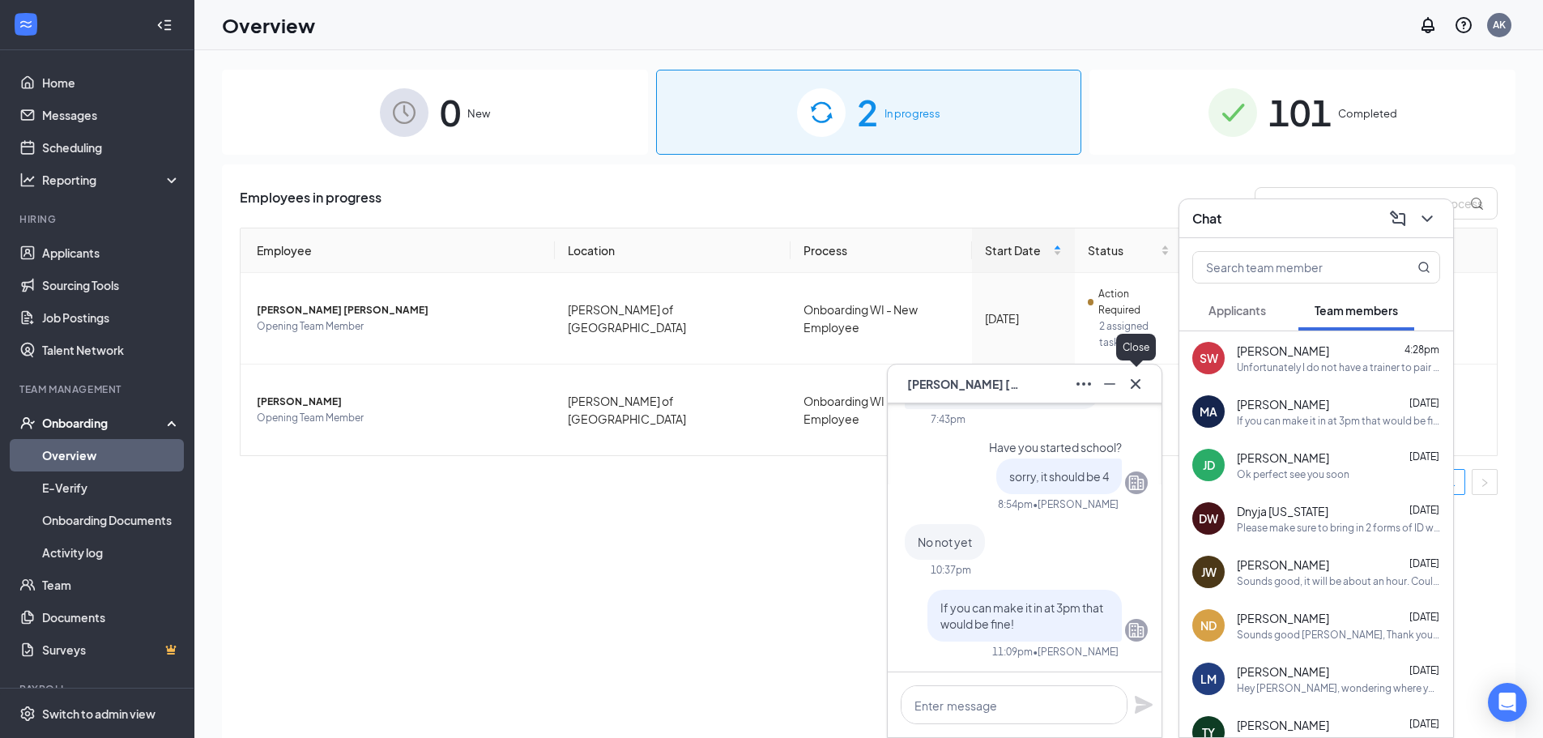
click at [1138, 386] on icon "Cross" at bounding box center [1136, 383] width 10 height 10
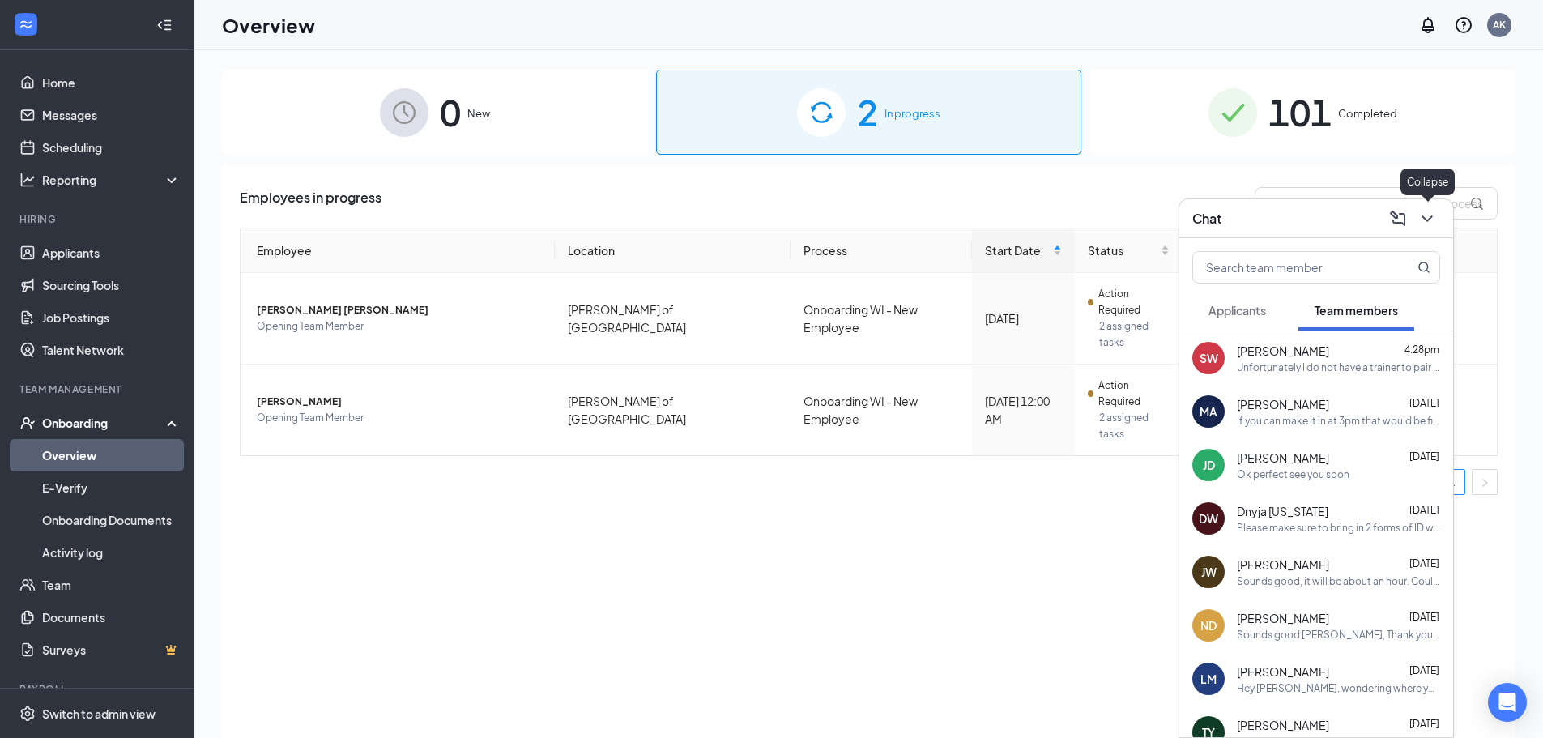
click at [1433, 225] on icon "ChevronDown" at bounding box center [1427, 218] width 19 height 19
